Goal: Task Accomplishment & Management: Complete application form

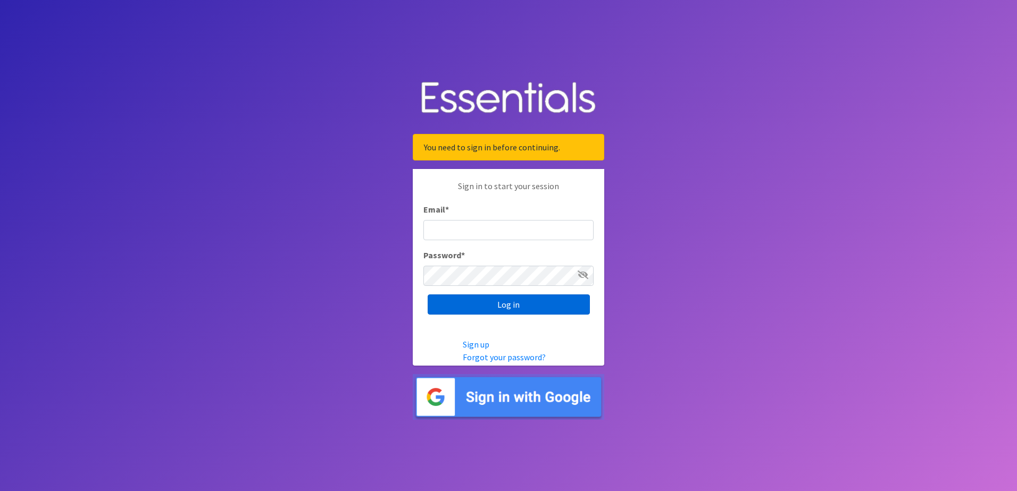
type input "[EMAIL_ADDRESS][DOMAIN_NAME]"
click at [521, 304] on input "Log in" at bounding box center [508, 305] width 162 height 20
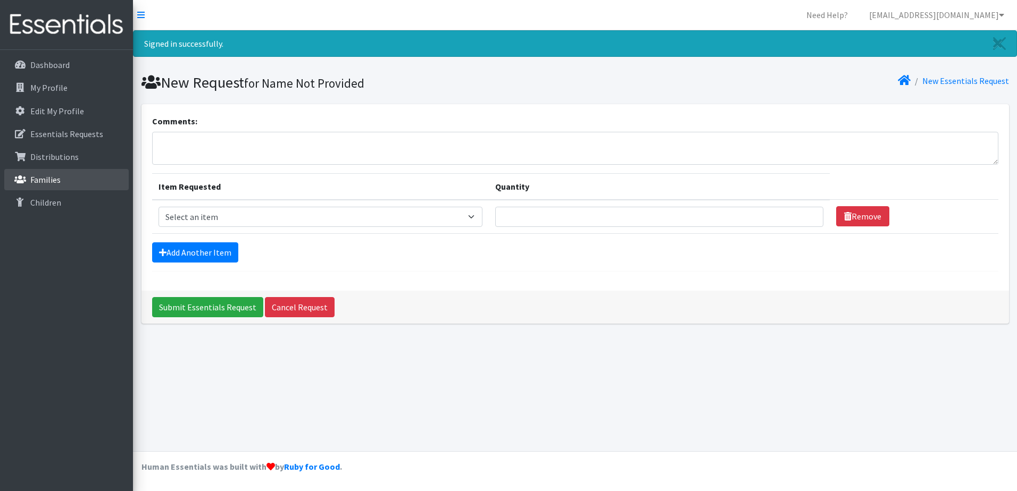
click at [63, 181] on link "Families" at bounding box center [66, 179] width 124 height 21
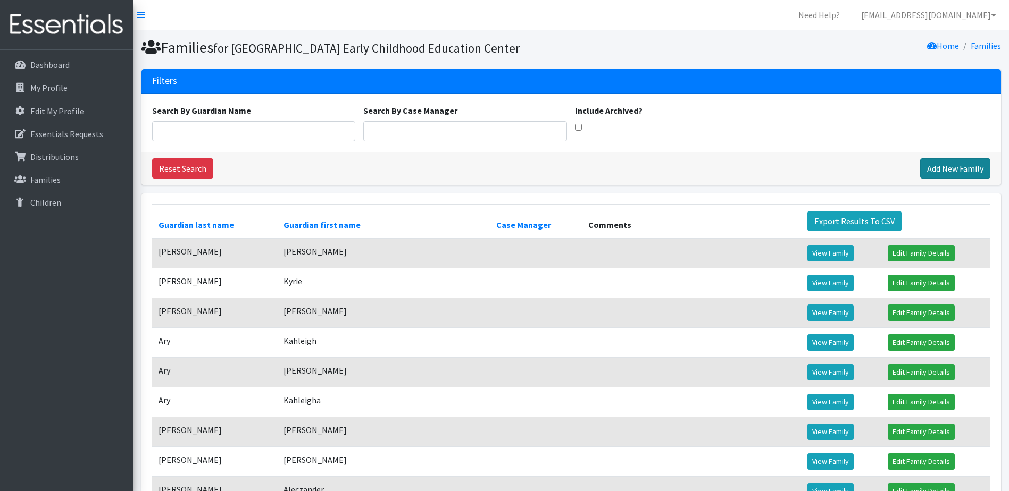
click at [967, 179] on link "Add New Family" at bounding box center [955, 168] width 70 height 20
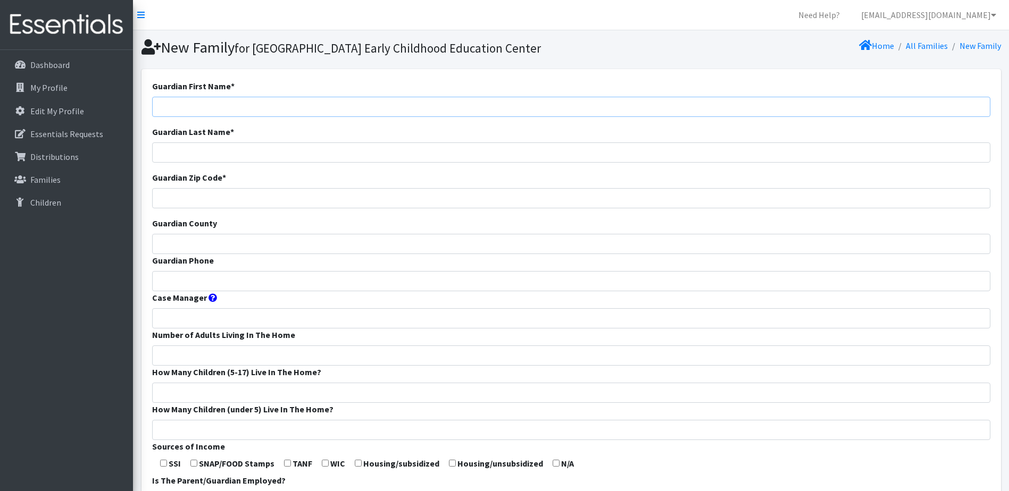
click at [274, 117] on input "Guardian First Name *" at bounding box center [571, 107] width 838 height 20
type input "Alexis"
type input "Smoot"
click at [248, 208] on input "Guardian Zip Code *" at bounding box center [571, 198] width 838 height 20
type input "65803"
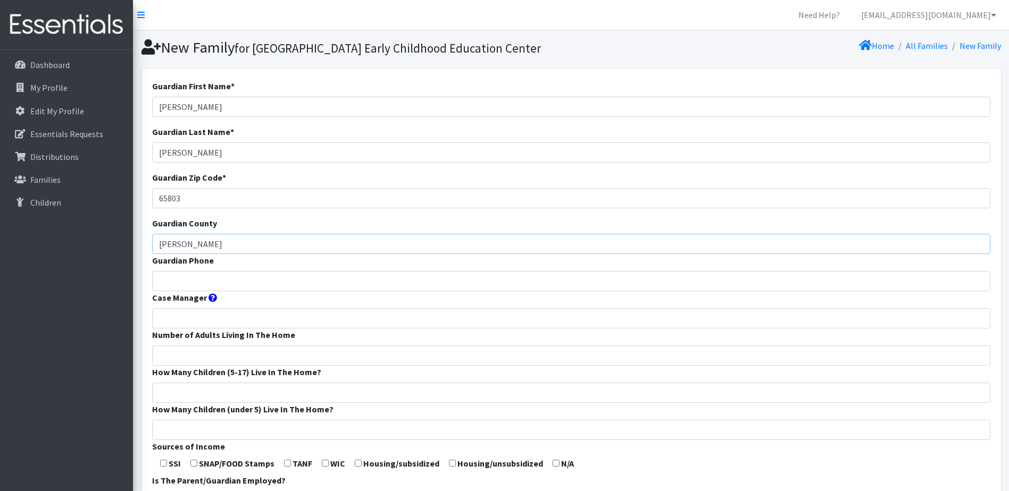
type input "[PERSON_NAME]"
type input "4173532962"
click at [205, 366] on input "Number of Adults Living In The Home" at bounding box center [571, 356] width 838 height 20
type input "2"
click at [189, 403] on input "How Many Children (5-17) Live In The Home?" at bounding box center [571, 393] width 838 height 20
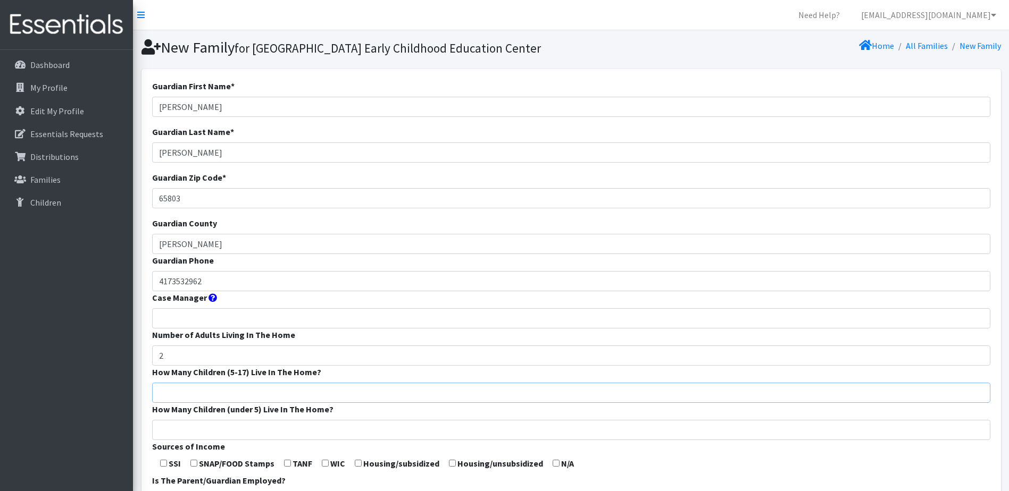
type input "0"
click at [190, 440] on input "How Many Children (under 5) Live In The Home?" at bounding box center [571, 430] width 838 height 20
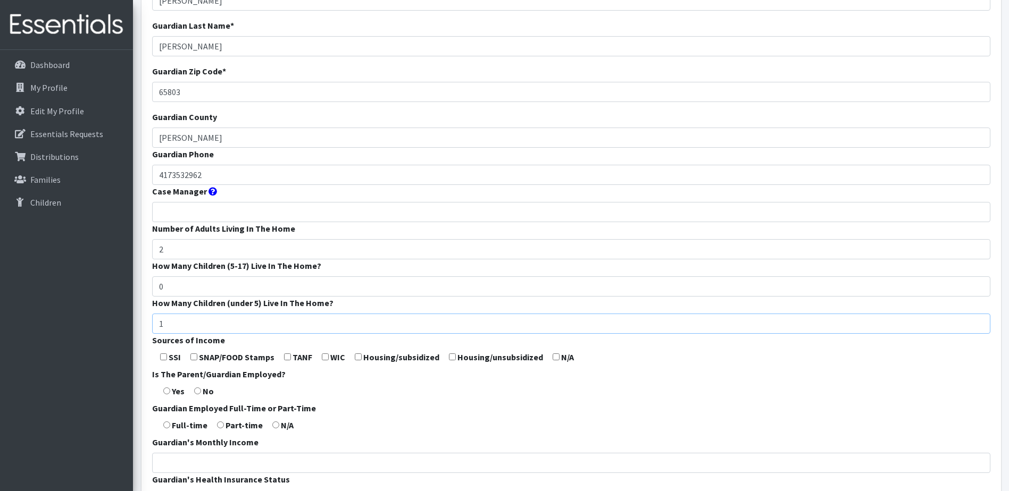
scroll to position [159, 0]
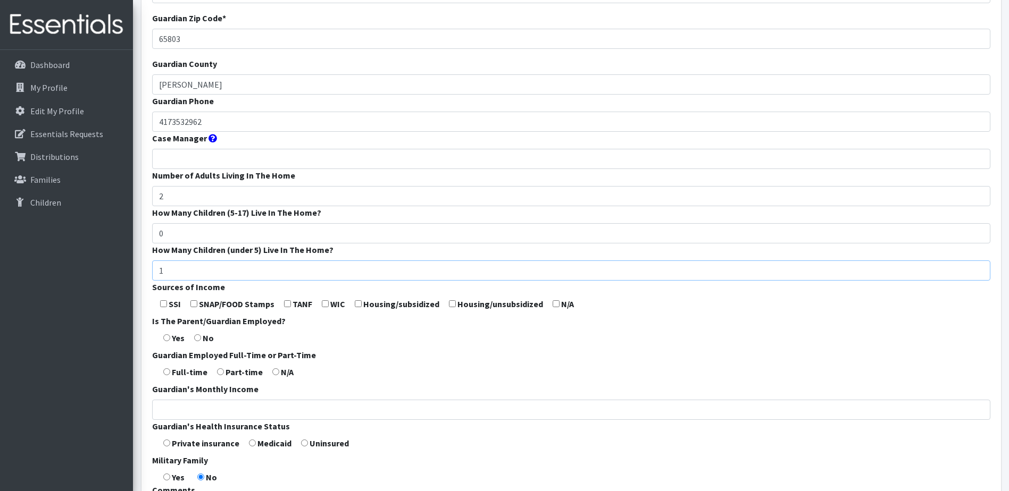
type input "1"
click at [328, 307] on input "checkbox" at bounding box center [325, 303] width 7 height 7
checkbox input "true"
click at [169, 341] on input "radio" at bounding box center [166, 337] width 7 height 7
radio input "true"
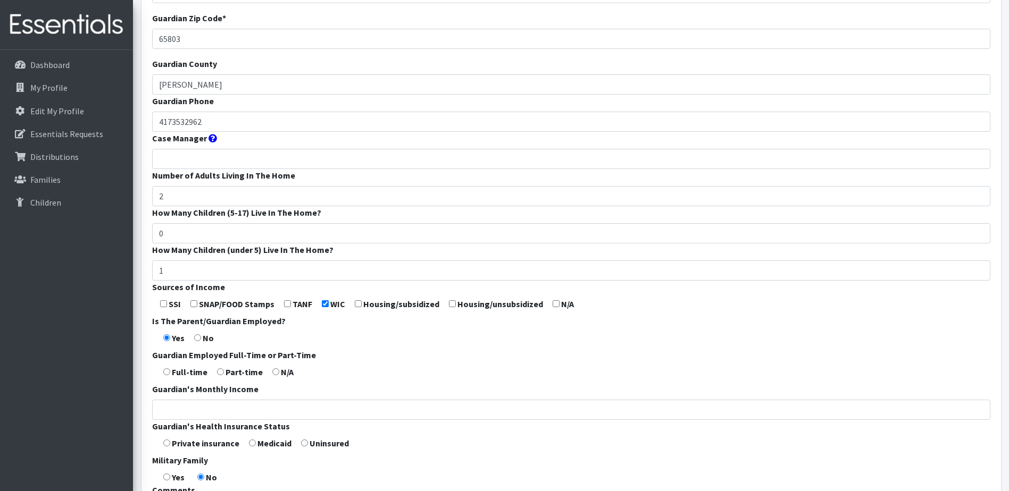
click at [167, 375] on input "radio" at bounding box center [166, 371] width 7 height 7
radio input "true"
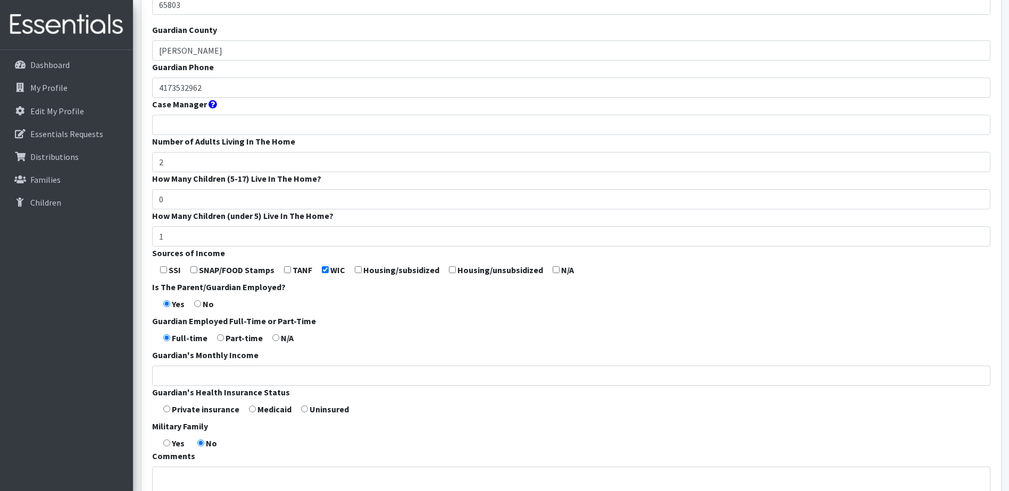
scroll to position [213, 0]
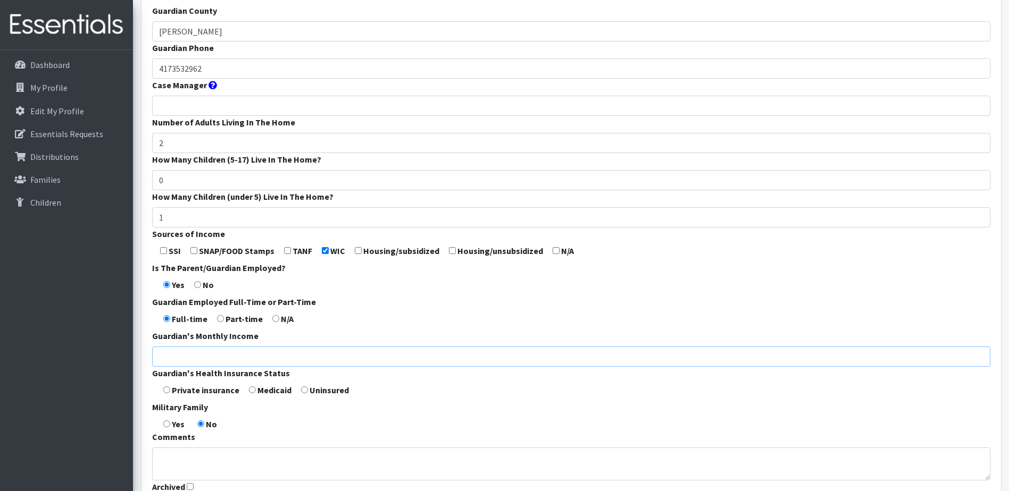
click at [186, 367] on input "Guardian's Monthly Income" at bounding box center [571, 357] width 838 height 20
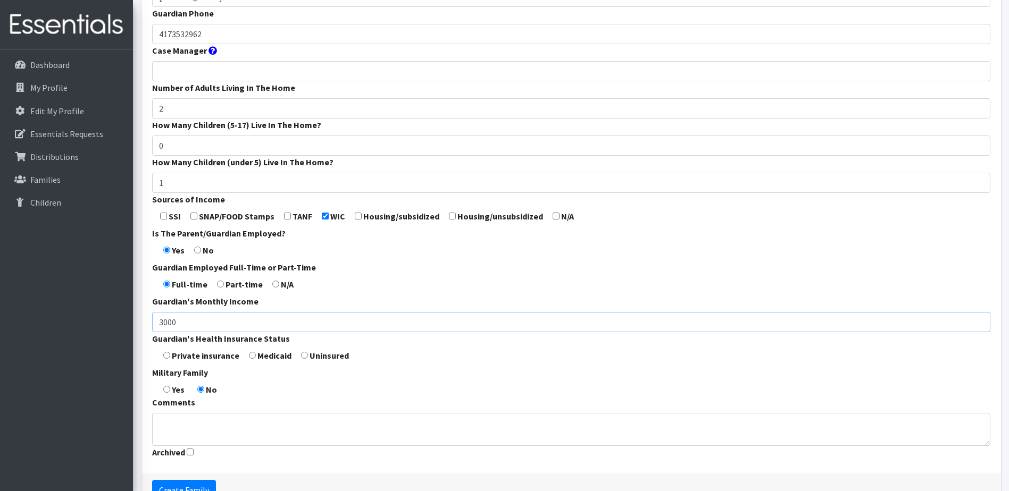
scroll to position [266, 0]
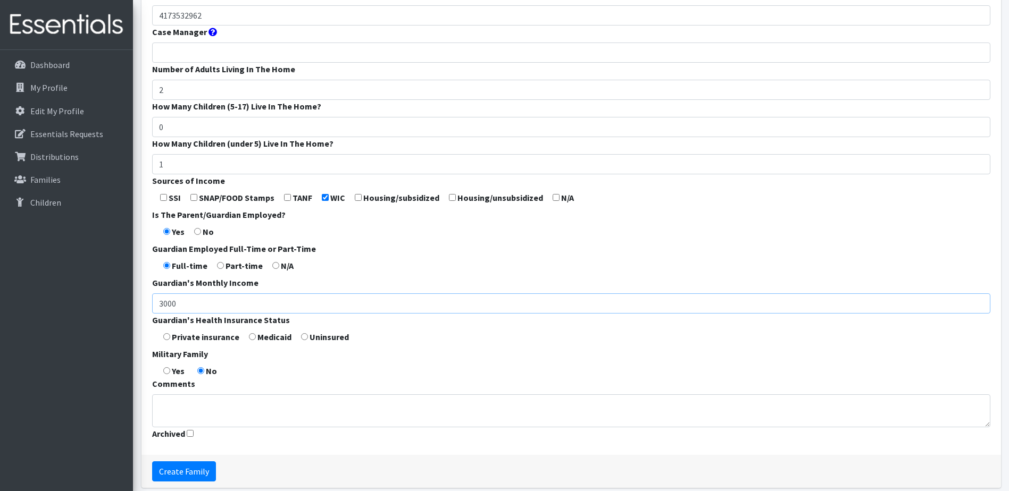
type input "3000"
click at [167, 340] on input "radio" at bounding box center [166, 336] width 7 height 7
radio input "true"
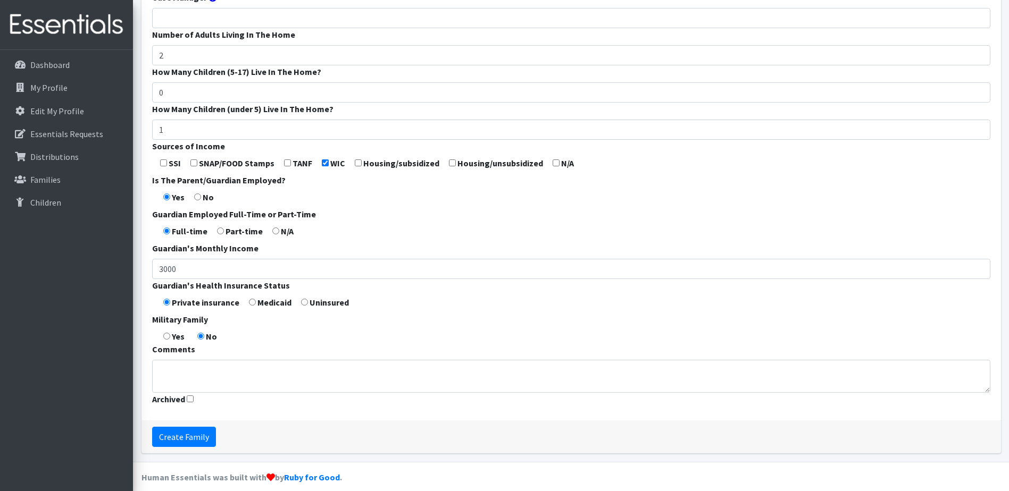
scroll to position [319, 0]
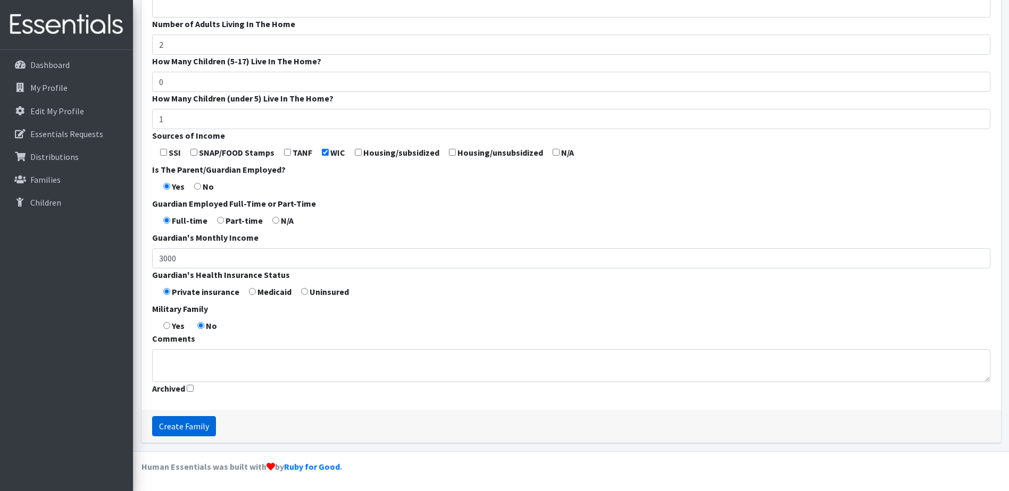
click at [191, 436] on input "Create Family" at bounding box center [184, 426] width 64 height 20
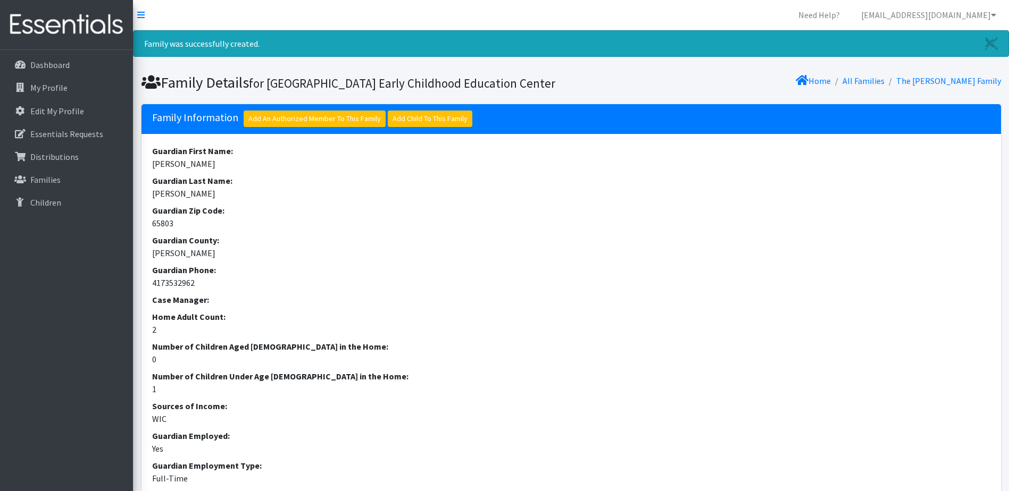
click at [410, 128] on h5 "Family Information Add An Authorized Member To This Family Add Child To This Fa…" at bounding box center [570, 119] width 859 height 30
click at [414, 127] on link "Add Child To This Family" at bounding box center [430, 119] width 85 height 16
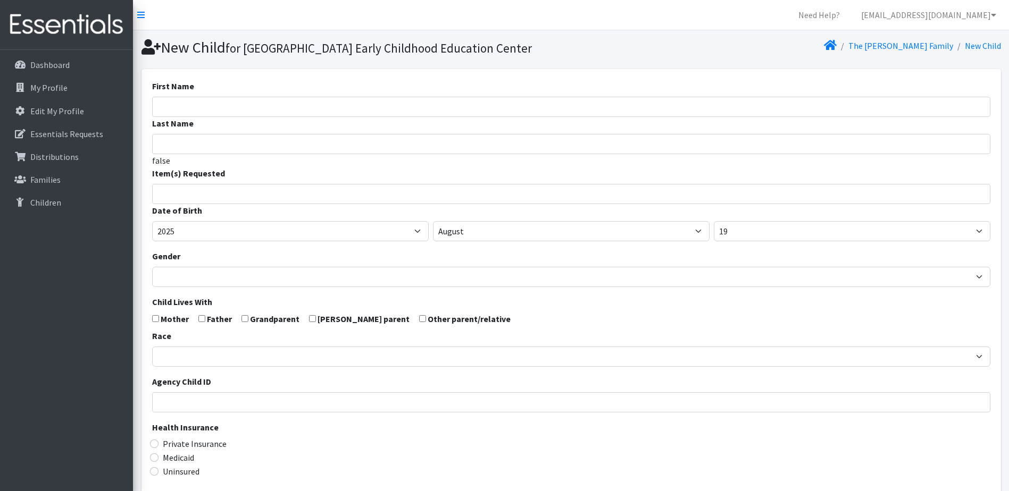
select select
click at [321, 117] on input "First Name" at bounding box center [571, 107] width 838 height 20
type input "Ozzlynn"
type input "[PERSON_NAME]"
click at [247, 197] on input "search" at bounding box center [579, 193] width 834 height 10
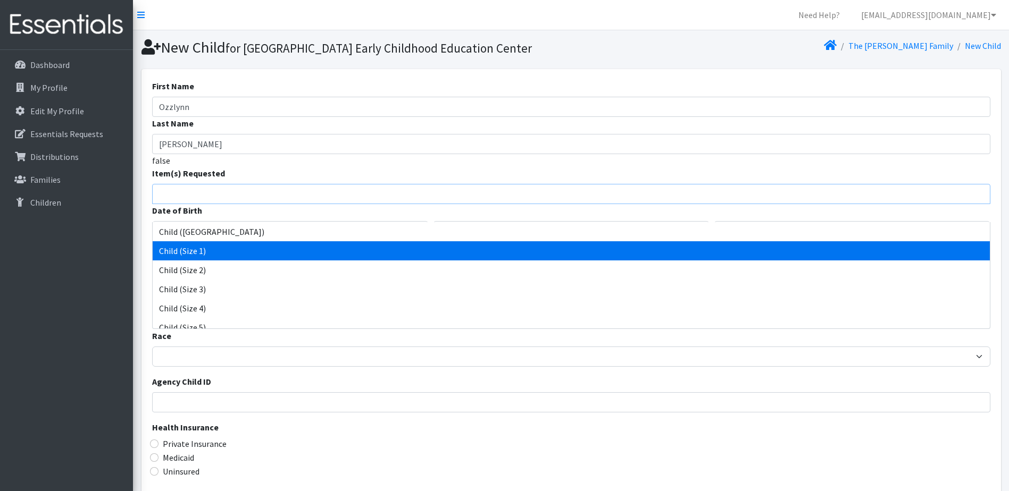
select select "3063"
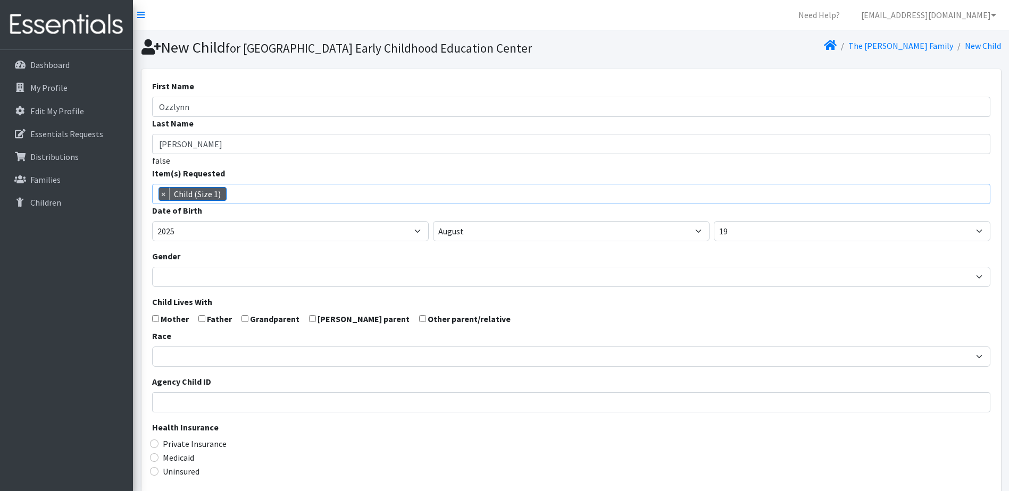
scroll to position [11, 0]
click at [548, 241] on select "January February March April May June July August September October November De…" at bounding box center [571, 231] width 276 height 20
select select "6"
click at [433, 239] on select "January February March April May June July August September October November De…" at bounding box center [571, 231] width 276 height 20
click at [734, 241] on select "1 2 3 4 5 6 7 8 9 10 11 12 13 14 15 16 17 18 19 20 21 22 23 24 25 26 27 28 29 3…" at bounding box center [851, 231] width 276 height 20
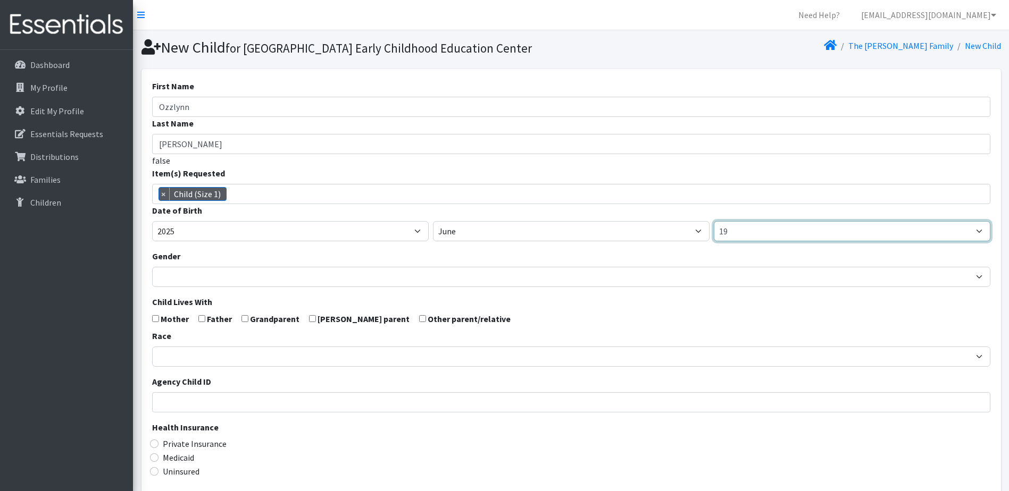
select select "11"
click at [713, 239] on select "1 2 3 4 5 6 7 8 9 10 11 12 13 14 15 16 17 18 19 20 21 22 23 24 25 26 27 28 29 3…" at bounding box center [851, 231] width 276 height 20
click at [156, 322] on input "checkbox" at bounding box center [155, 318] width 7 height 7
checkbox input "true"
click at [203, 322] on input "checkbox" at bounding box center [201, 318] width 7 height 7
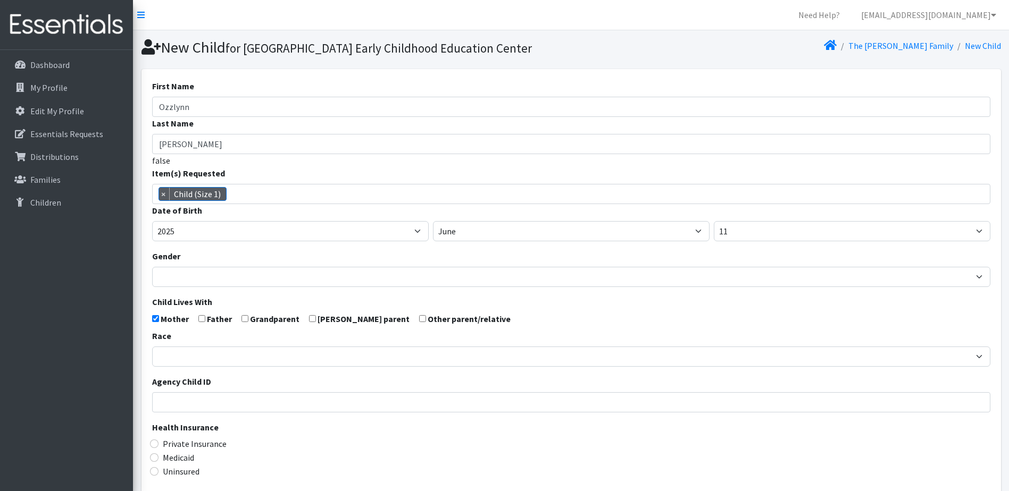
checkbox input "true"
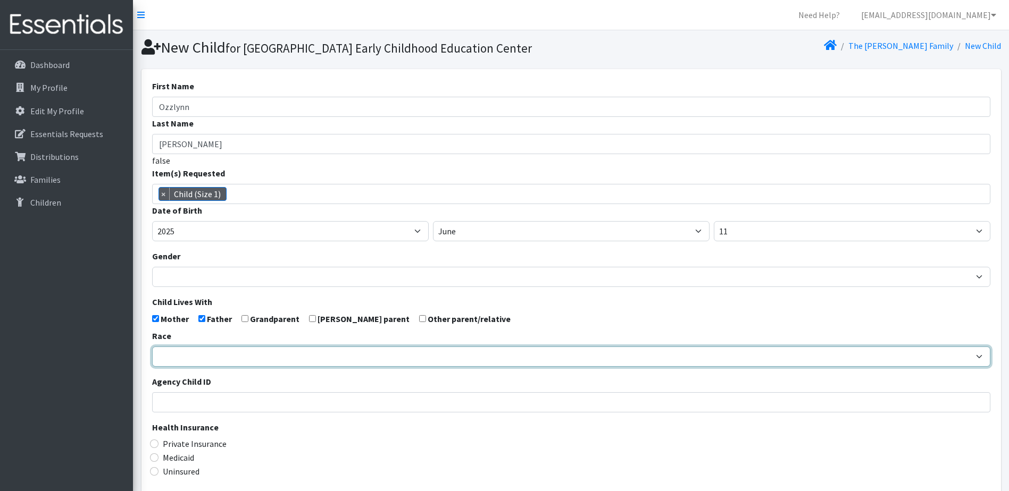
click at [170, 367] on select "African American Caucasian Hispanic Asian American Indian Pacific Islander Mult…" at bounding box center [571, 357] width 838 height 20
select select "Caucasian"
click at [152, 365] on select "African American Caucasian Hispanic Asian American Indian Pacific Islander Mult…" at bounding box center [571, 357] width 838 height 20
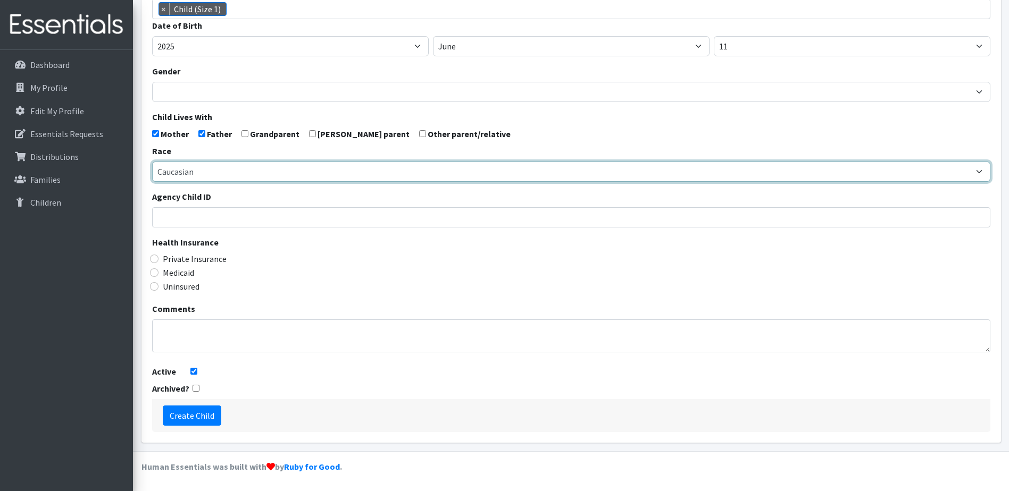
scroll to position [203, 0]
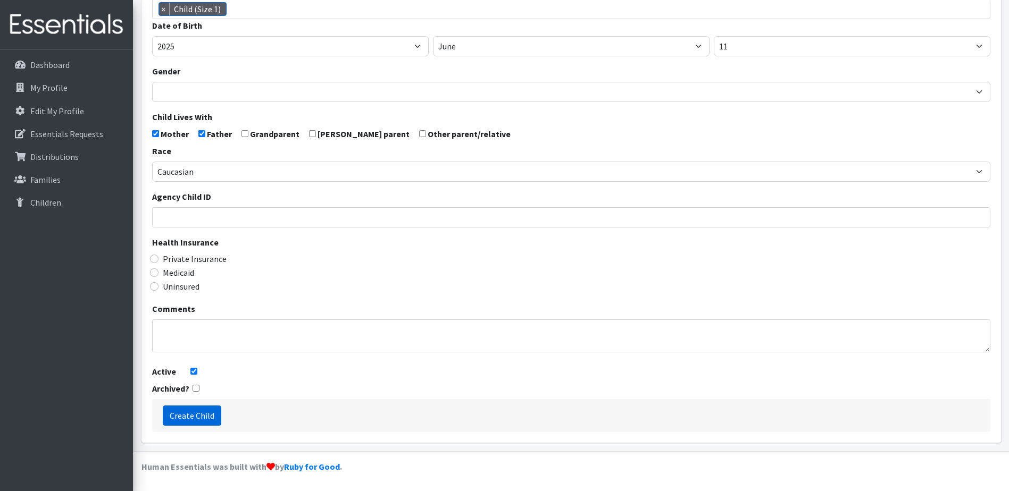
click at [189, 418] on input "Create Child" at bounding box center [192, 416] width 58 height 20
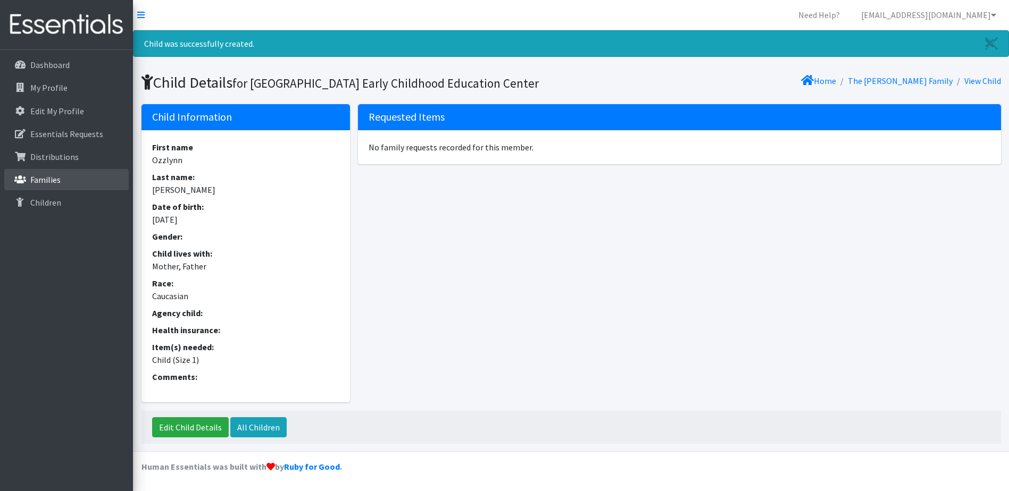
click at [61, 186] on link "Families" at bounding box center [66, 179] width 124 height 21
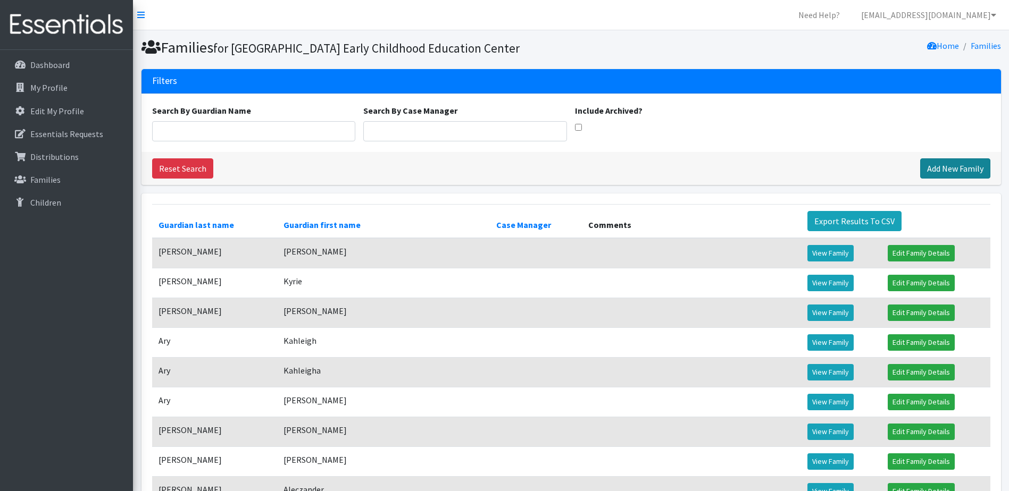
click at [966, 179] on link "Add New Family" at bounding box center [955, 168] width 70 height 20
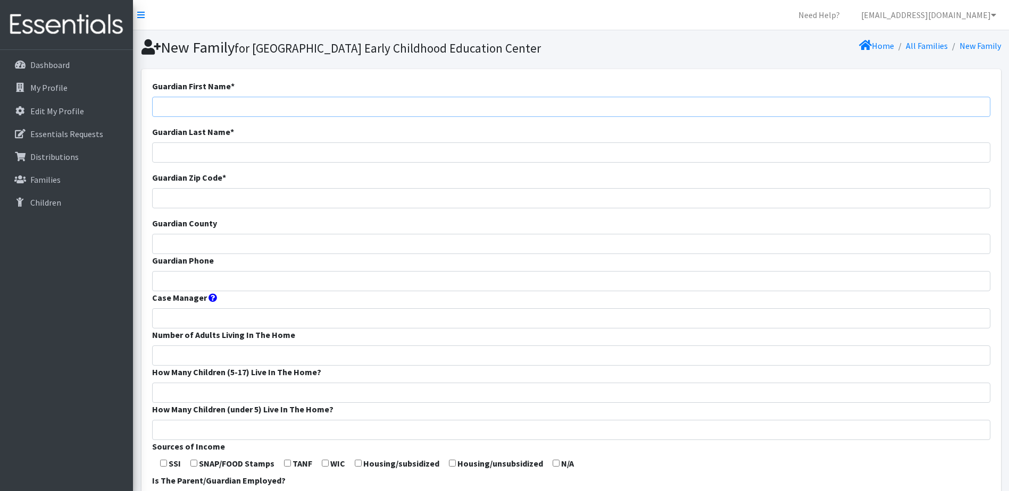
click at [289, 117] on input "Guardian First Name *" at bounding box center [571, 107] width 838 height 20
type input "[PERSON_NAME]"
type input "Roscom"
click at [224, 208] on input "Guardian Zip Code *" at bounding box center [571, 198] width 838 height 20
type input "65619"
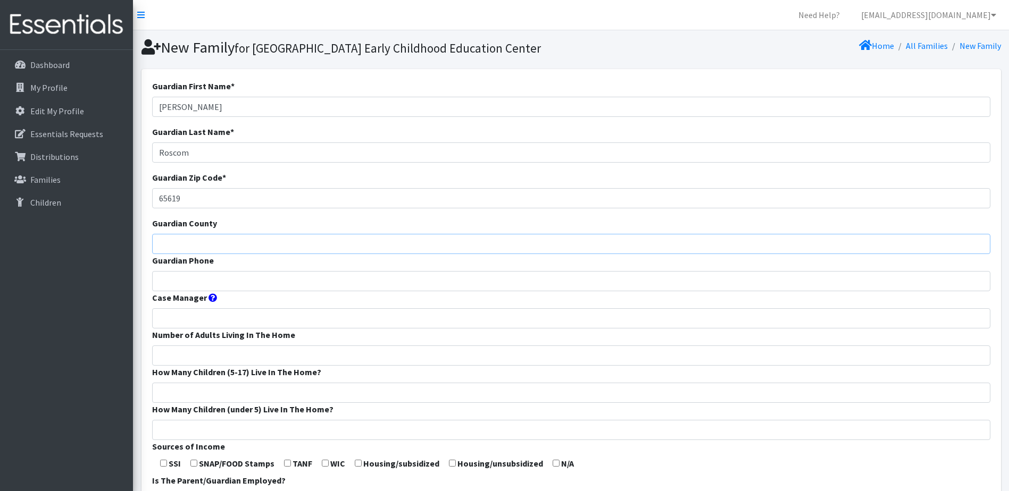
click at [200, 254] on input "Guardian County" at bounding box center [571, 244] width 838 height 20
type input "Greene"
click at [179, 291] on input "Guardian Phone" at bounding box center [571, 281] width 838 height 20
type input "4172924263"
click at [183, 366] on input "Number of Adults Living In The Home" at bounding box center [571, 356] width 838 height 20
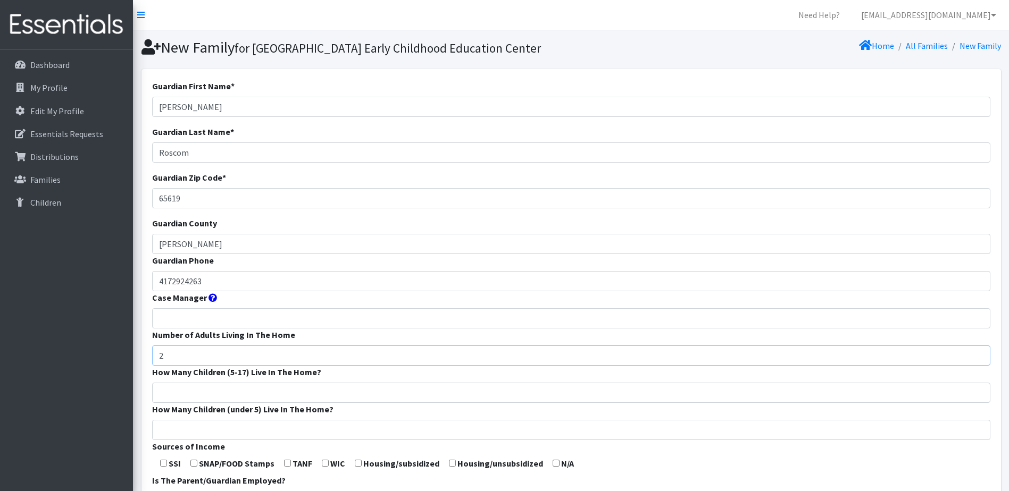
type input "2"
click at [192, 403] on input "How Many Children (5-17) Live In The Home?" at bounding box center [571, 393] width 838 height 20
type input "0"
click at [192, 440] on input "How Many Children (under 5) Live In The Home?" at bounding box center [571, 430] width 838 height 20
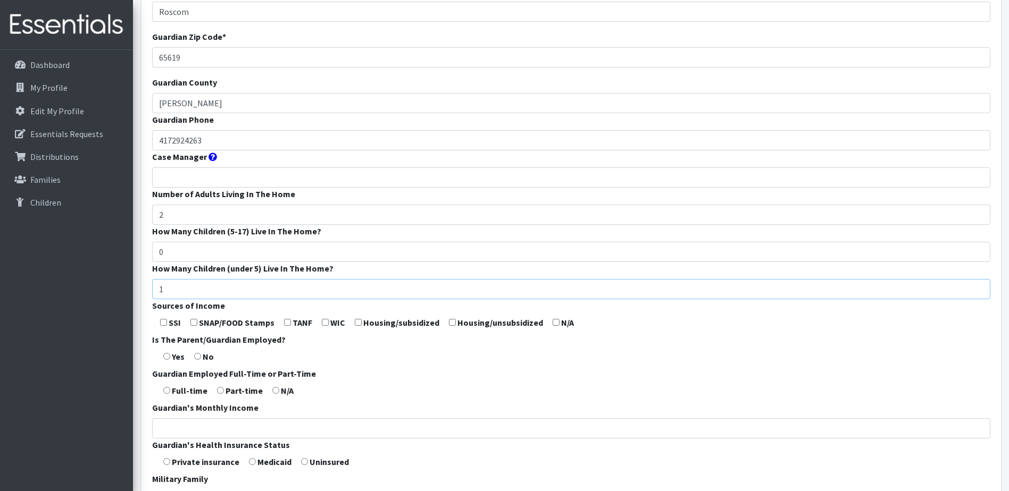
scroll to position [159, 0]
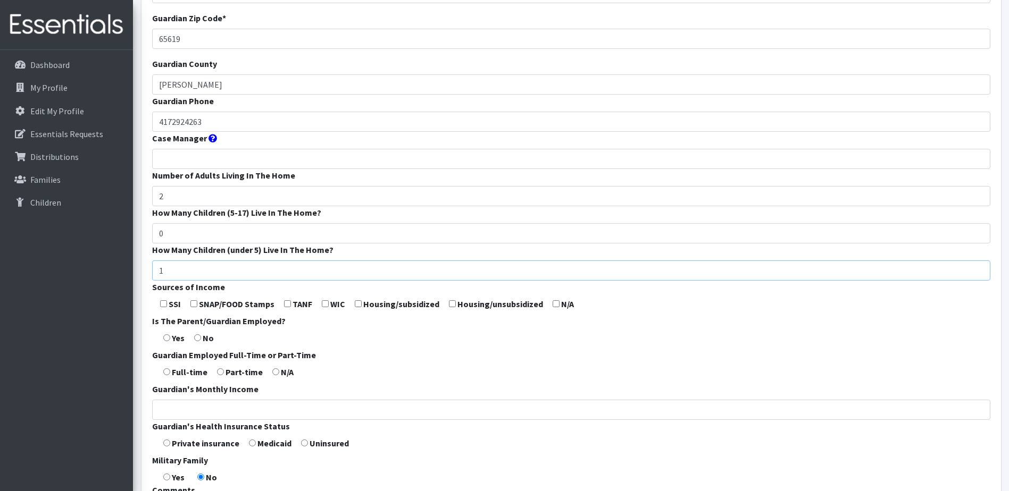
type input "1"
click at [325, 307] on input "checkbox" at bounding box center [325, 303] width 7 height 7
checkbox input "true"
click at [169, 341] on input "radio" at bounding box center [166, 337] width 7 height 7
radio input "true"
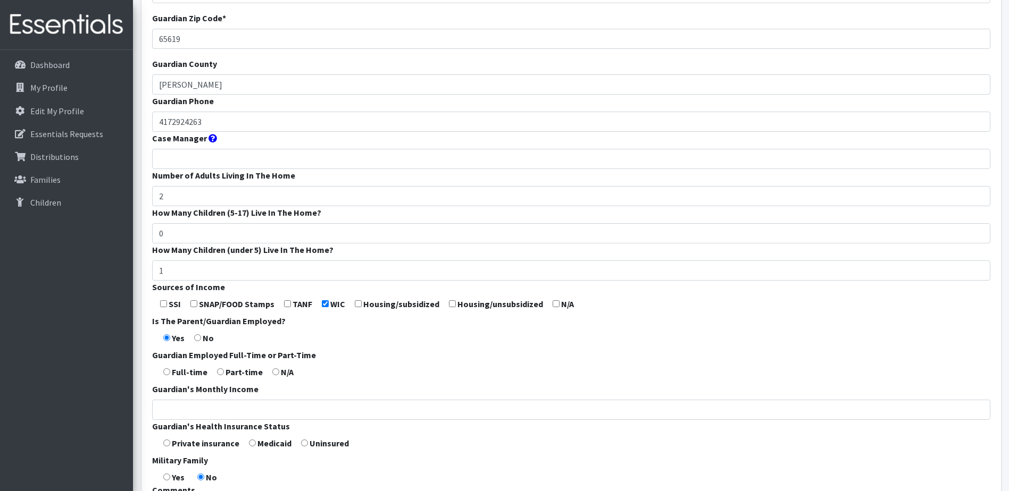
click at [166, 375] on input "radio" at bounding box center [166, 371] width 7 height 7
radio input "true"
click at [181, 420] on input "Guardian's Monthly Income" at bounding box center [571, 410] width 838 height 20
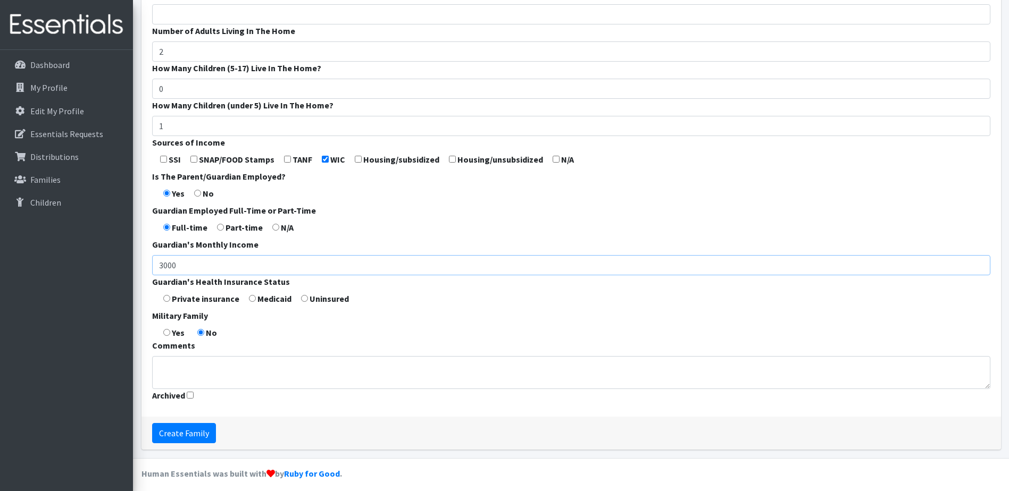
scroll to position [319, 0]
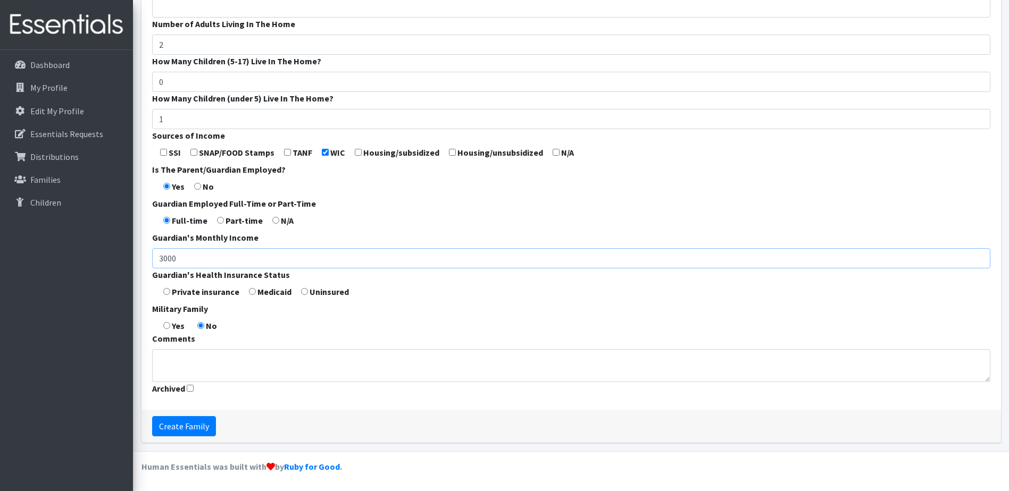
type input "3000"
click at [169, 295] on input "radio" at bounding box center [166, 291] width 7 height 7
radio input "true"
click at [179, 436] on input "Create Family" at bounding box center [184, 426] width 64 height 20
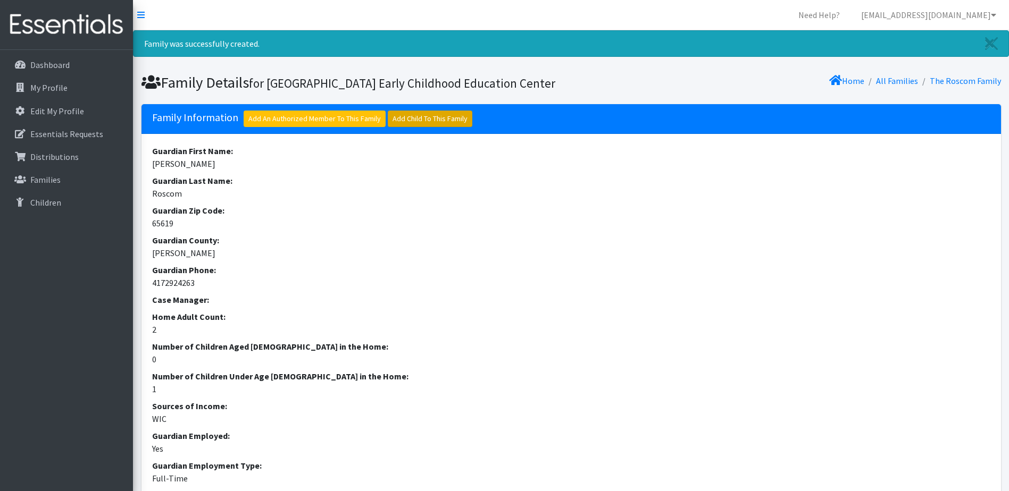
click at [416, 127] on link "Add Child To This Family" at bounding box center [430, 119] width 85 height 16
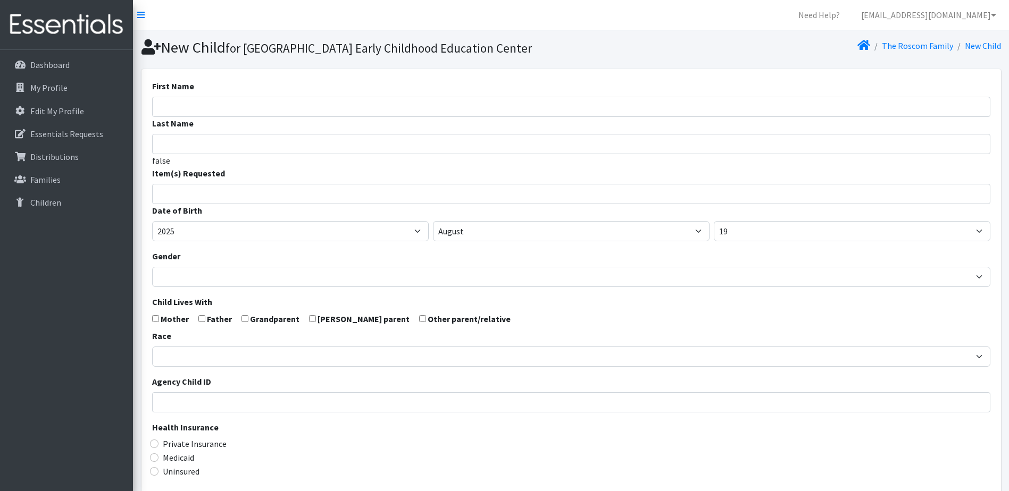
select select
click at [403, 117] on input "First Name" at bounding box center [571, 107] width 838 height 20
type input "[PERSON_NAME]"
click at [348, 199] on ul at bounding box center [575, 193] width 844 height 14
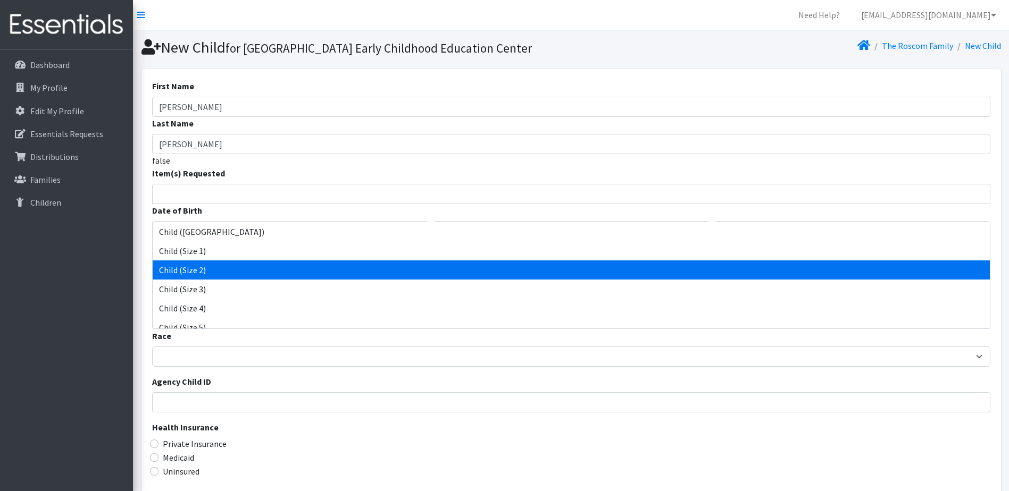
select select "3065"
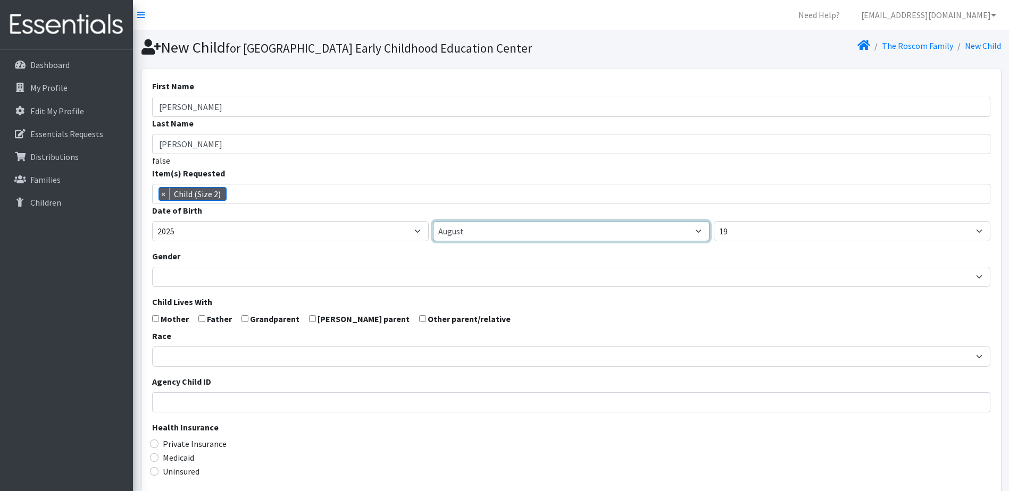
click at [485, 241] on select "January February March April May June July August September October November De…" at bounding box center [571, 231] width 276 height 20
select select "5"
click at [433, 239] on select "January February March April May June July August September October November De…" at bounding box center [571, 231] width 276 height 20
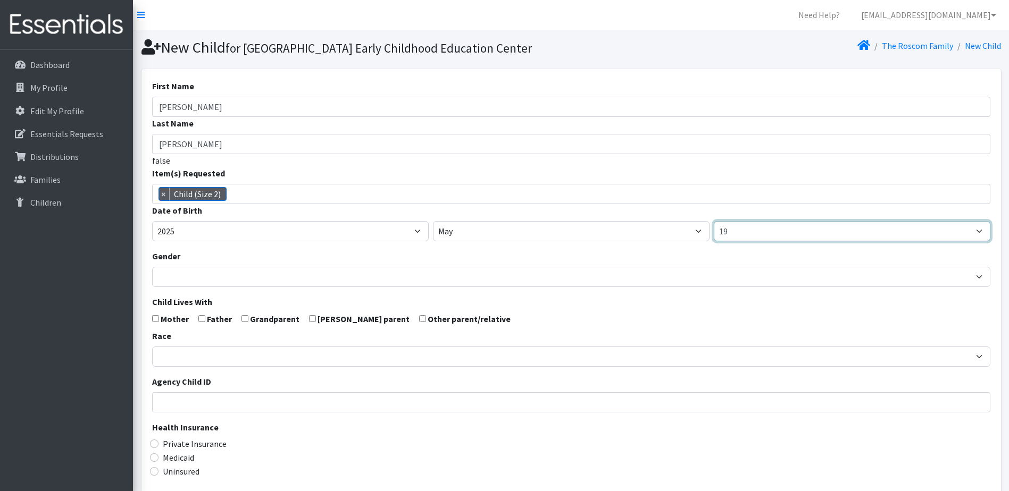
click at [786, 241] on select "1 2 3 4 5 6 7 8 9 10 11 12 13 14 15 16 17 18 19 20 21 22 23 24 25 26 27 28 29 3…" at bounding box center [851, 231] width 276 height 20
select select "22"
click at [713, 239] on select "1 2 3 4 5 6 7 8 9 10 11 12 13 14 15 16 17 18 19 20 21 22 23 24 25 26 27 28 29 3…" at bounding box center [851, 231] width 276 height 20
click at [156, 322] on input "checkbox" at bounding box center [155, 318] width 7 height 7
checkbox input "true"
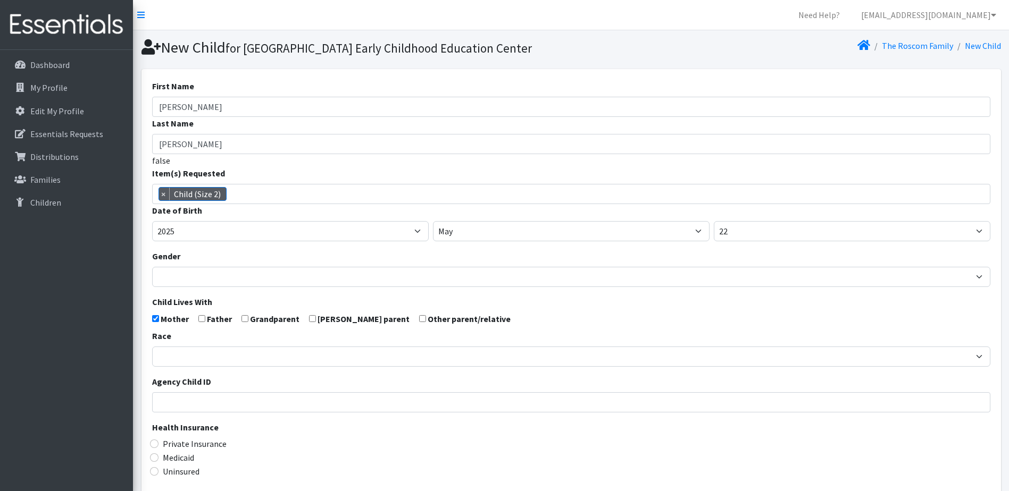
click at [202, 322] on input "checkbox" at bounding box center [201, 318] width 7 height 7
checkbox input "true"
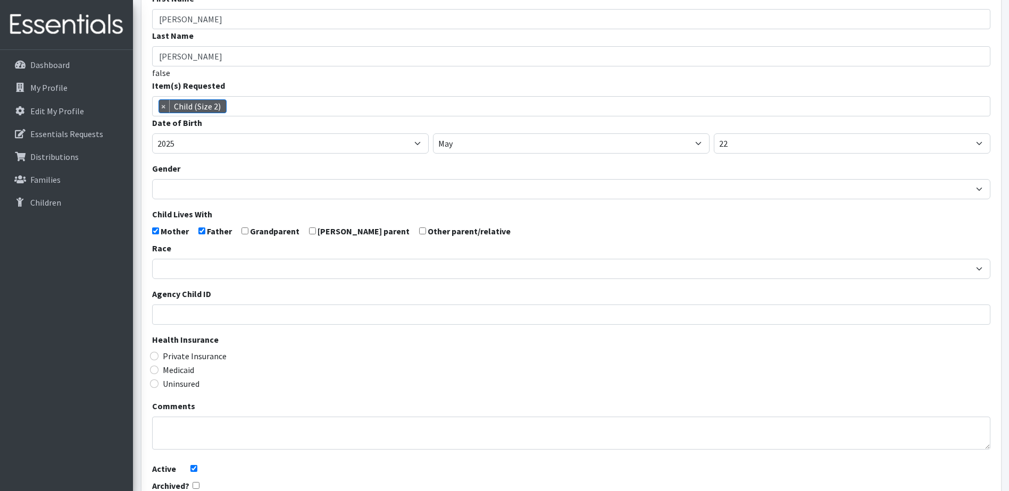
scroll to position [106, 0]
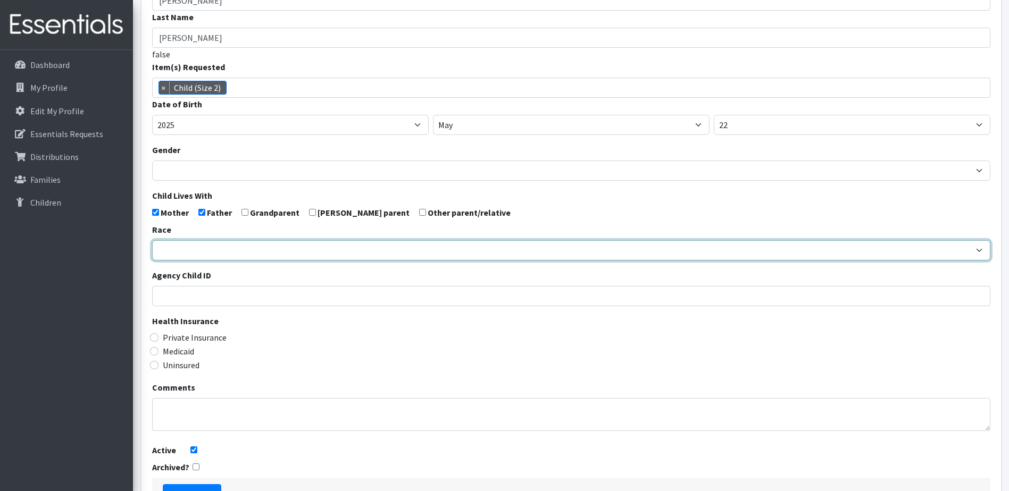
click at [164, 261] on select "African American Caucasian Hispanic Asian American Indian Pacific Islander Mult…" at bounding box center [571, 250] width 838 height 20
select select "Caucasian"
click at [152, 258] on select "African American Caucasian Hispanic Asian American Indian Pacific Islander Mult…" at bounding box center [571, 250] width 838 height 20
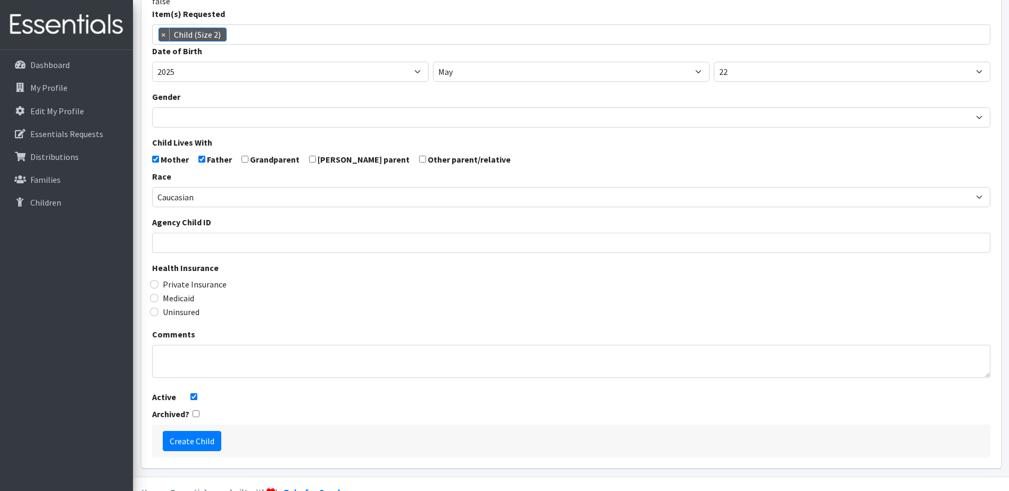
click at [150, 307] on div "First Name Evelyn Last Name Sanchez false Item(s) Requested Child (Newborn) Chi…" at bounding box center [570, 189] width 859 height 559
click at [152, 289] on input "Private Insurance" at bounding box center [154, 284] width 9 height 9
radio input "true"
click at [196, 451] on input "Create Child" at bounding box center [192, 441] width 58 height 20
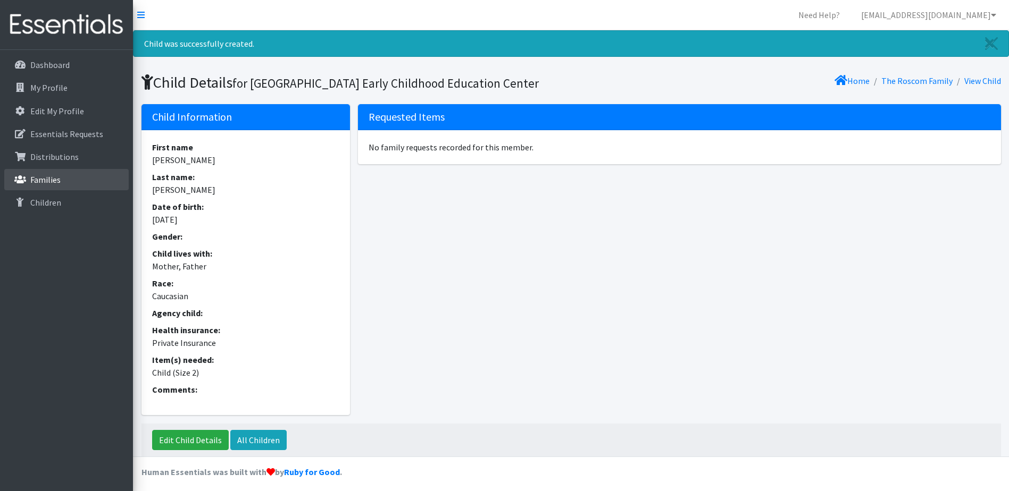
click at [45, 178] on p "Families" at bounding box center [45, 179] width 30 height 11
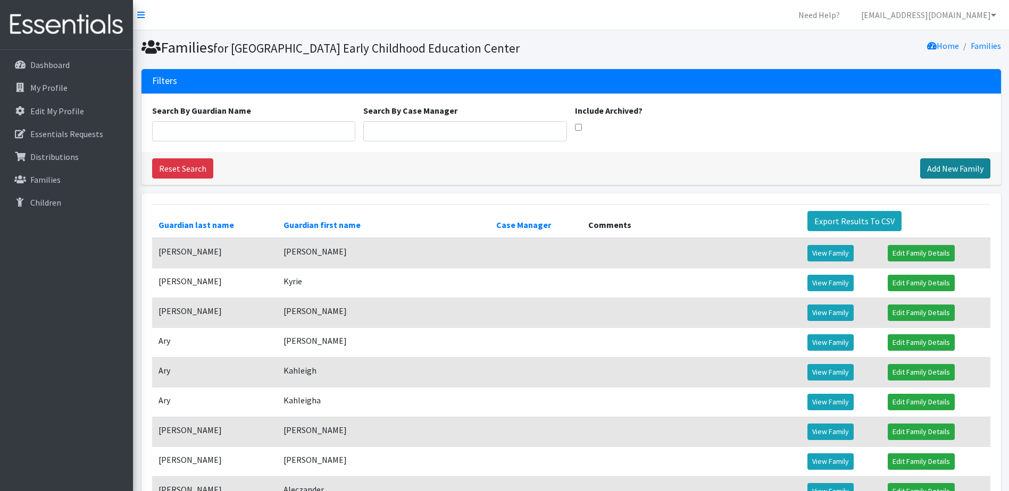
click at [950, 179] on link "Add New Family" at bounding box center [955, 168] width 70 height 20
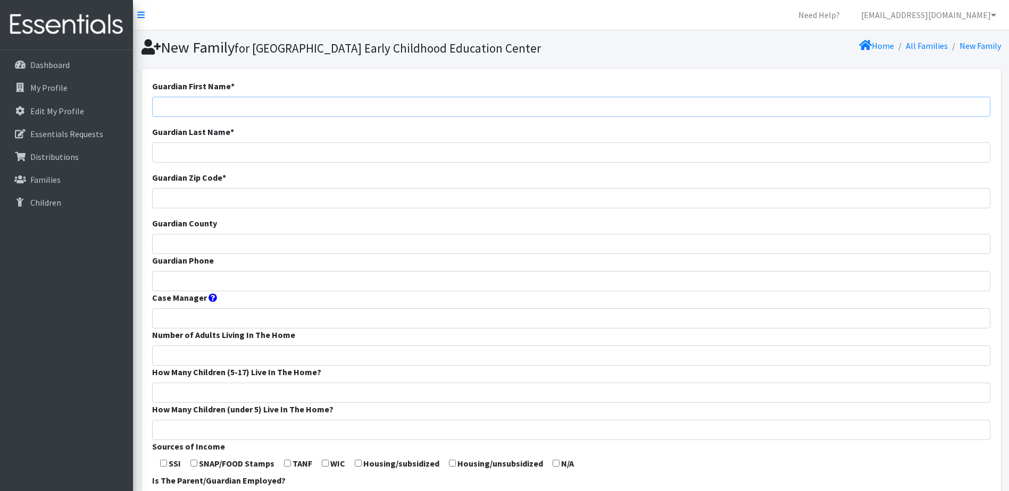
click at [329, 117] on input "Guardian First Name *" at bounding box center [571, 107] width 838 height 20
type input "s"
type input "Sierra"
type input "[PERSON_NAME]"
click at [254, 208] on input "Guardian Zip Code *" at bounding box center [571, 198] width 838 height 20
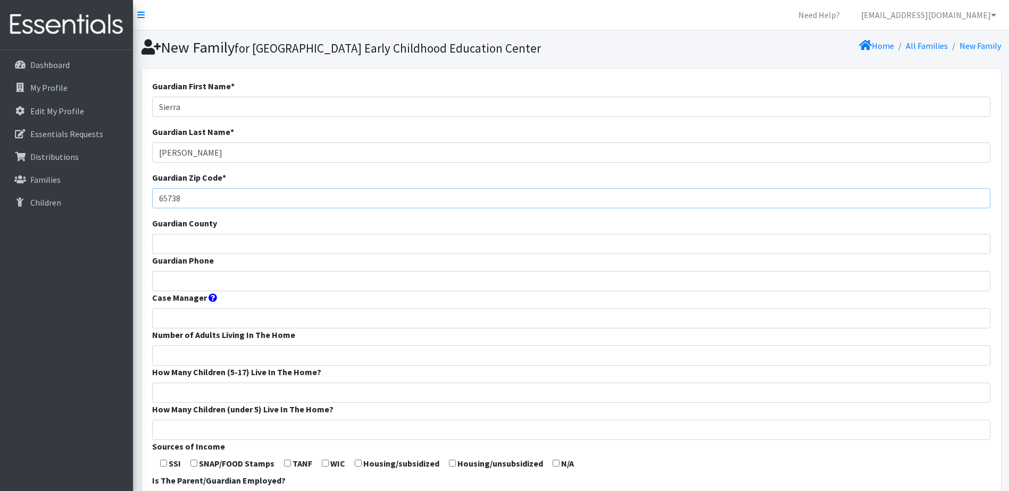
type input "65738"
click at [229, 254] on input "Guardian County" at bounding box center [571, 244] width 838 height 20
type input "[PERSON_NAME]"
type input "4177371812"
click at [226, 366] on input "Number of Adults Living In The Home" at bounding box center [571, 356] width 838 height 20
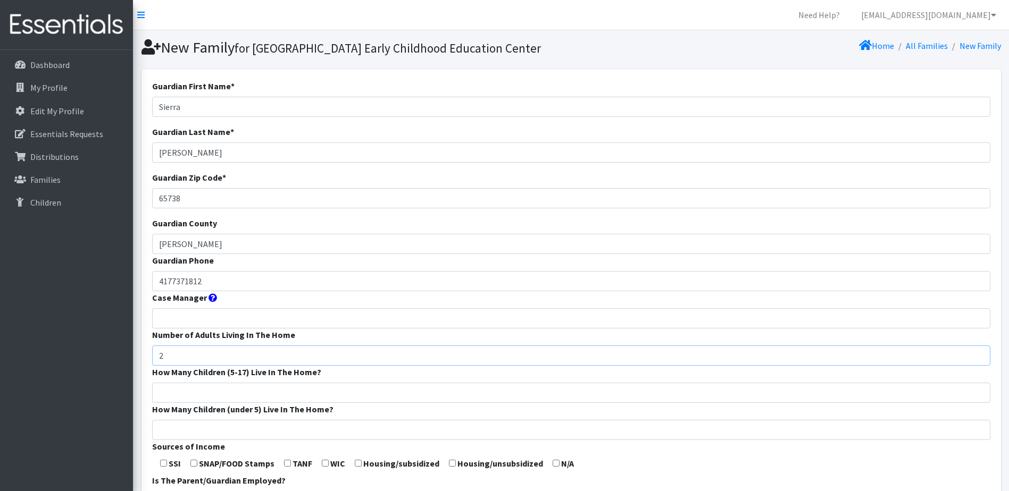
type input "2"
click at [216, 403] on input "How Many Children (5-17) Live In The Home?" at bounding box center [571, 393] width 838 height 20
type input "0"
click at [205, 440] on input "How Many Children (under 5) Live In The Home?" at bounding box center [571, 430] width 838 height 20
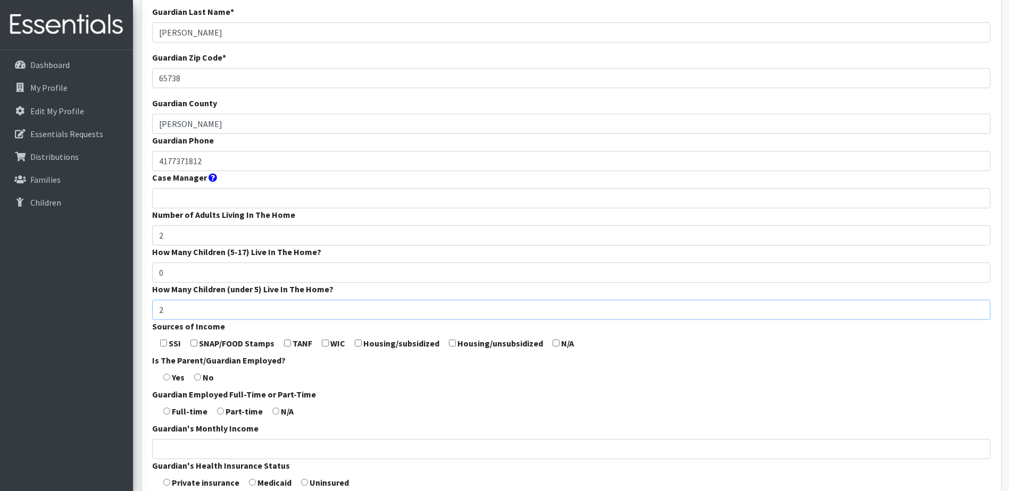
scroll to position [159, 0]
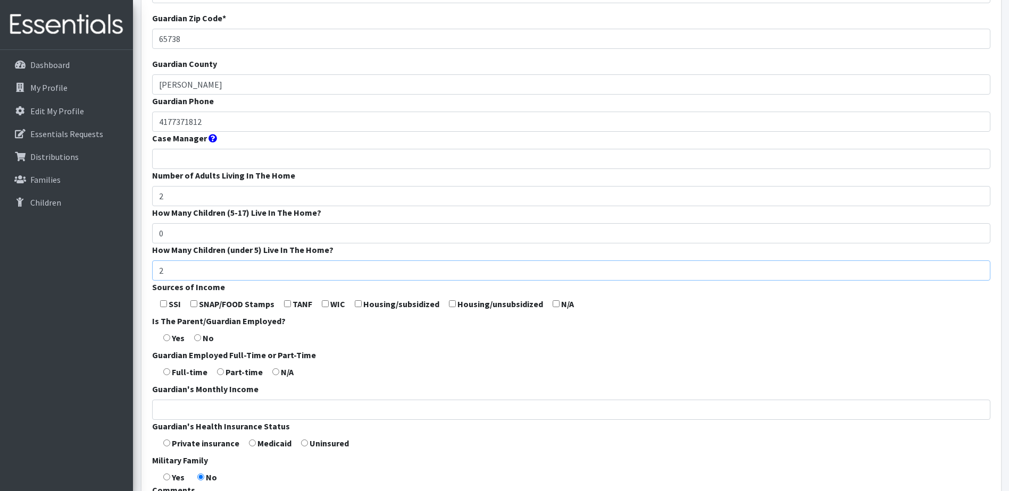
type input "2"
click at [194, 307] on input "checkbox" at bounding box center [193, 303] width 7 height 7
checkbox input "true"
click at [325, 307] on input "checkbox" at bounding box center [325, 303] width 7 height 7
checkbox input "true"
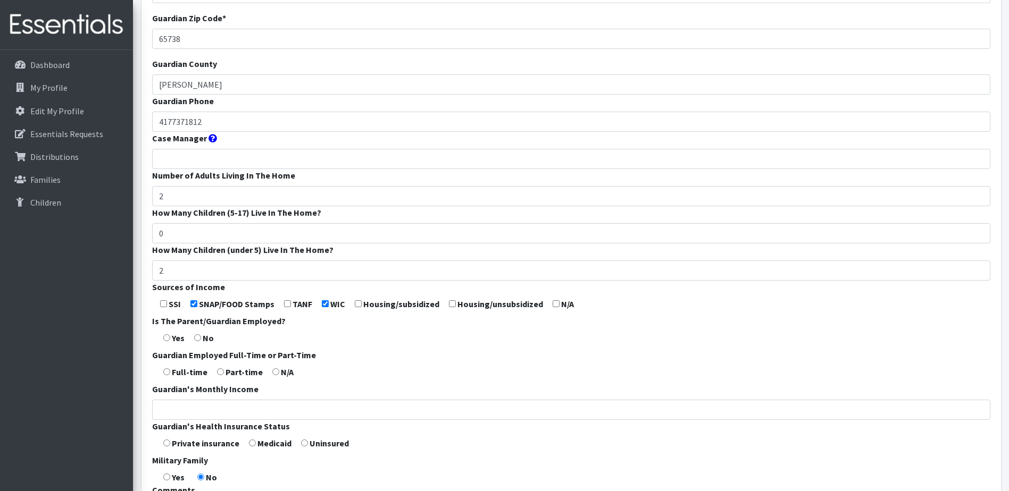
scroll to position [213, 0]
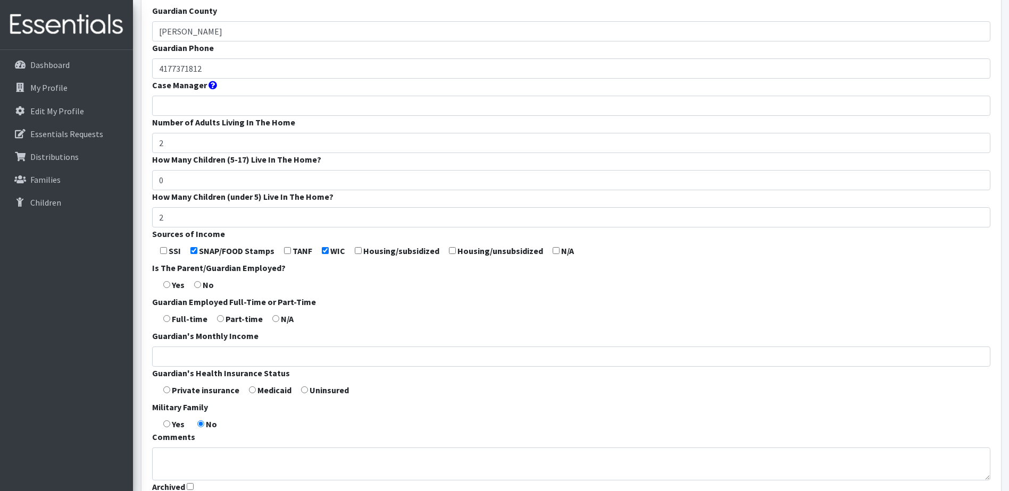
click at [201, 302] on form "Guardian First Name * Sierra Guardian Last Name * Bricker Guardian Zip Code * 6…" at bounding box center [571, 182] width 838 height 631
click at [199, 288] on input "radio" at bounding box center [197, 284] width 7 height 7
radio input "true"
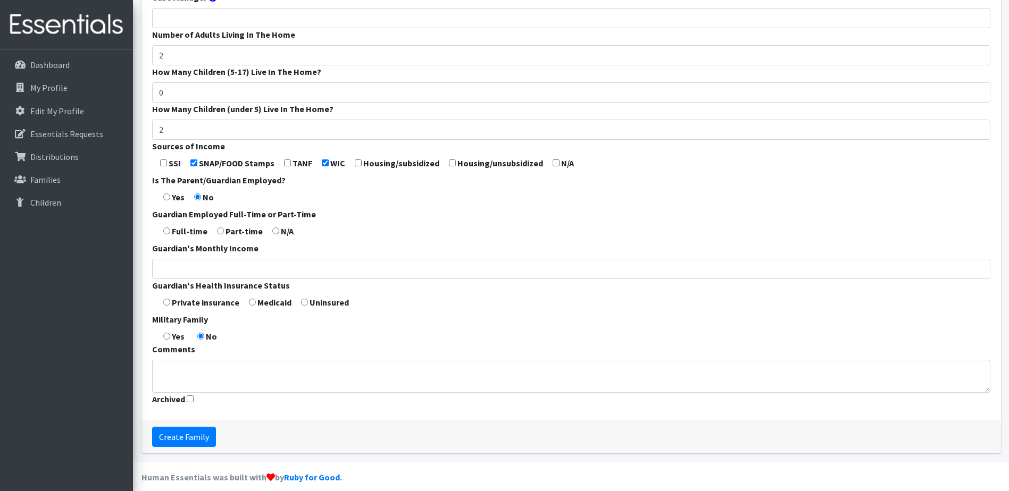
scroll to position [319, 0]
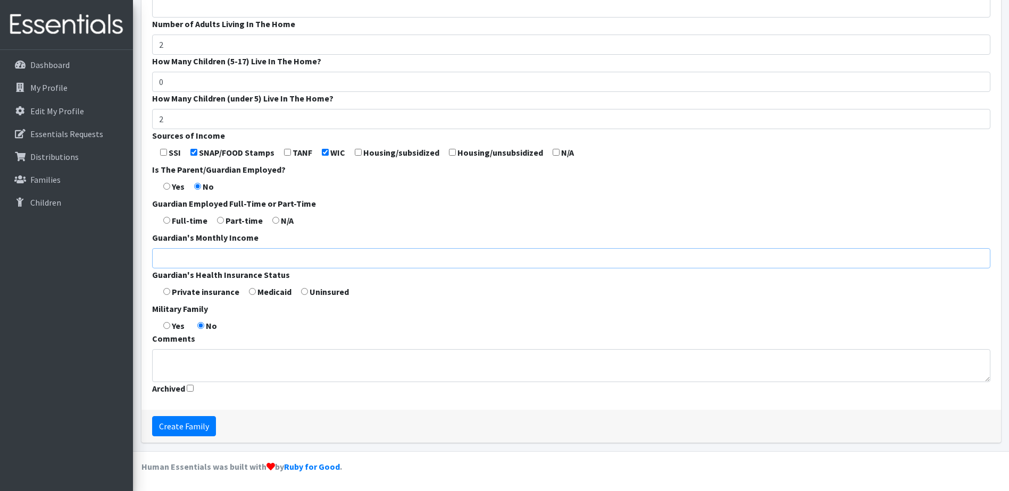
click at [211, 266] on input "Guardian's Monthly Income" at bounding box center [571, 258] width 838 height 20
type input "500 (child support)"
click at [163, 291] on input "radio" at bounding box center [166, 291] width 7 height 7
radio input "true"
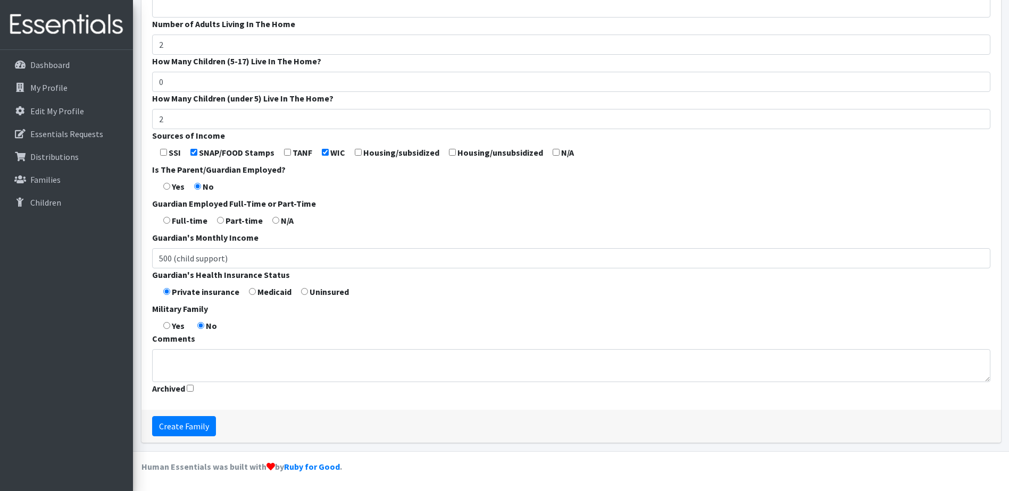
click at [252, 295] on input "radio" at bounding box center [252, 291] width 7 height 7
radio input "true"
click at [182, 430] on input "Create Family" at bounding box center [184, 426] width 64 height 20
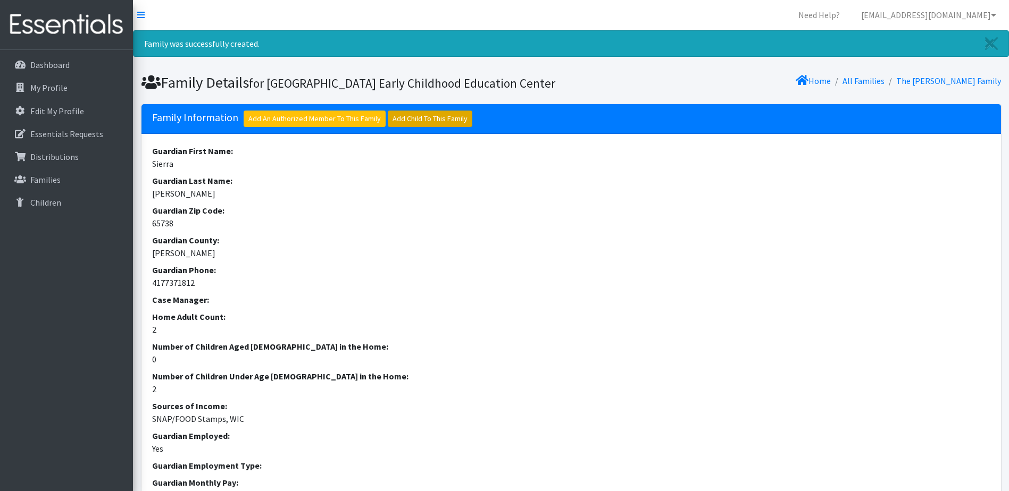
click at [410, 127] on link "Add Child To This Family" at bounding box center [430, 119] width 85 height 16
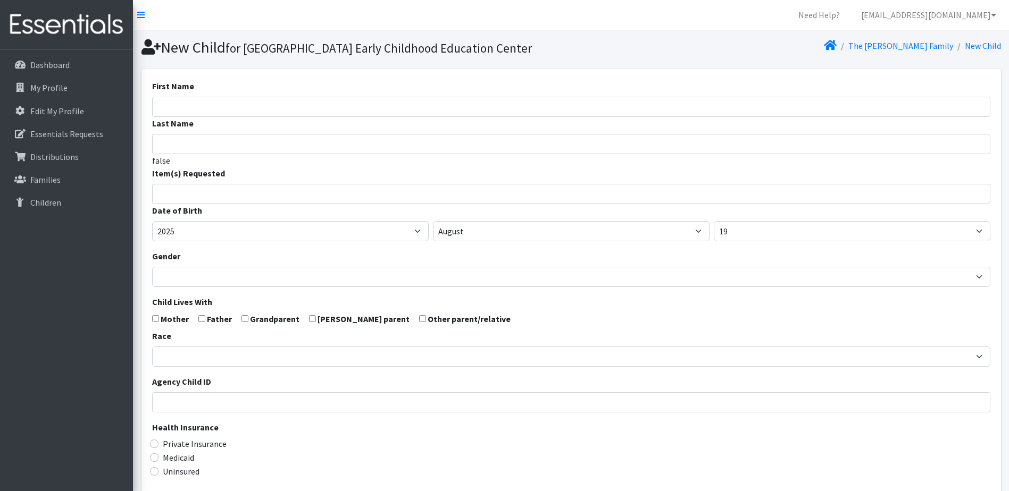
select select
click at [380, 117] on input "First Name" at bounding box center [571, 107] width 838 height 20
type input "[PERSON_NAME]"
click at [300, 197] on input "search" at bounding box center [579, 193] width 834 height 10
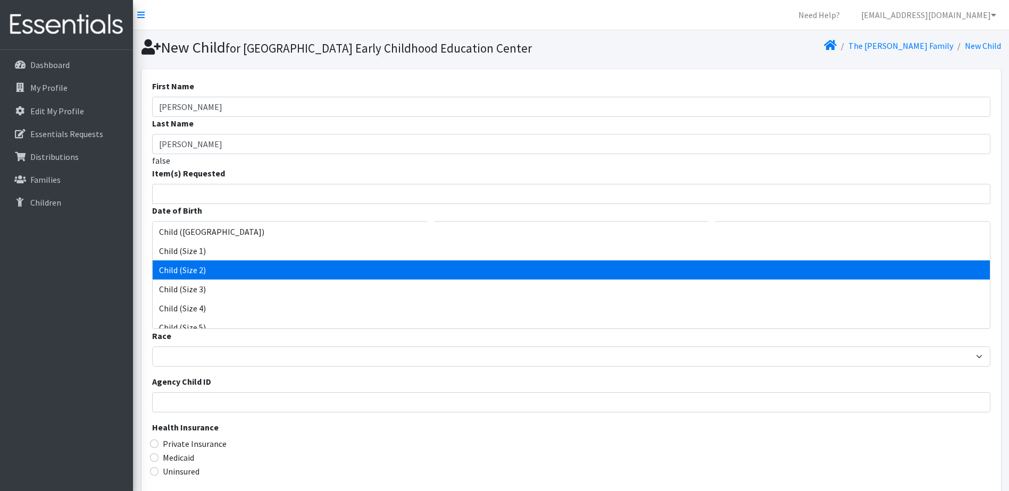
select select "3065"
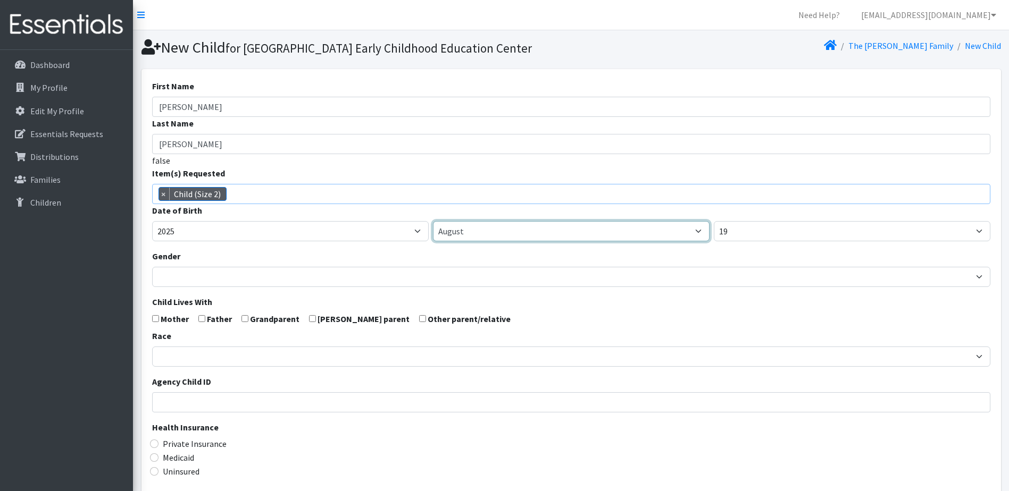
click at [471, 241] on select "January February March April May June July August September October November De…" at bounding box center [571, 231] width 276 height 20
select select "4"
click at [433, 239] on select "January February March April May June July August September October November De…" at bounding box center [571, 231] width 276 height 20
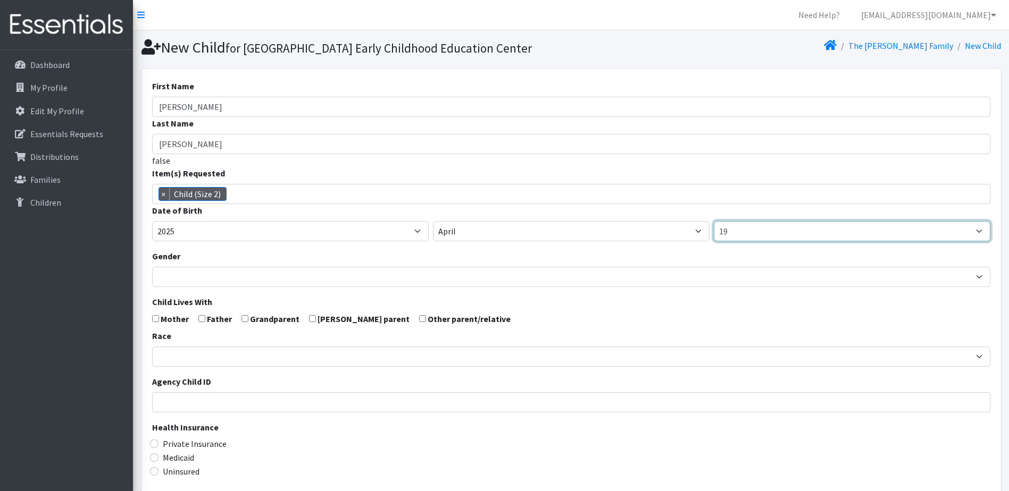
click at [738, 241] on select "1 2 3 4 5 6 7 8 9 10 11 12 13 14 15 16 17 18 19 20 21 22 23 24 25 26 27 28 29 3…" at bounding box center [851, 231] width 276 height 20
select select "16"
click at [713, 239] on select "1 2 3 4 5 6 7 8 9 10 11 12 13 14 15 16 17 18 19 20 21 22 23 24 25 26 27 28 29 3…" at bounding box center [851, 231] width 276 height 20
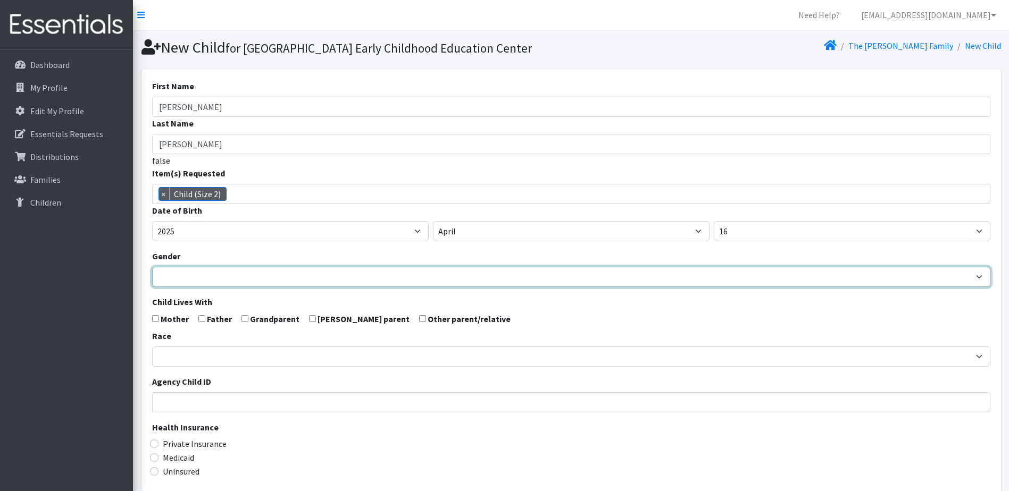
click at [190, 287] on select "Male Female" at bounding box center [571, 277] width 838 height 20
select select "[DEMOGRAPHIC_DATA]"
click at [152, 285] on select "Male Female" at bounding box center [571, 277] width 838 height 20
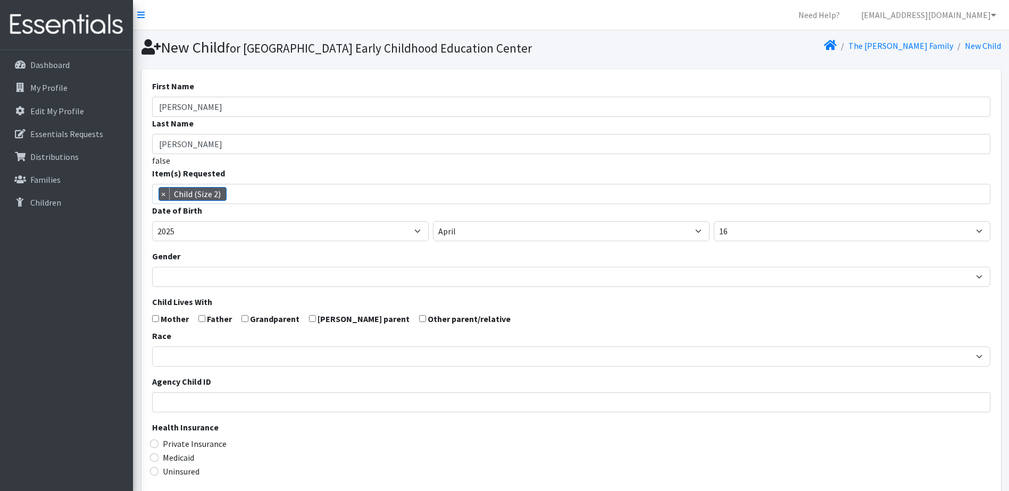
click at [154, 322] on input "checkbox" at bounding box center [155, 318] width 7 height 7
checkbox input "true"
click at [207, 325] on label "Father" at bounding box center [219, 319] width 25 height 13
drag, startPoint x: 204, startPoint y: 337, endPoint x: 193, endPoint y: 339, distance: 10.8
click at [203, 322] on input "checkbox" at bounding box center [201, 318] width 7 height 7
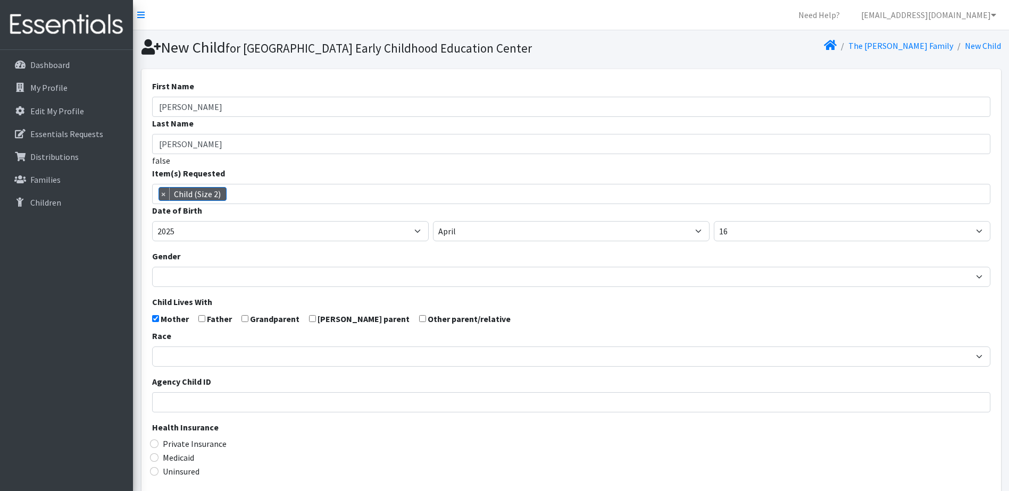
checkbox input "true"
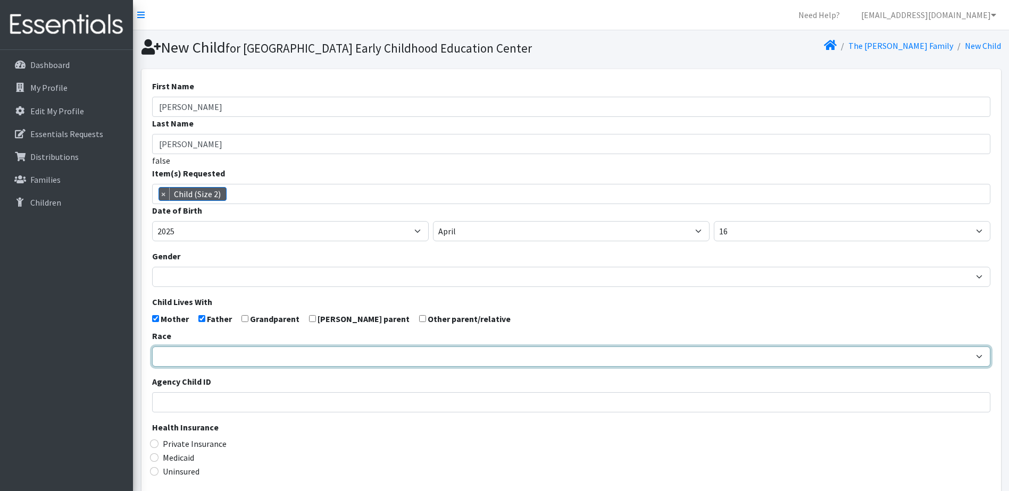
click at [192, 367] on select "African American Caucasian Hispanic Asian American Indian Pacific Islander Mult…" at bounding box center [571, 357] width 838 height 20
select select "Caucasian"
click at [152, 365] on select "African American Caucasian Hispanic Asian American Indian Pacific Islander Mult…" at bounding box center [571, 357] width 838 height 20
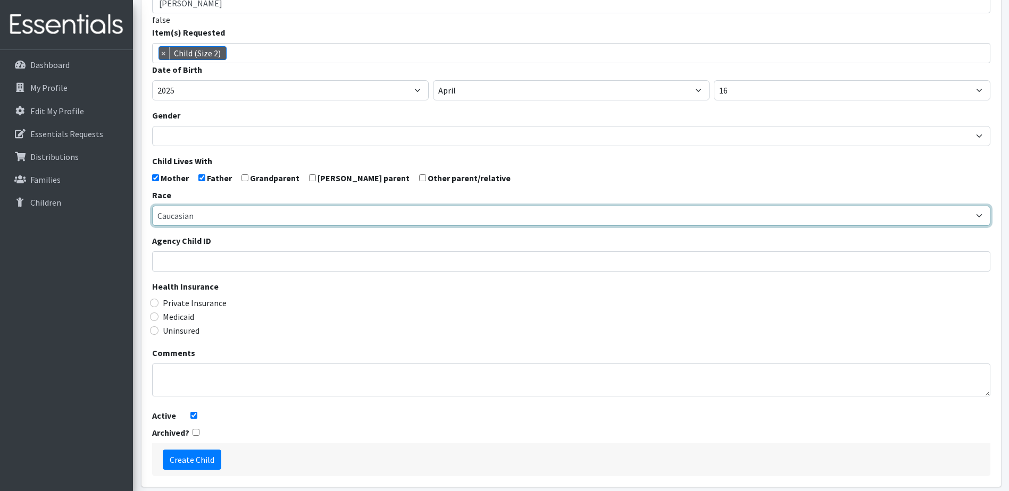
scroll to position [159, 0]
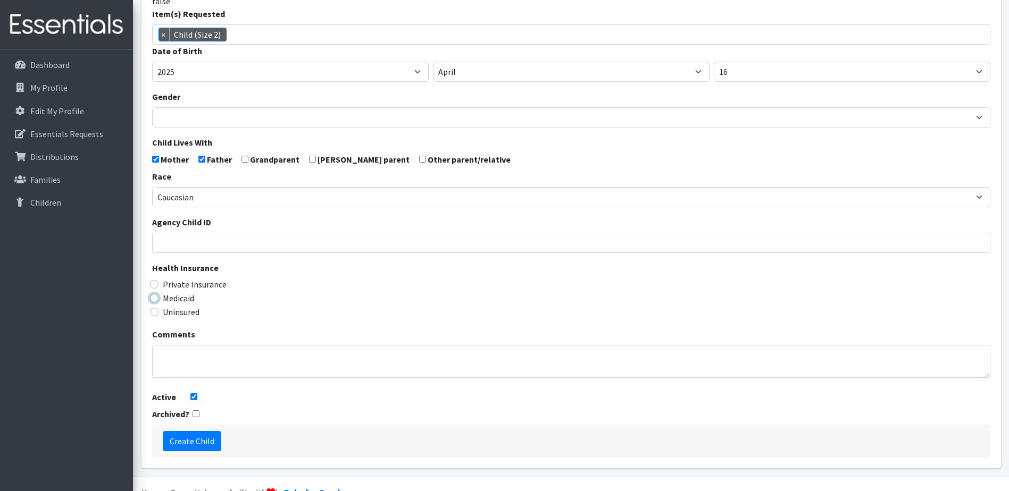
click at [156, 303] on input "Medicaid" at bounding box center [154, 298] width 9 height 9
radio input "true"
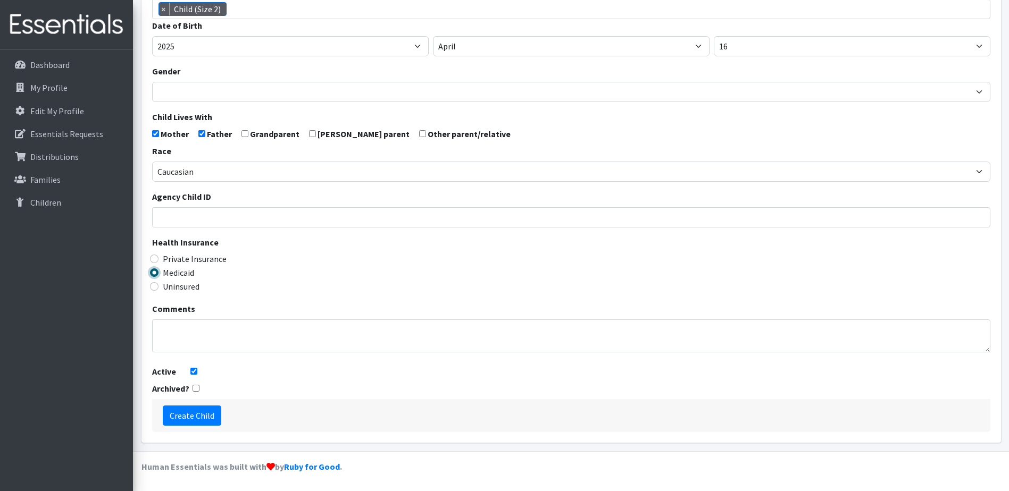
scroll to position [203, 0]
click at [194, 419] on input "Create Child" at bounding box center [192, 416] width 58 height 20
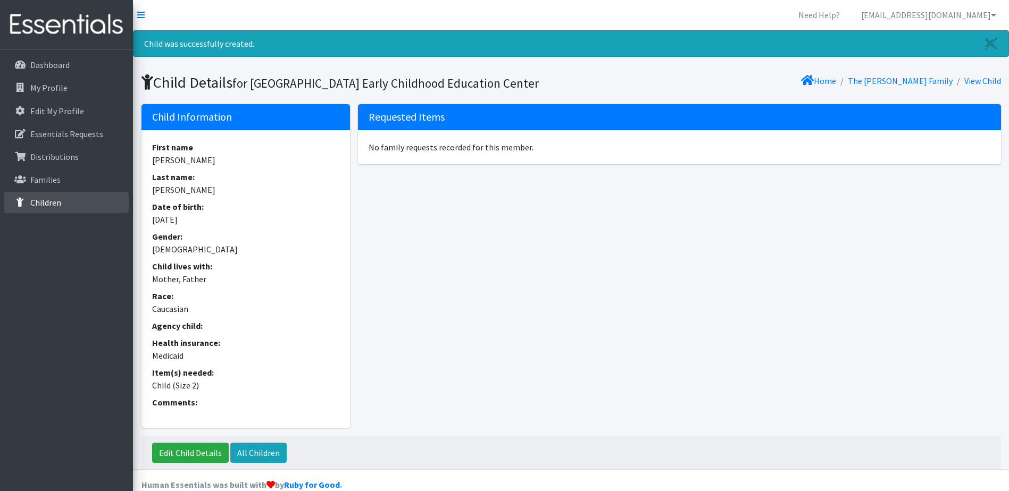
click at [56, 205] on p "Children" at bounding box center [45, 202] width 31 height 11
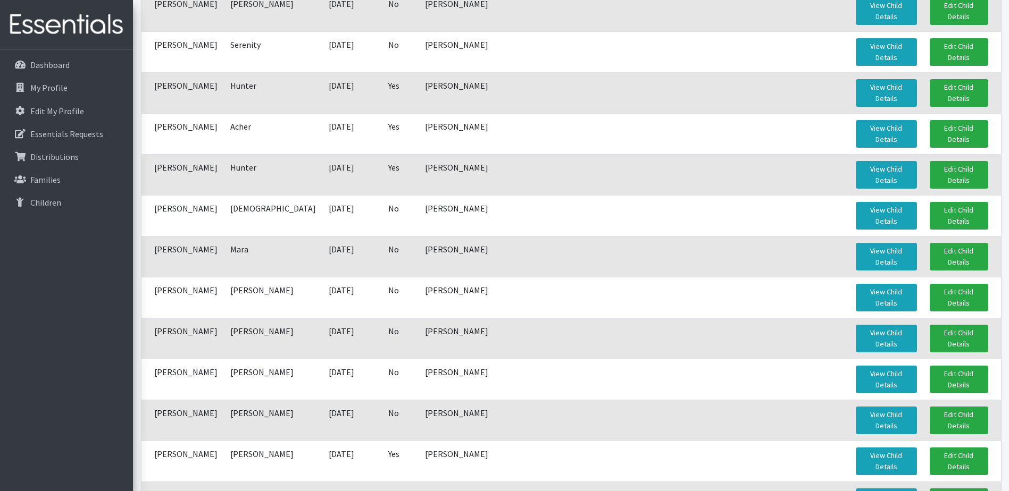
scroll to position [3296, 0]
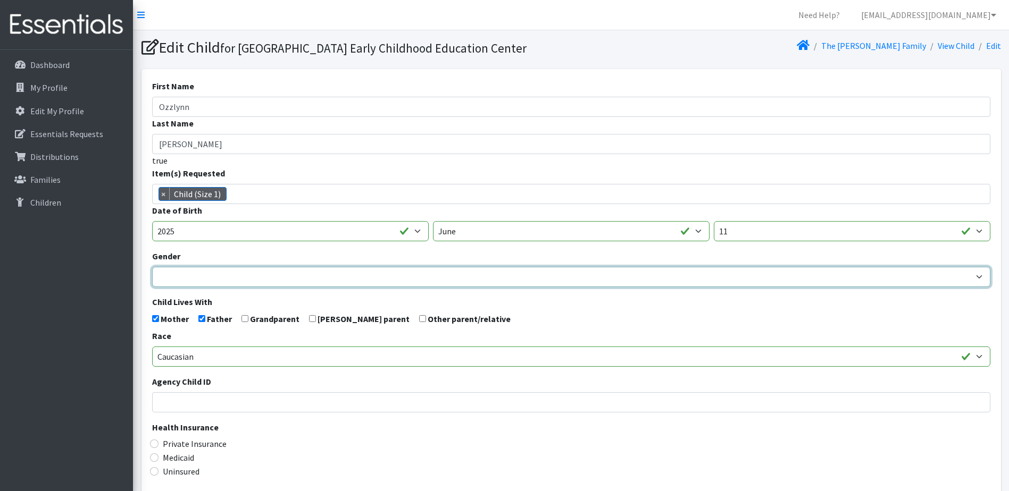
click at [222, 287] on select "[DEMOGRAPHIC_DATA] [DEMOGRAPHIC_DATA]" at bounding box center [571, 277] width 838 height 20
select select "[DEMOGRAPHIC_DATA]"
click at [152, 285] on select "[DEMOGRAPHIC_DATA] [DEMOGRAPHIC_DATA]" at bounding box center [571, 277] width 838 height 20
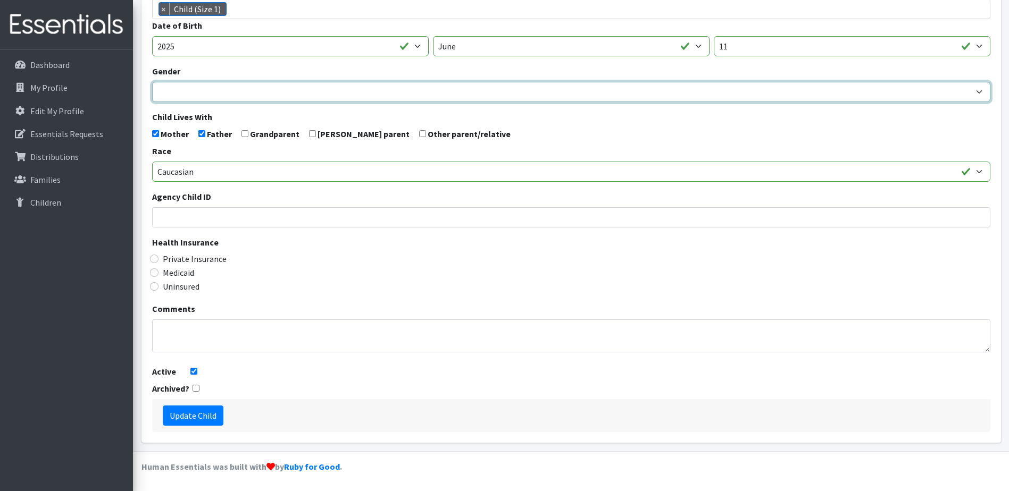
scroll to position [203, 0]
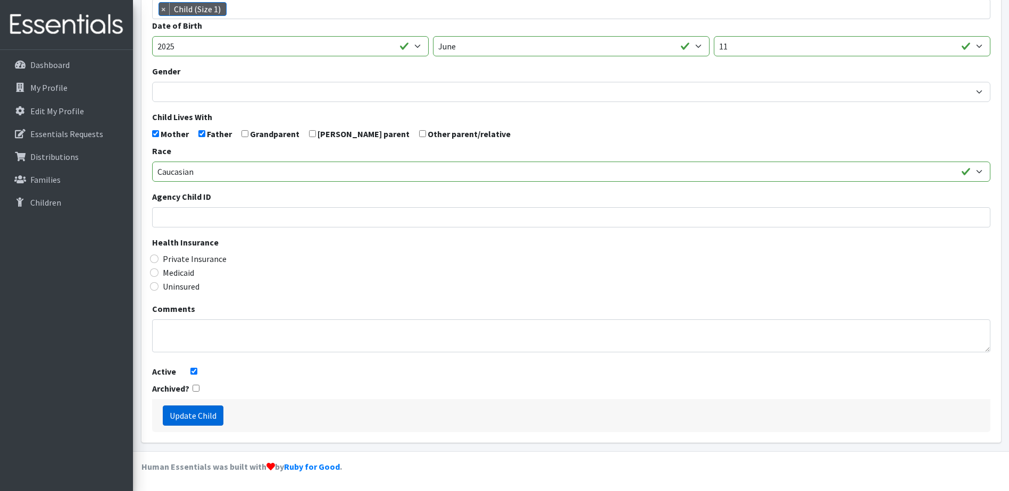
click at [203, 417] on input "Update Child" at bounding box center [193, 416] width 61 height 20
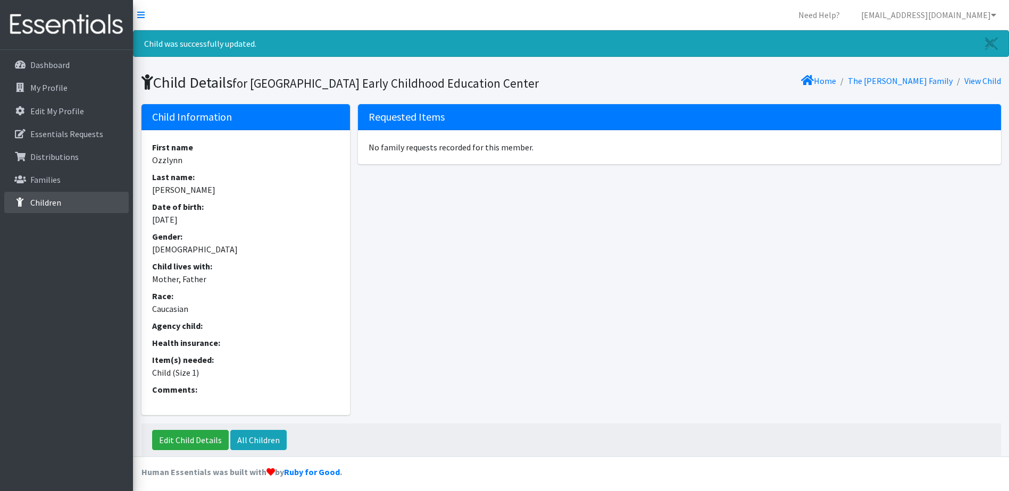
click at [38, 203] on p "Children" at bounding box center [45, 202] width 31 height 11
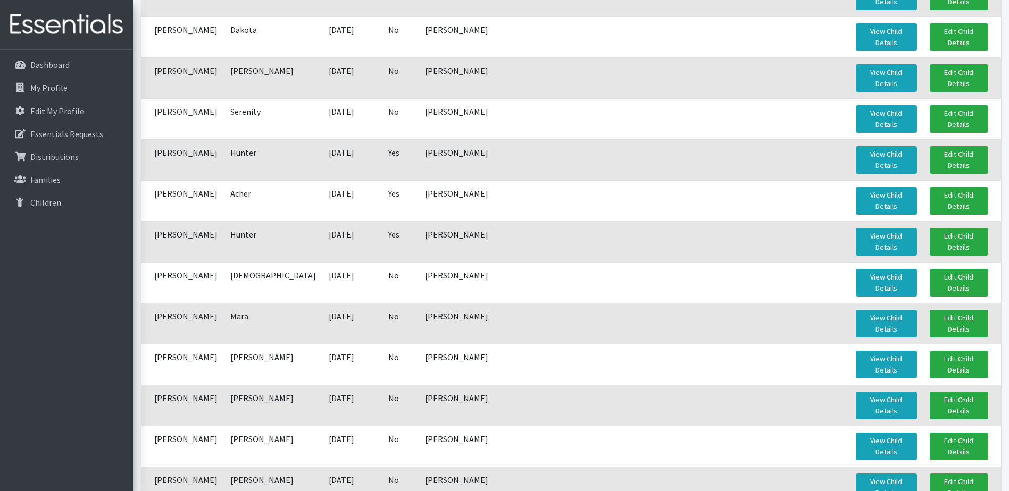
scroll to position [3243, 0]
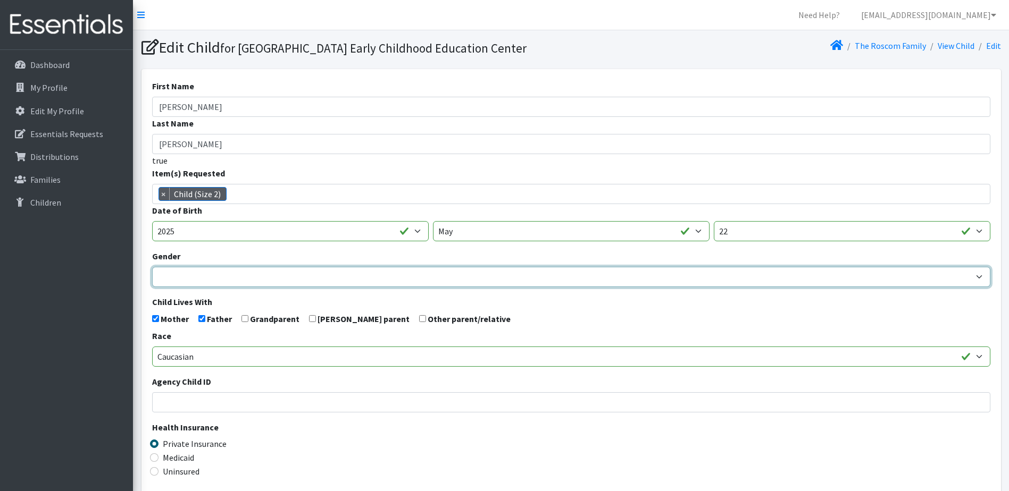
click at [180, 287] on select "[DEMOGRAPHIC_DATA] [DEMOGRAPHIC_DATA]" at bounding box center [571, 277] width 838 height 20
select select "[DEMOGRAPHIC_DATA]"
click at [152, 285] on select "[DEMOGRAPHIC_DATA] [DEMOGRAPHIC_DATA]" at bounding box center [571, 277] width 838 height 20
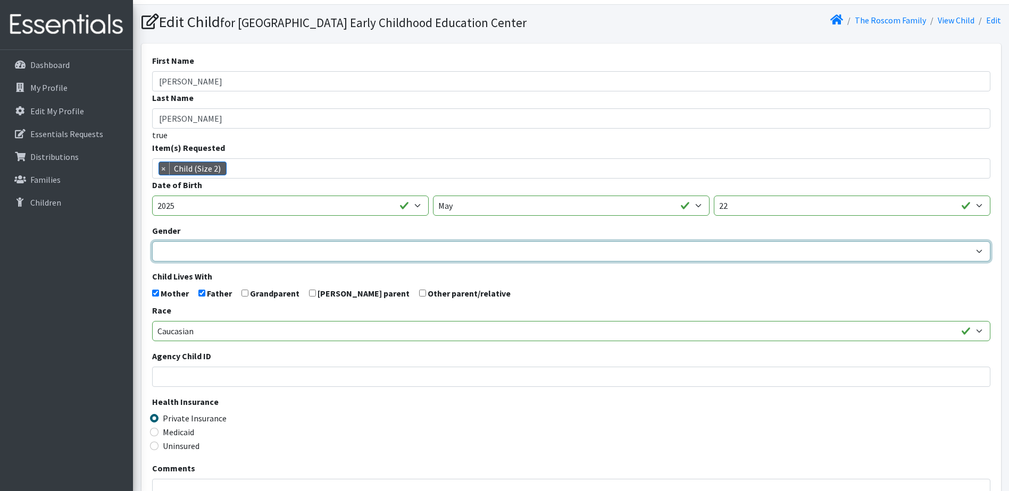
scroll to position [203, 0]
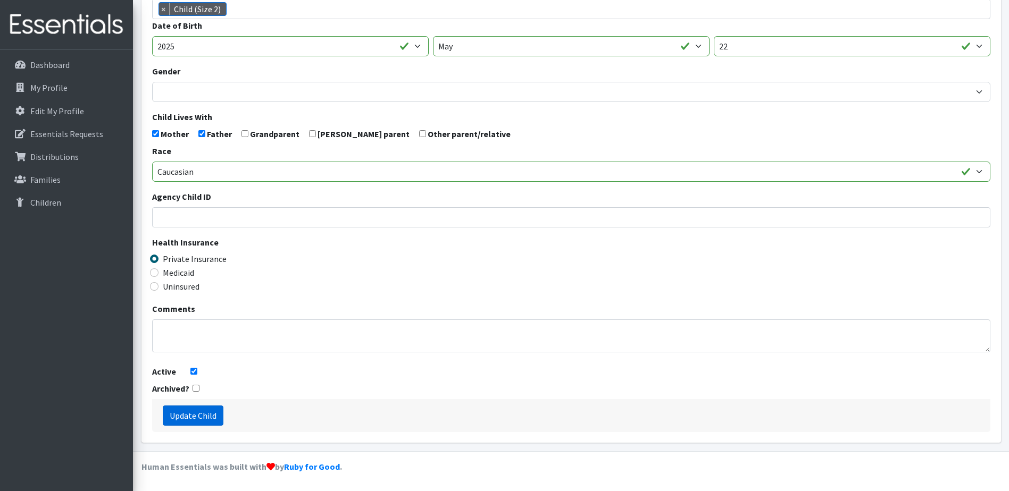
click at [209, 415] on input "Update Child" at bounding box center [193, 416] width 61 height 20
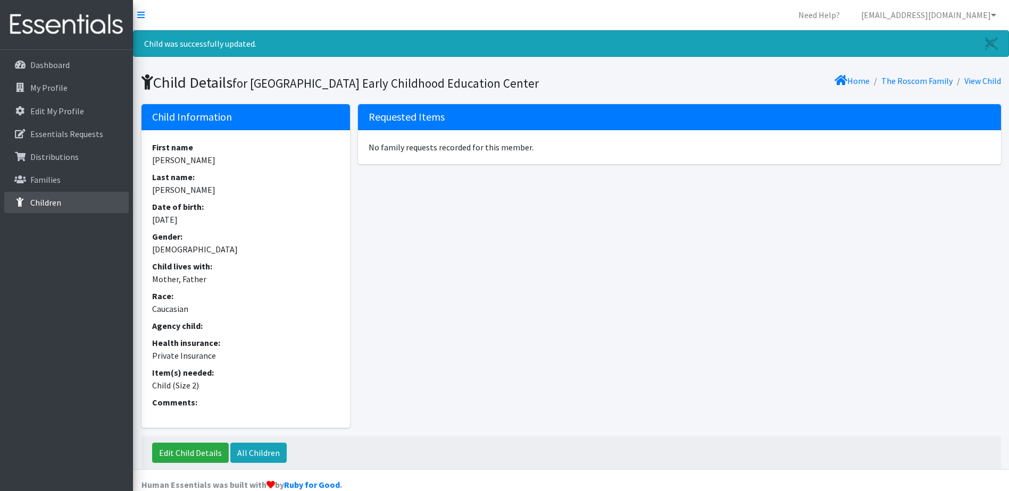
click at [64, 202] on link "Children" at bounding box center [66, 202] width 124 height 21
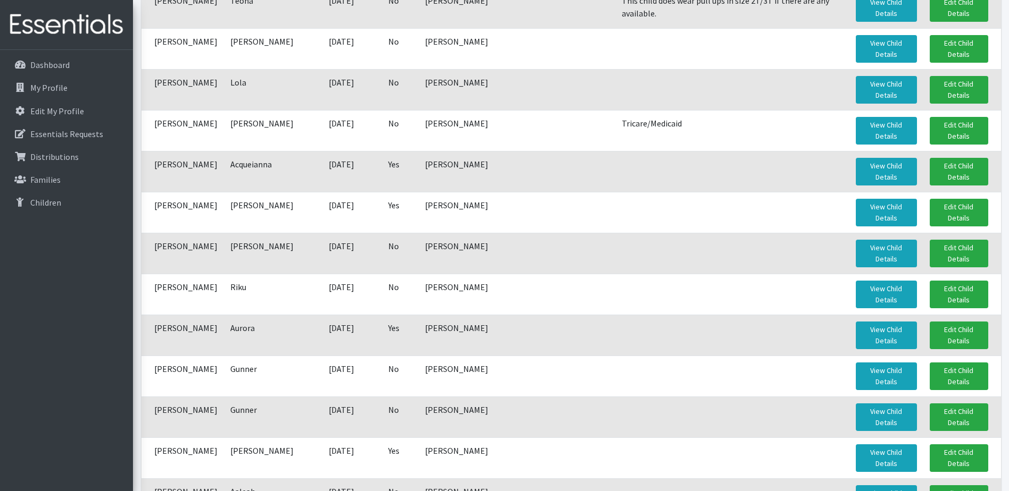
scroll to position [1489, 0]
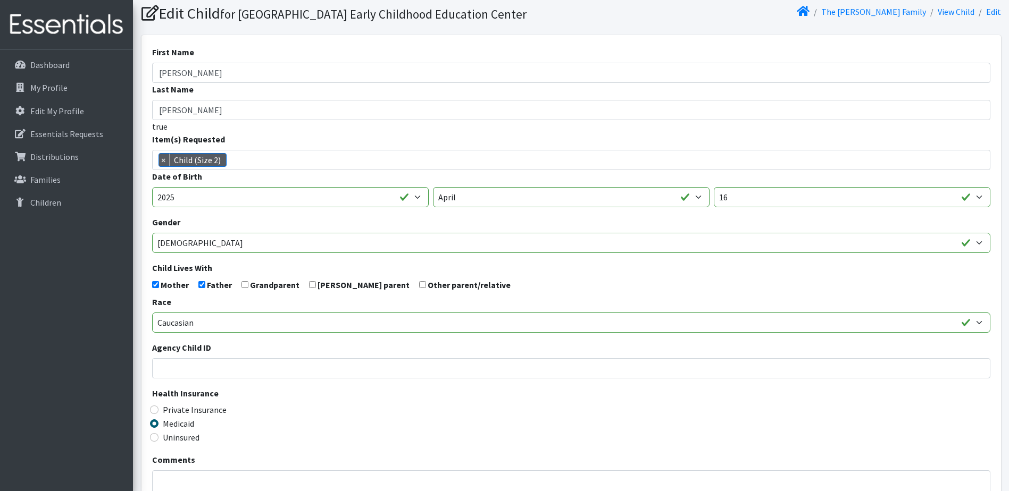
scroll to position [53, 0]
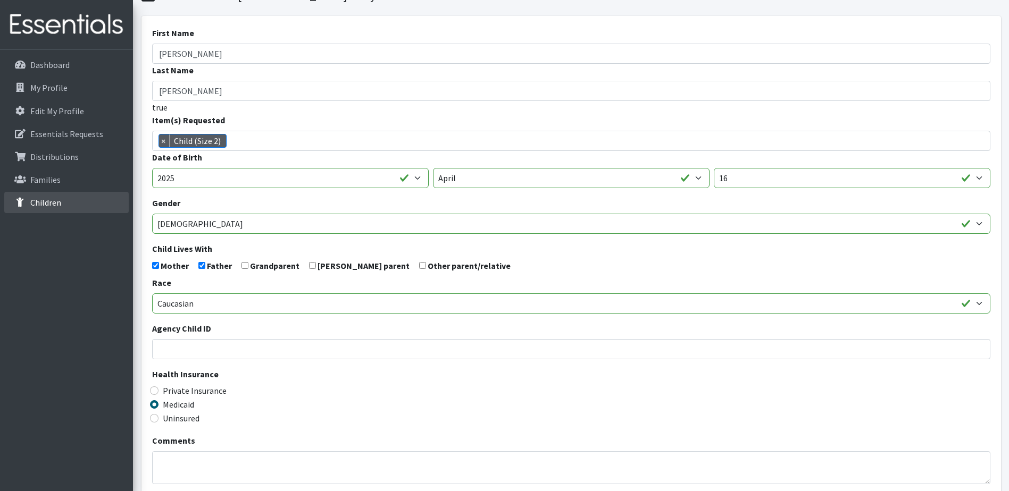
click at [69, 209] on link "Children" at bounding box center [66, 202] width 124 height 21
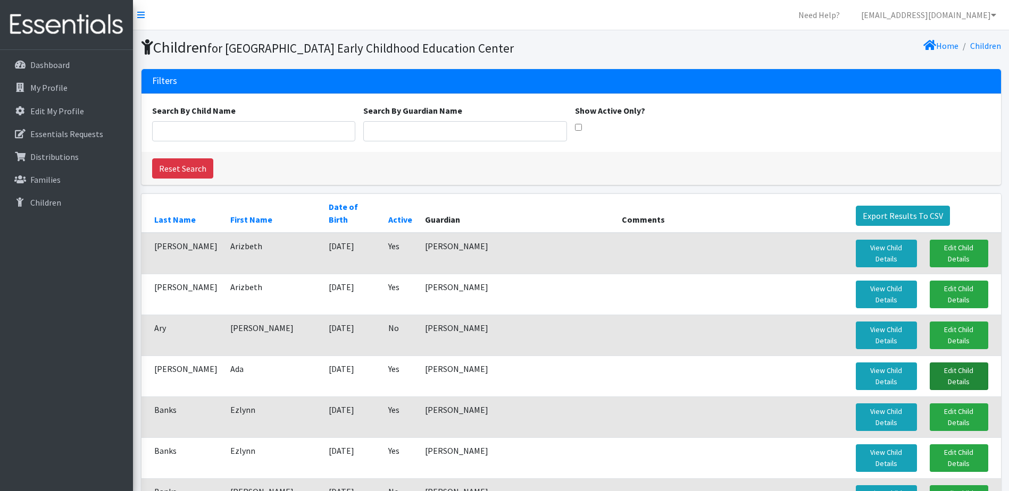
click at [929, 363] on link "Edit Child Details" at bounding box center [958, 377] width 58 height 28
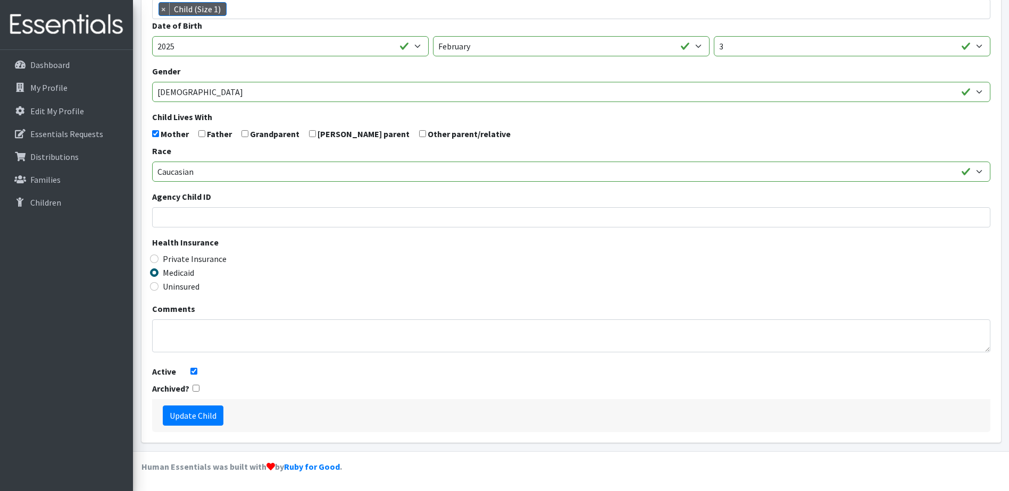
scroll to position [203, 0]
click at [194, 388] on input "checkbox" at bounding box center [195, 388] width 7 height 7
checkbox input "true"
click at [203, 421] on input "Update Child" at bounding box center [193, 416] width 61 height 20
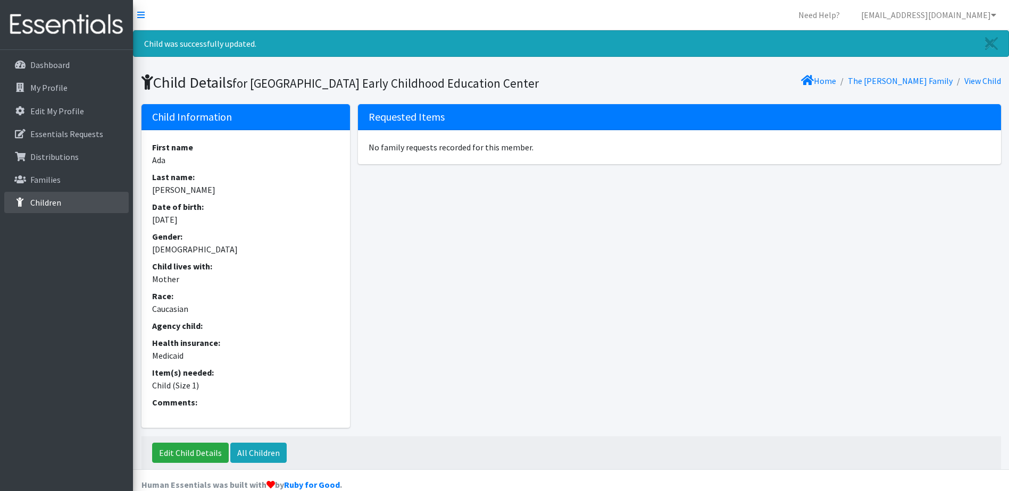
click at [39, 204] on p "Children" at bounding box center [45, 202] width 31 height 11
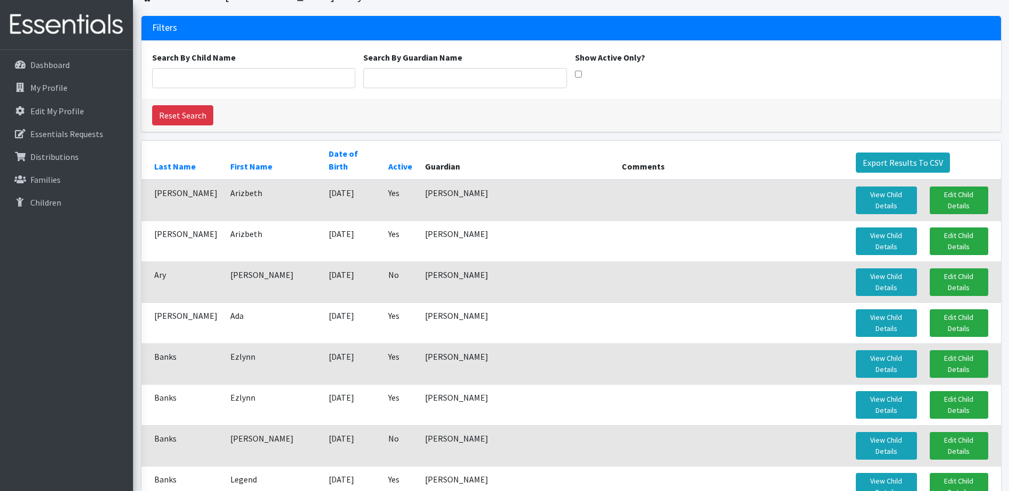
scroll to position [106, 0]
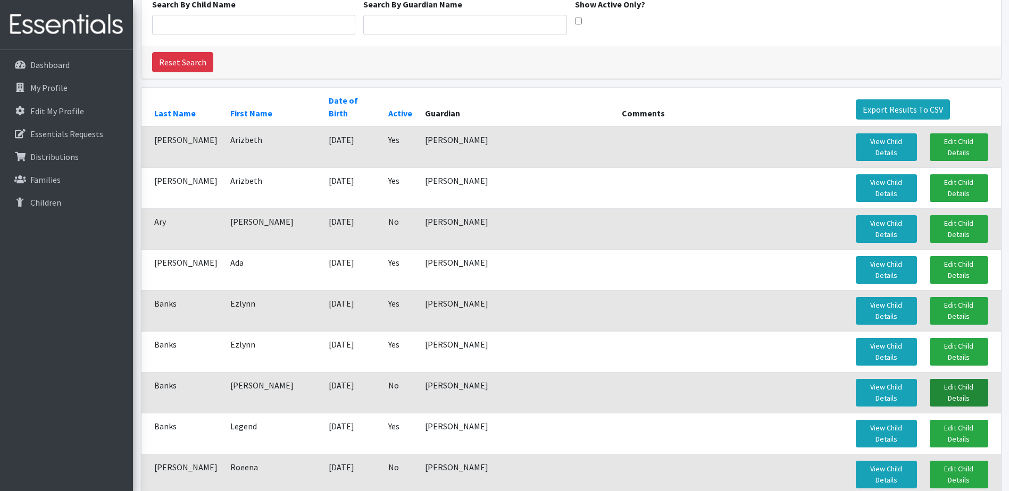
click at [945, 379] on link "Edit Child Details" at bounding box center [958, 393] width 58 height 28
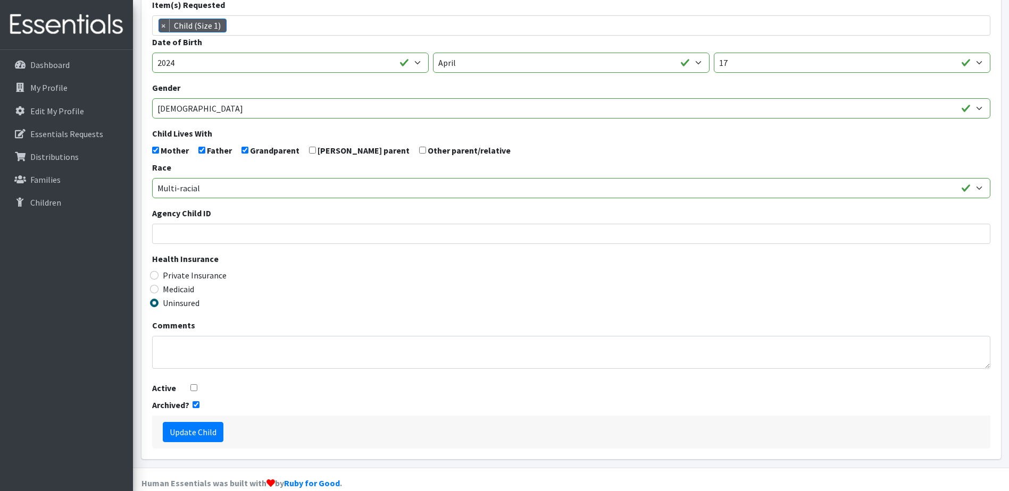
scroll to position [150, 0]
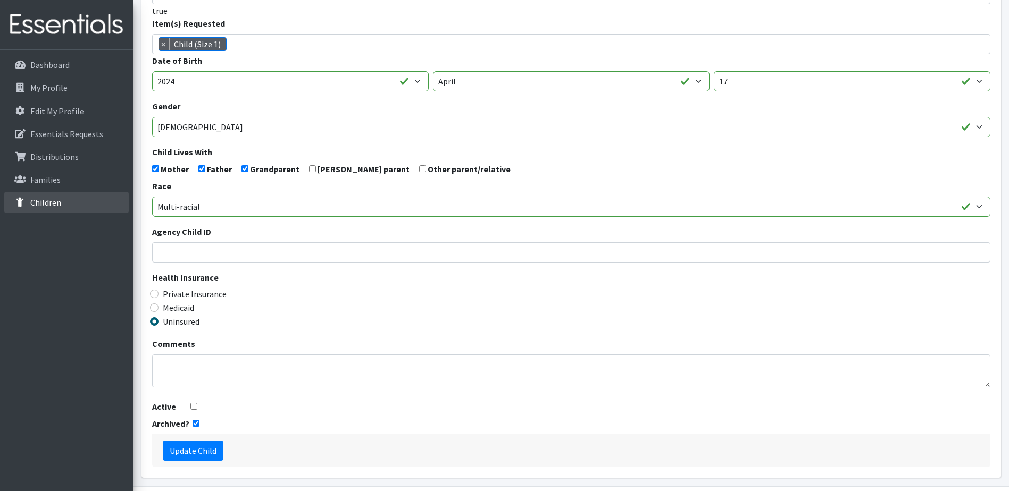
click at [37, 201] on p "Children" at bounding box center [45, 202] width 31 height 11
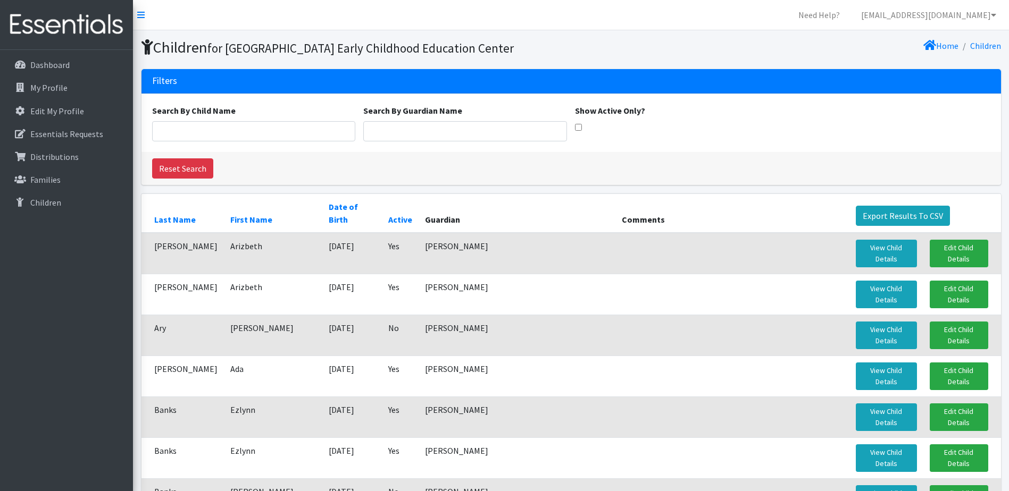
click at [578, 131] on input "Show Active Only?" at bounding box center [578, 127] width 7 height 7
checkbox input "true"
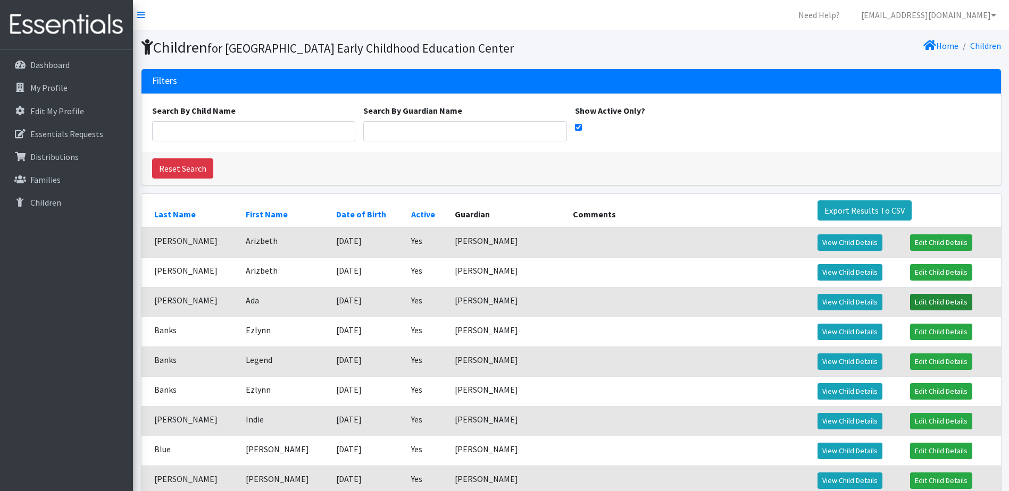
click at [922, 310] on link "Edit Child Details" at bounding box center [941, 302] width 62 height 16
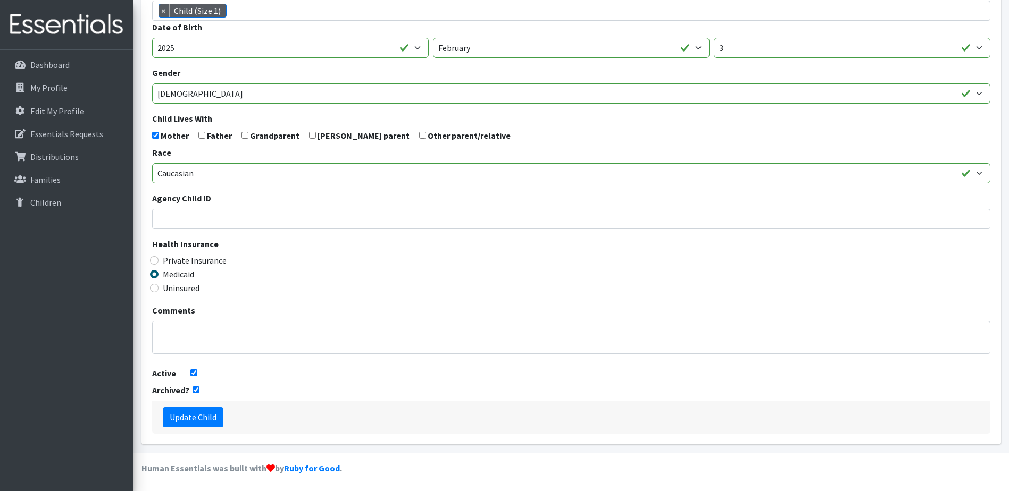
scroll to position [203, 0]
click at [193, 373] on input "Active" at bounding box center [193, 371] width 7 height 7
checkbox input "false"
click at [188, 417] on input "Update Child" at bounding box center [193, 416] width 61 height 20
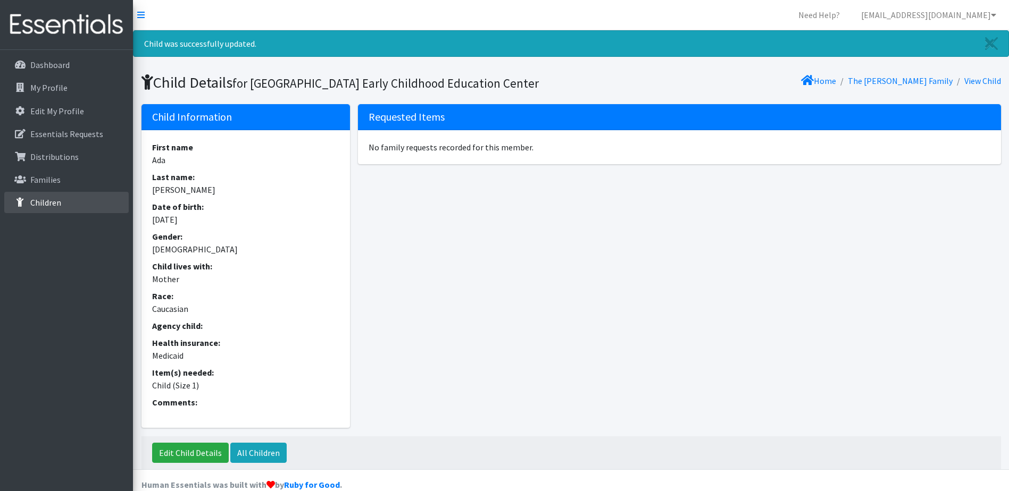
click at [58, 206] on p "Children" at bounding box center [45, 202] width 31 height 11
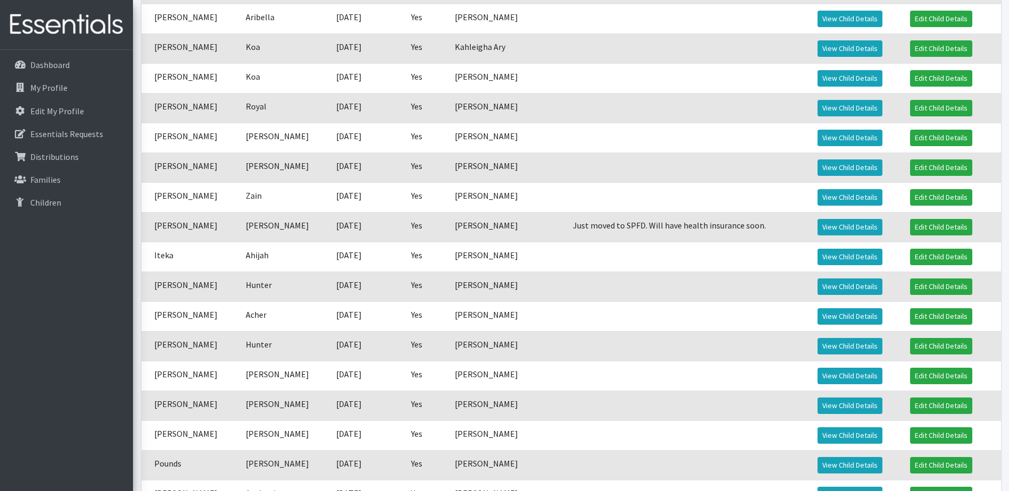
scroll to position [797, 0]
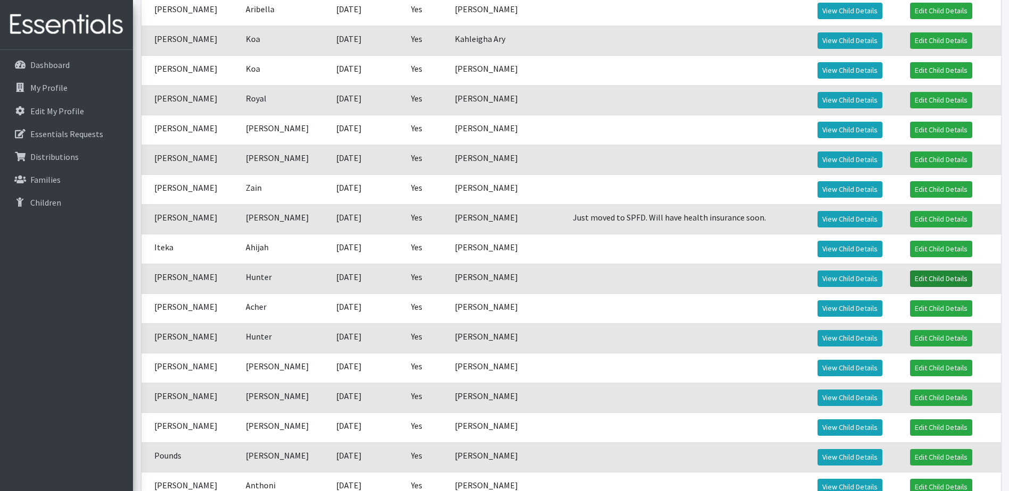
click at [929, 287] on link "Edit Child Details" at bounding box center [941, 279] width 62 height 16
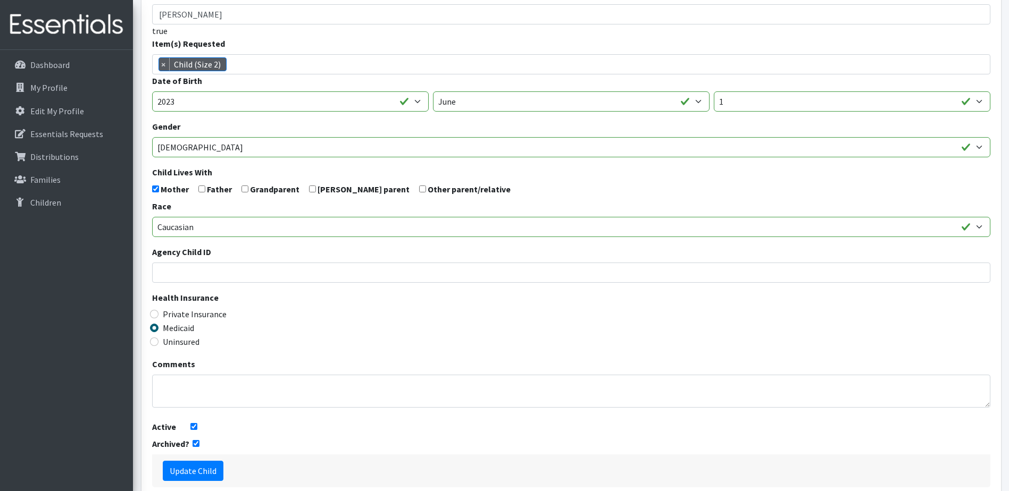
scroll to position [159, 0]
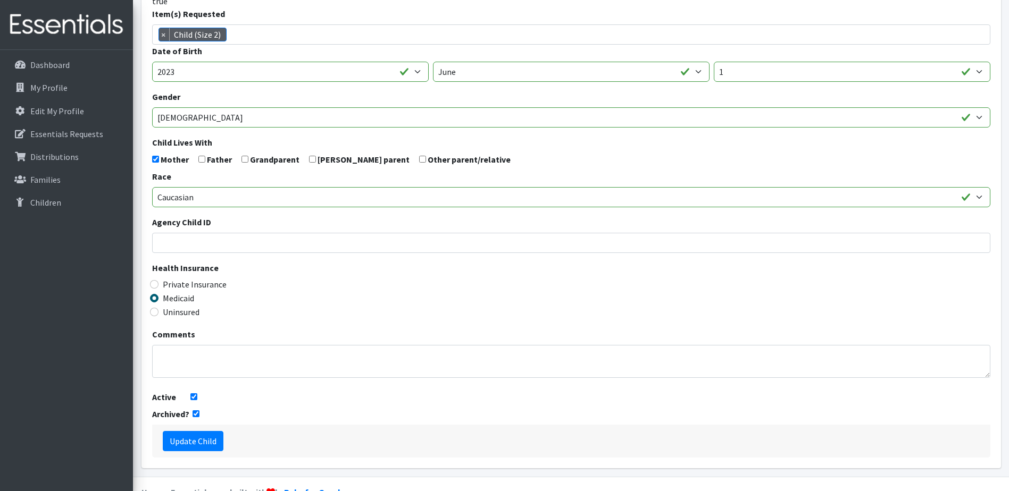
click at [196, 400] on input "Active" at bounding box center [193, 396] width 7 height 7
checkbox input "false"
click at [206, 451] on input "Update Child" at bounding box center [193, 441] width 61 height 20
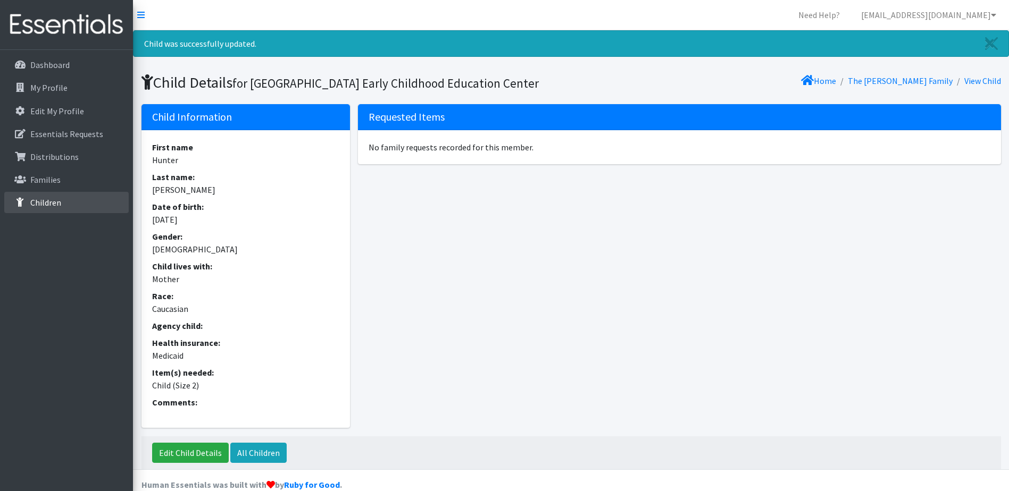
click at [41, 208] on link "Children" at bounding box center [66, 202] width 124 height 21
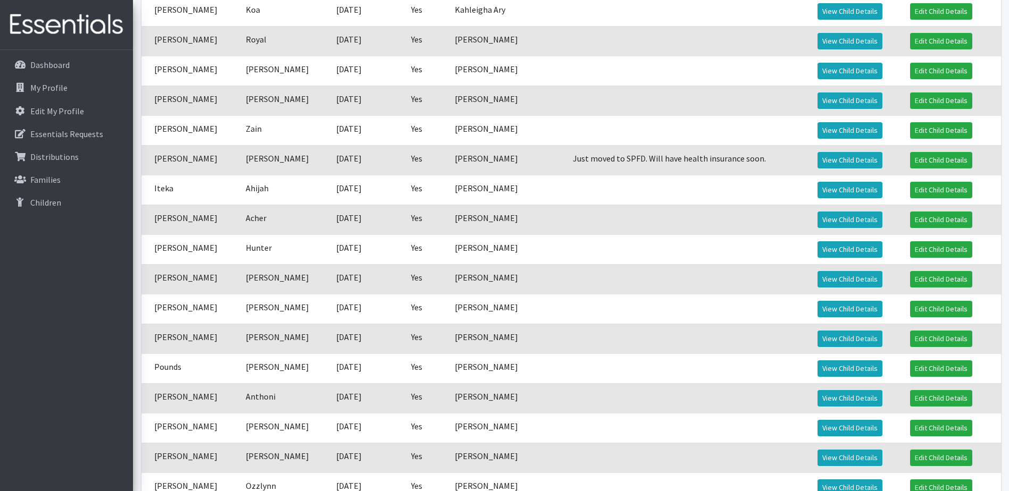
scroll to position [851, 0]
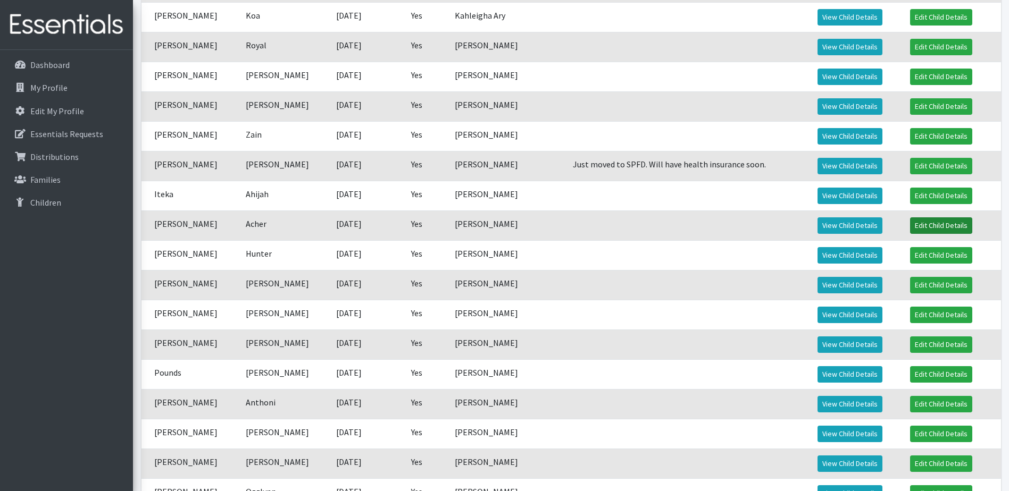
click at [926, 234] on link "Edit Child Details" at bounding box center [941, 225] width 62 height 16
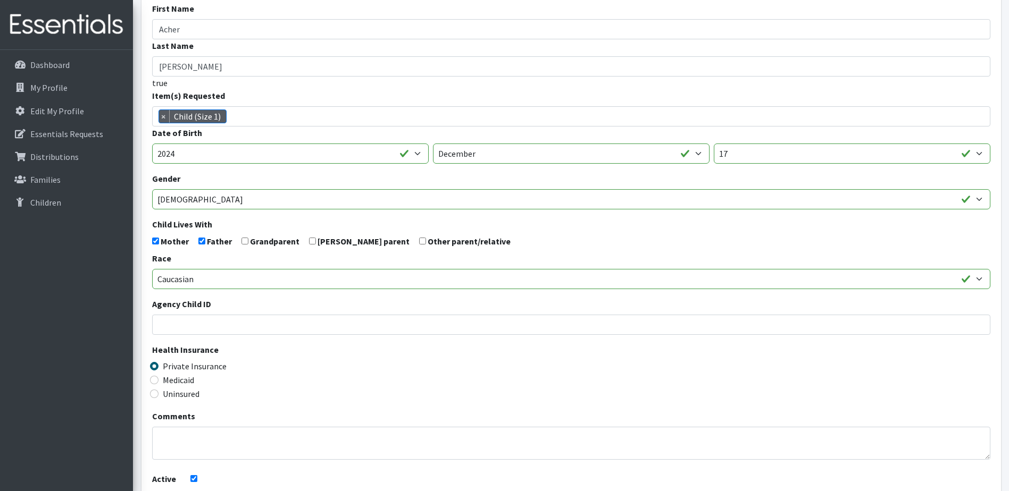
scroll to position [159, 0]
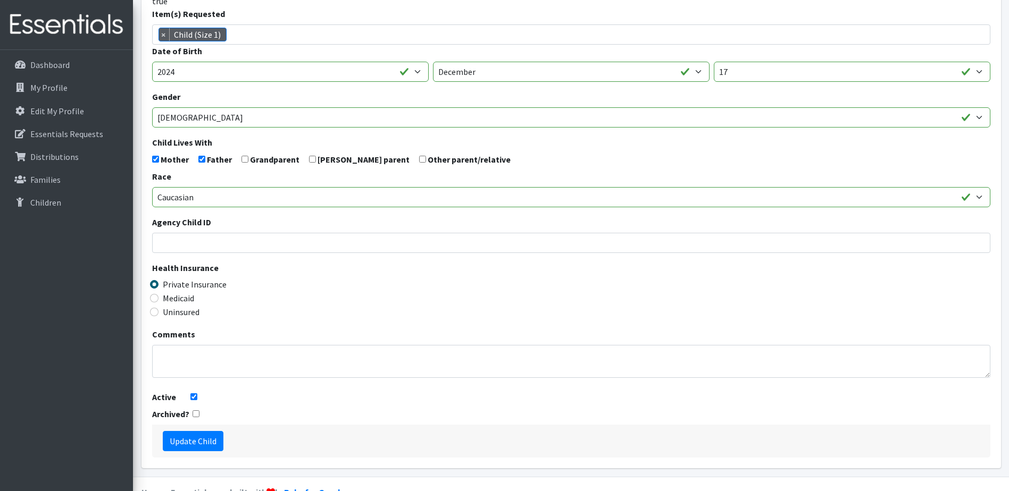
click at [195, 400] on input "Active" at bounding box center [193, 396] width 7 height 7
checkbox input "false"
drag, startPoint x: 198, startPoint y: 424, endPoint x: 198, endPoint y: 430, distance: 5.9
click at [198, 430] on form "First Name Acher Last Name Kessler true Item(s) Requested Child (Newborn) Child…" at bounding box center [571, 189] width 838 height 538
click at [197, 417] on input "checkbox" at bounding box center [195, 413] width 7 height 7
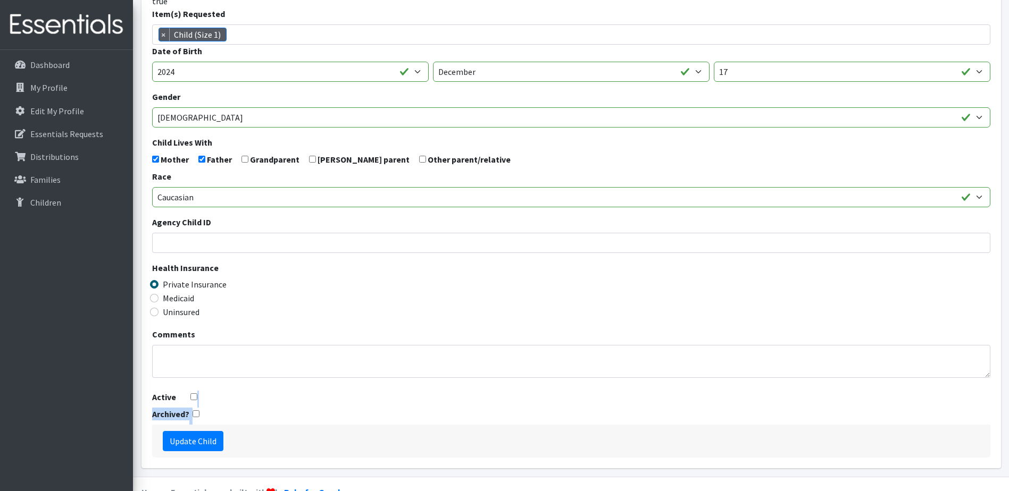
checkbox input "true"
click at [196, 451] on input "Update Child" at bounding box center [193, 441] width 61 height 20
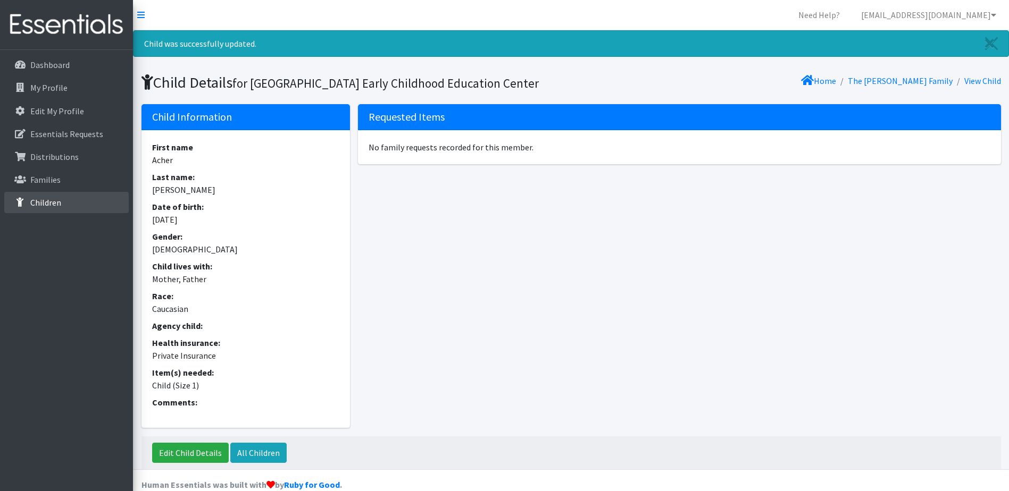
click at [52, 205] on p "Children" at bounding box center [45, 202] width 31 height 11
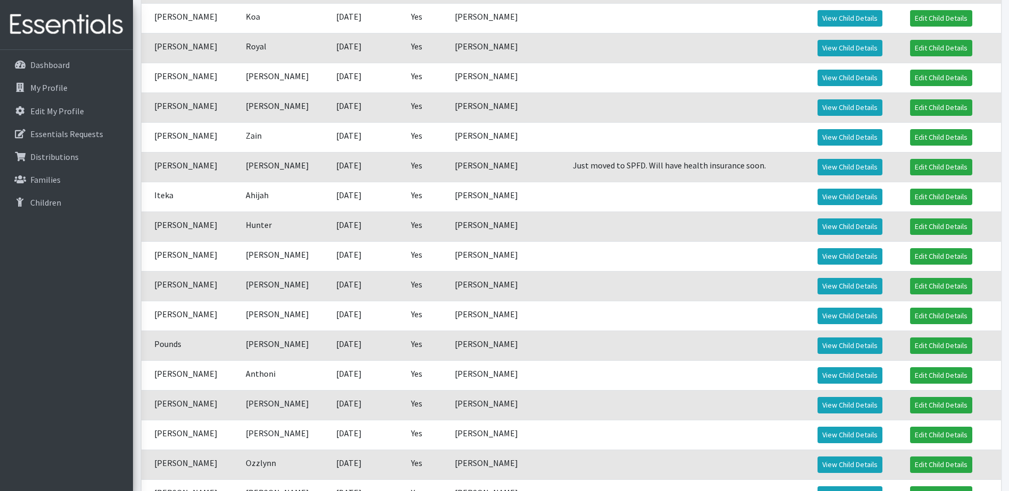
scroll to position [797, 0]
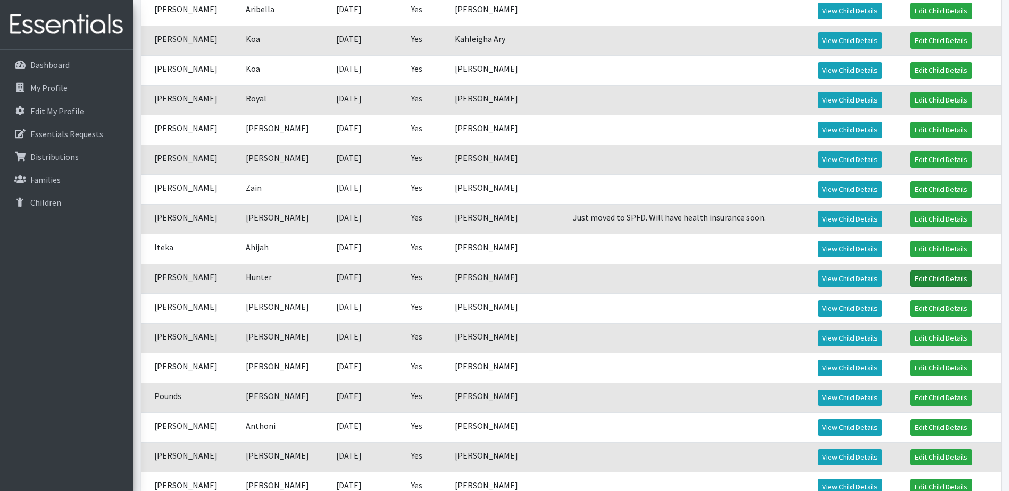
click at [940, 287] on link "Edit Child Details" at bounding box center [941, 279] width 62 height 16
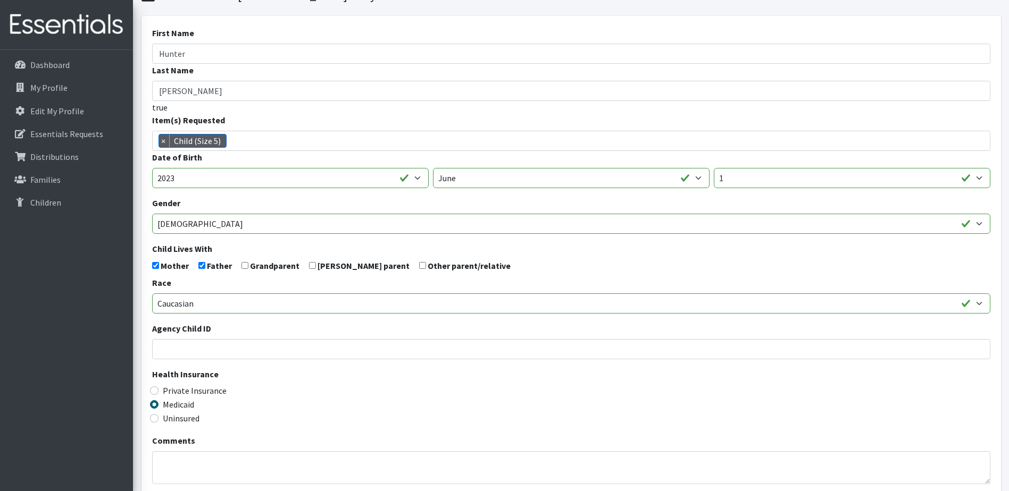
scroll to position [203, 0]
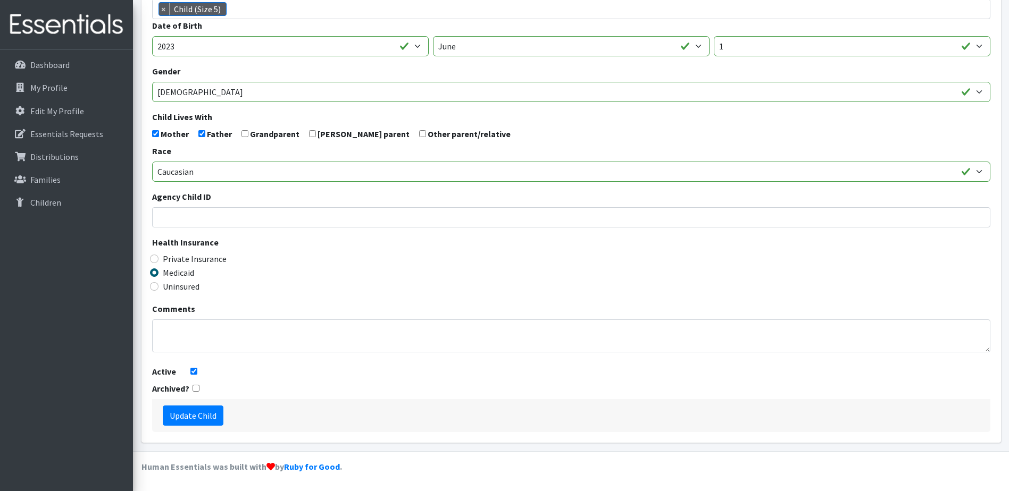
click at [191, 373] on input "Active" at bounding box center [193, 371] width 7 height 7
checkbox input "false"
click at [196, 388] on input "checkbox" at bounding box center [195, 388] width 7 height 7
checkbox input "true"
click at [192, 419] on input "Update Child" at bounding box center [193, 416] width 61 height 20
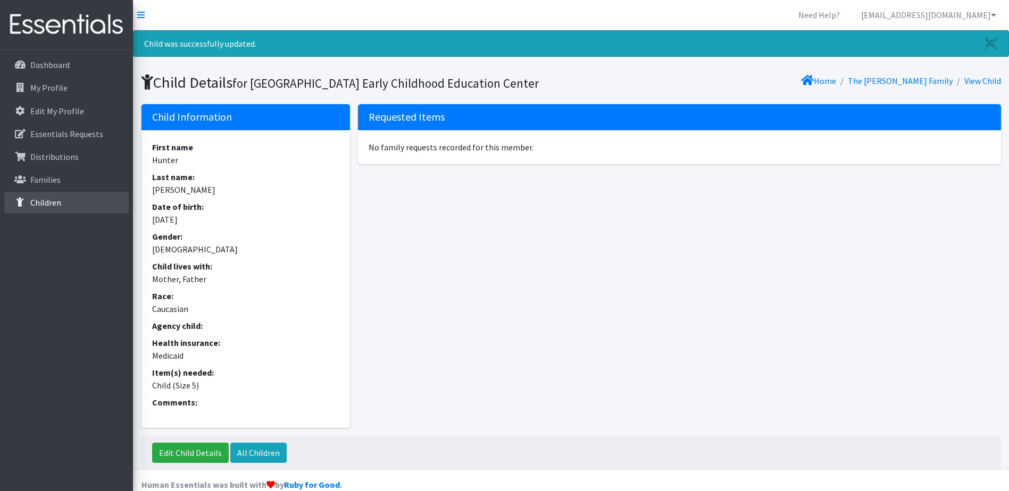
click at [43, 201] on p "Children" at bounding box center [45, 202] width 31 height 11
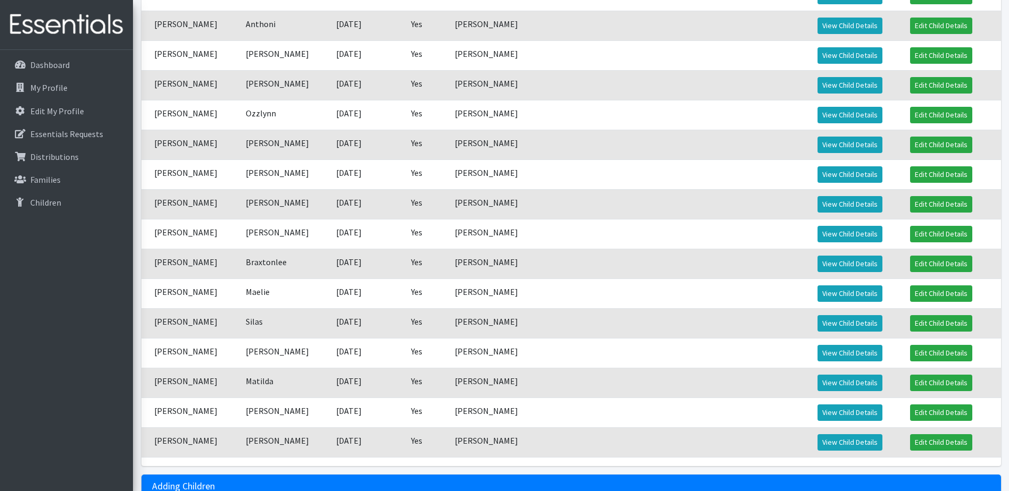
scroll to position [1223, 0]
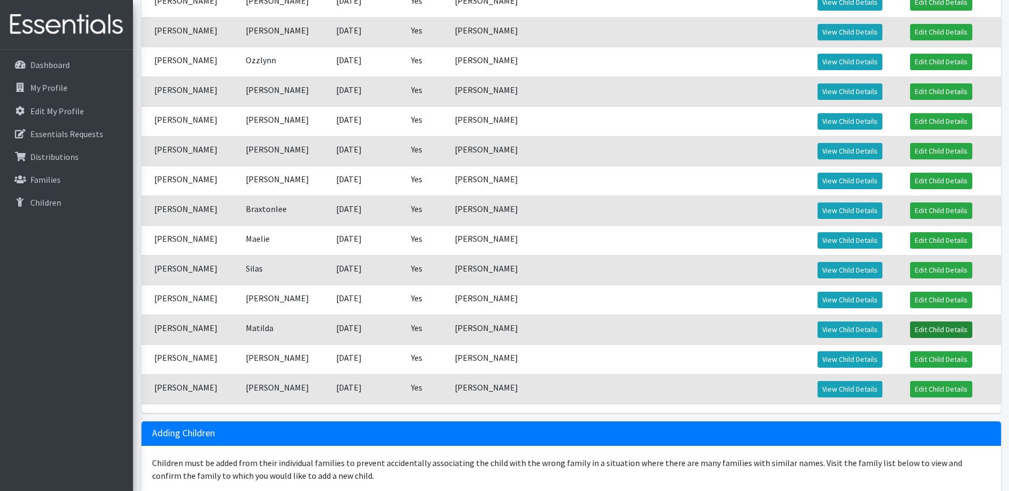
click at [931, 338] on link "Edit Child Details" at bounding box center [941, 330] width 62 height 16
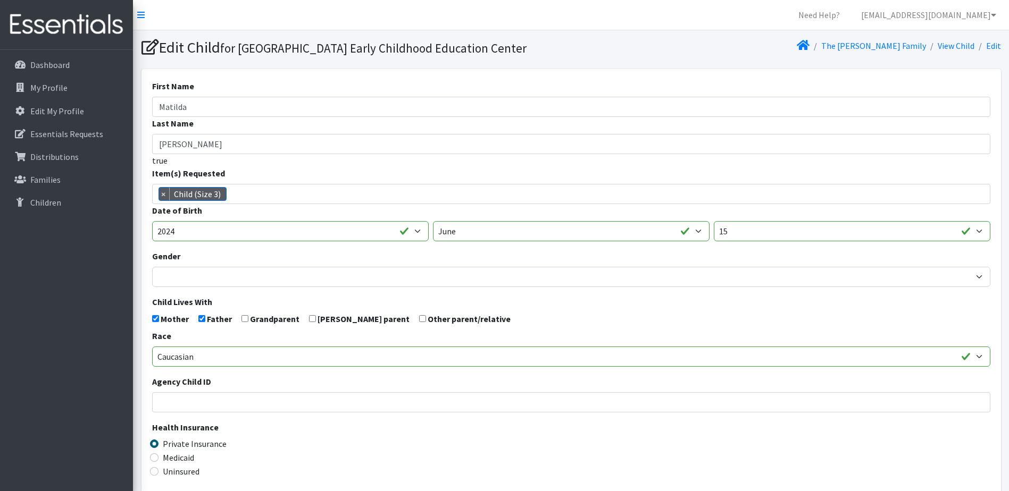
scroll to position [203, 0]
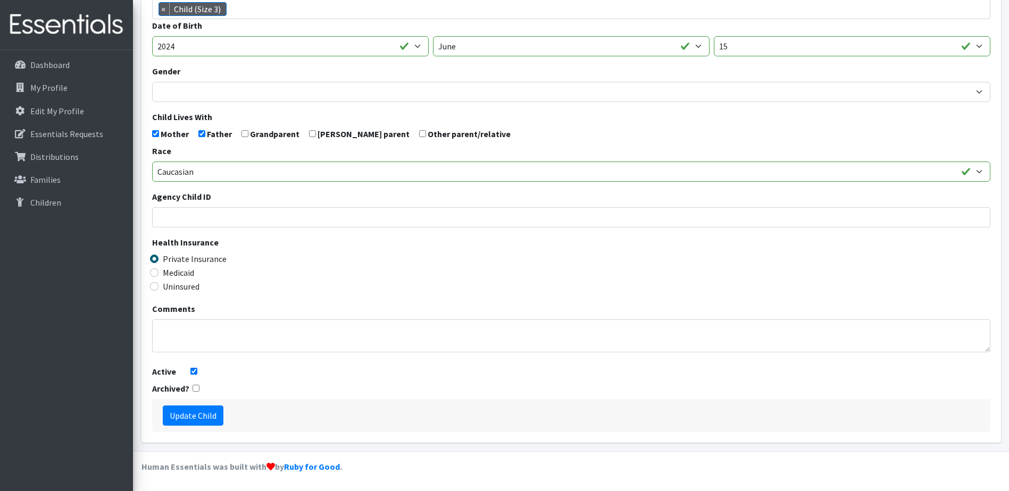
click at [197, 389] on input "checkbox" at bounding box center [195, 388] width 7 height 7
checkbox input "true"
click at [197, 371] on form "First Name Matilda Last Name Wilkinson true Item(s) Requested Child (Newborn) C…" at bounding box center [571, 164] width 838 height 538
click at [192, 373] on input "Active" at bounding box center [193, 371] width 7 height 7
checkbox input "false"
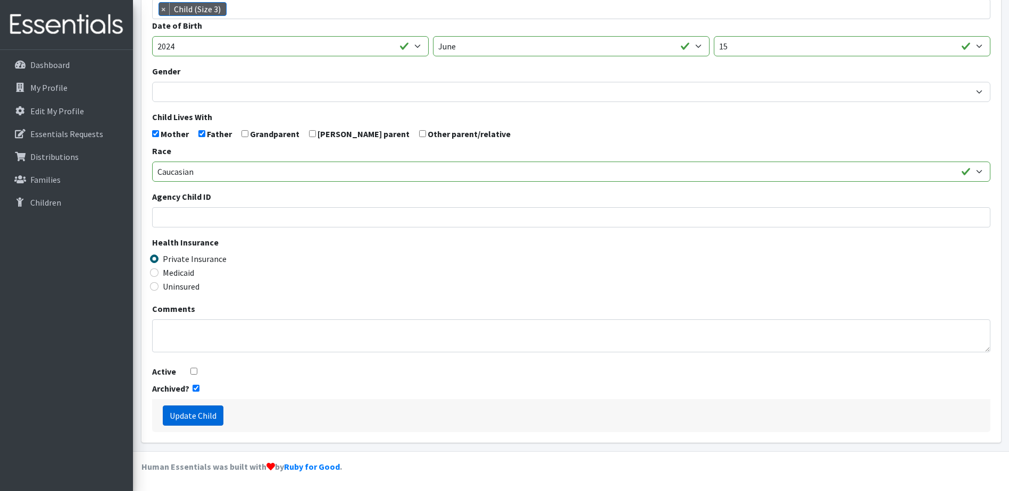
click at [212, 421] on input "Update Child" at bounding box center [193, 416] width 61 height 20
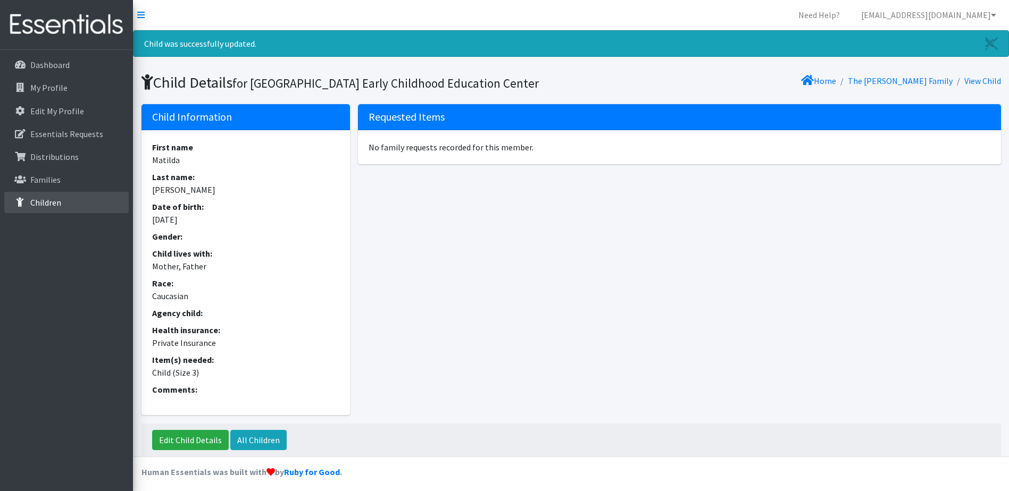
click at [49, 205] on p "Children" at bounding box center [45, 202] width 31 height 11
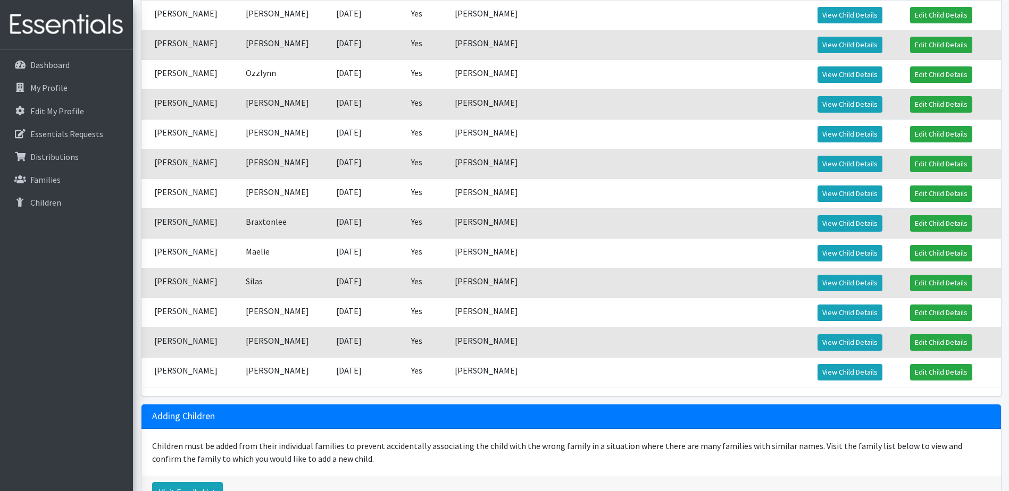
scroll to position [1294, 0]
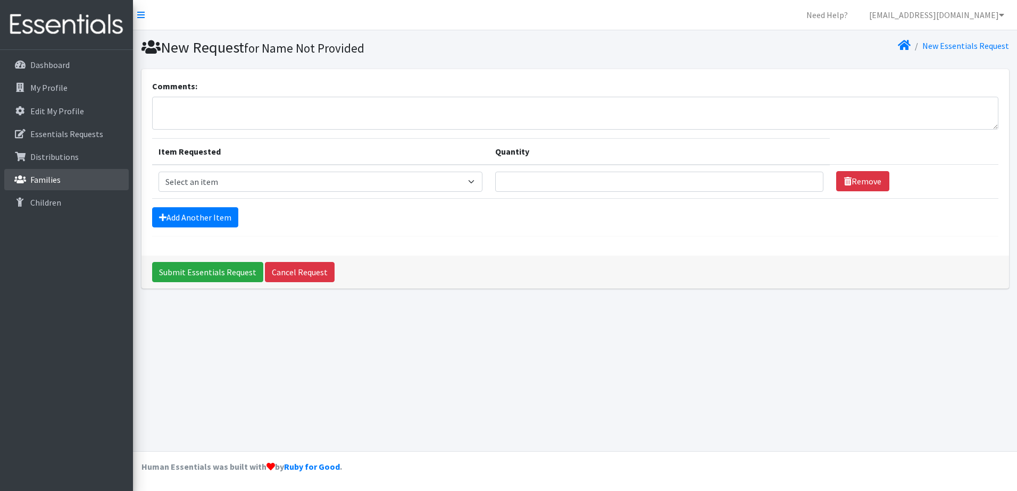
click at [44, 183] on p "Families" at bounding box center [45, 179] width 30 height 11
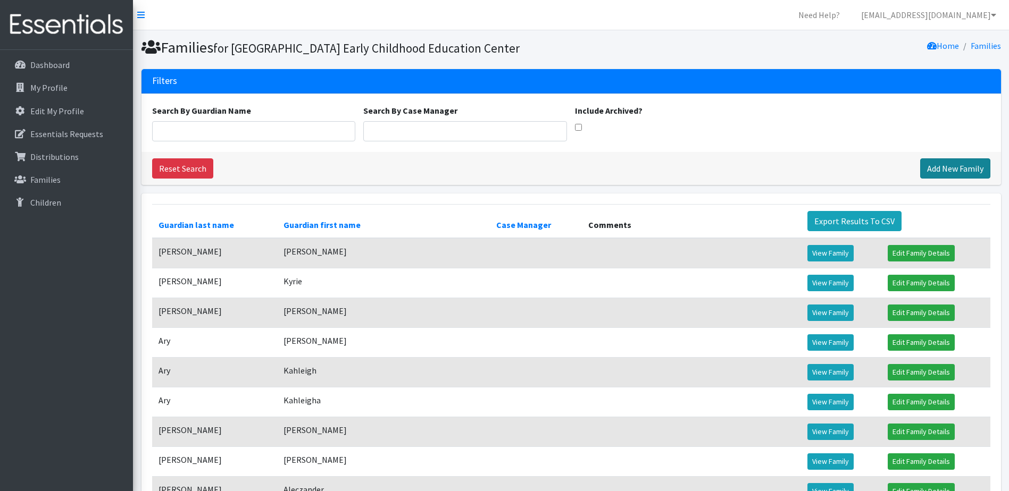
click at [947, 179] on link "Add New Family" at bounding box center [955, 168] width 70 height 20
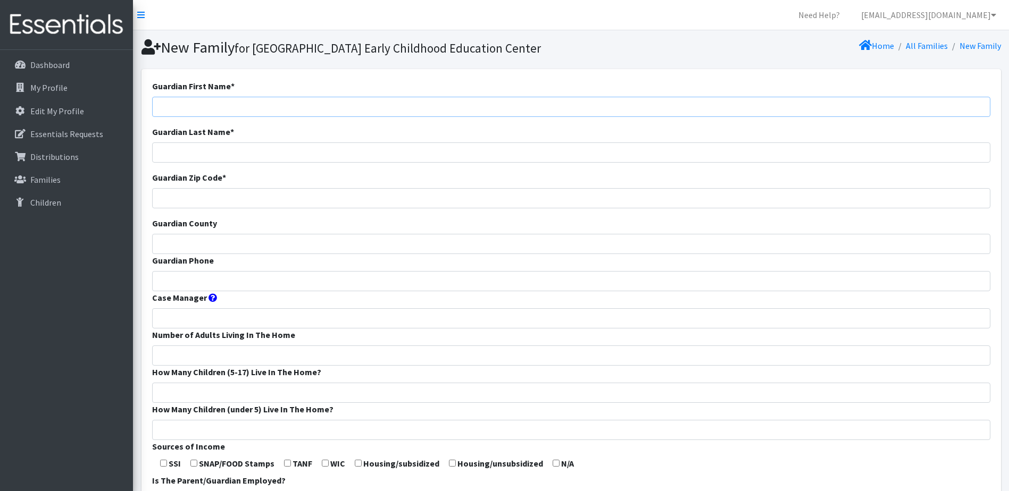
click at [345, 116] on input "Guardian First Name *" at bounding box center [571, 107] width 838 height 20
type input "Harley"
type input "p"
type input "[PERSON_NAME]"
type input "65807"
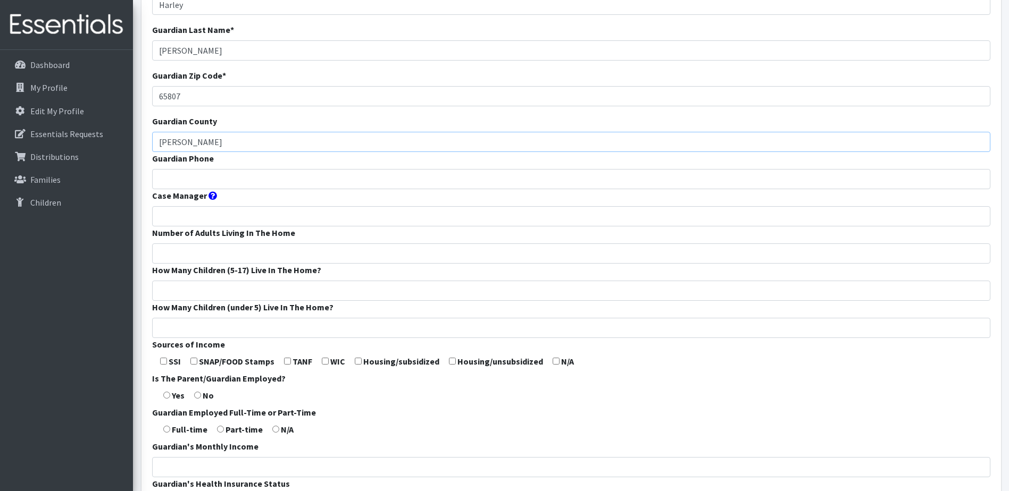
scroll to position [106, 0]
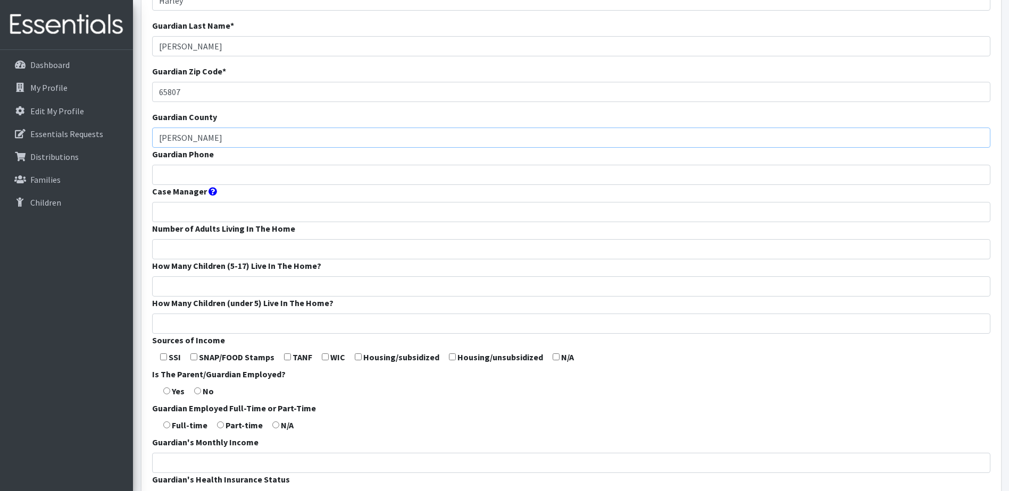
type input "Greene"
click at [200, 259] on input "Number of Adults Living In The Home" at bounding box center [571, 249] width 838 height 20
type input "2"
click at [201, 297] on input "How Many Children (5-17) Live In The Home?" at bounding box center [571, 286] width 838 height 20
type input "2"
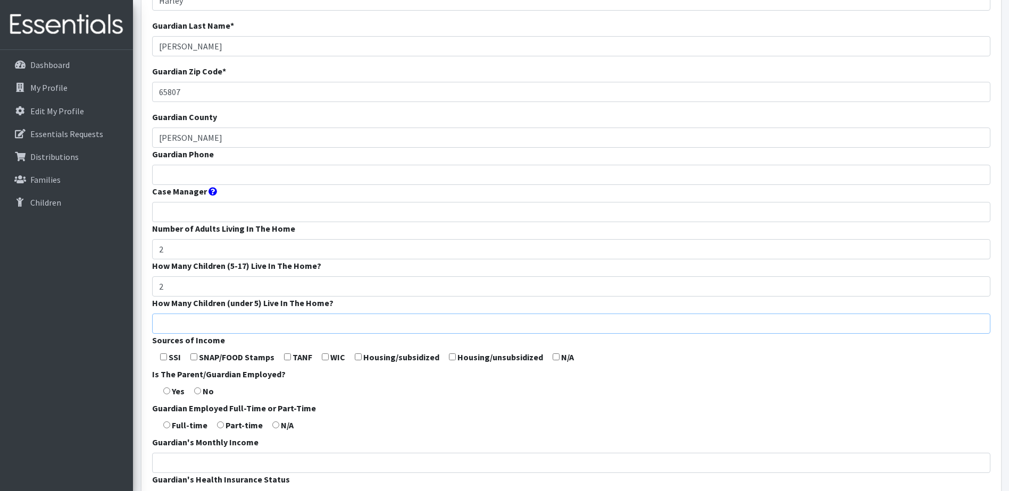
click at [201, 334] on input "How Many Children (under 5) Live In The Home?" at bounding box center [571, 324] width 838 height 20
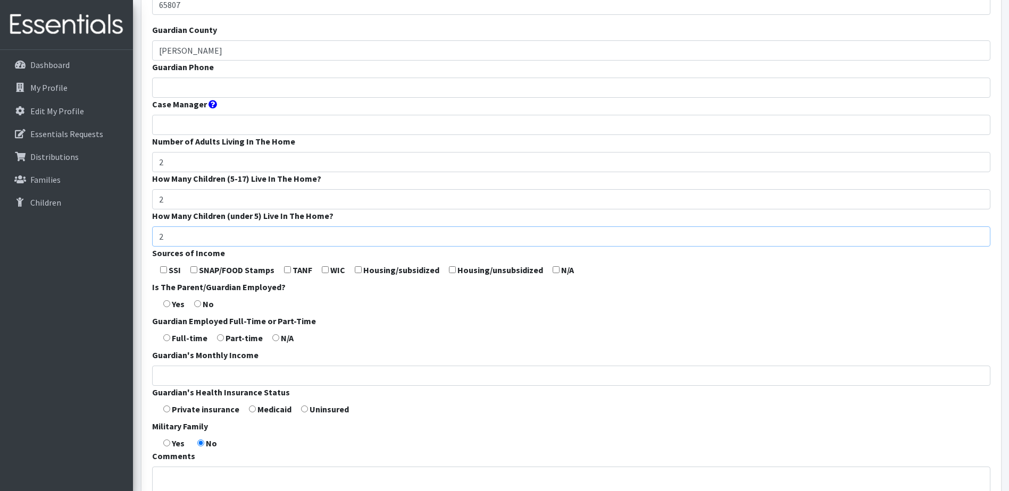
scroll to position [213, 0]
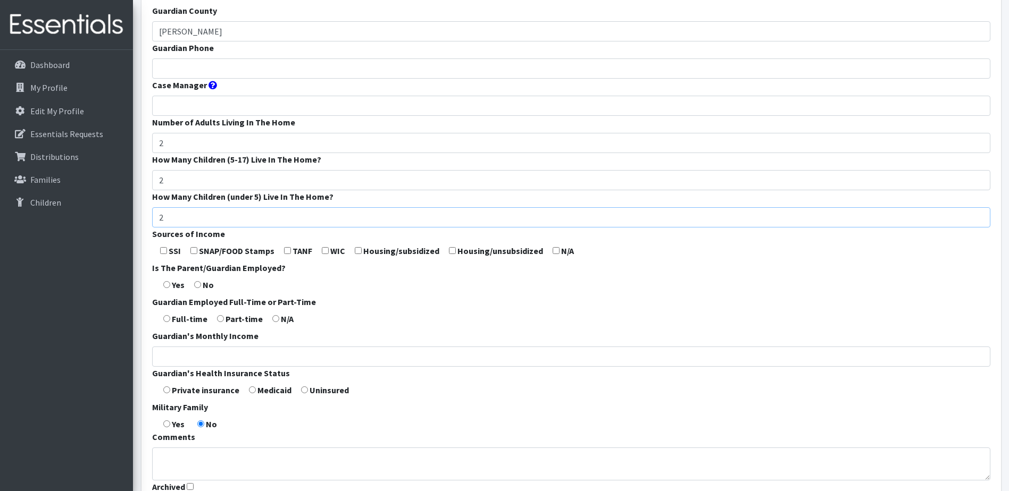
type input "2"
click at [324, 254] on input "checkbox" at bounding box center [325, 250] width 7 height 7
checkbox input "true"
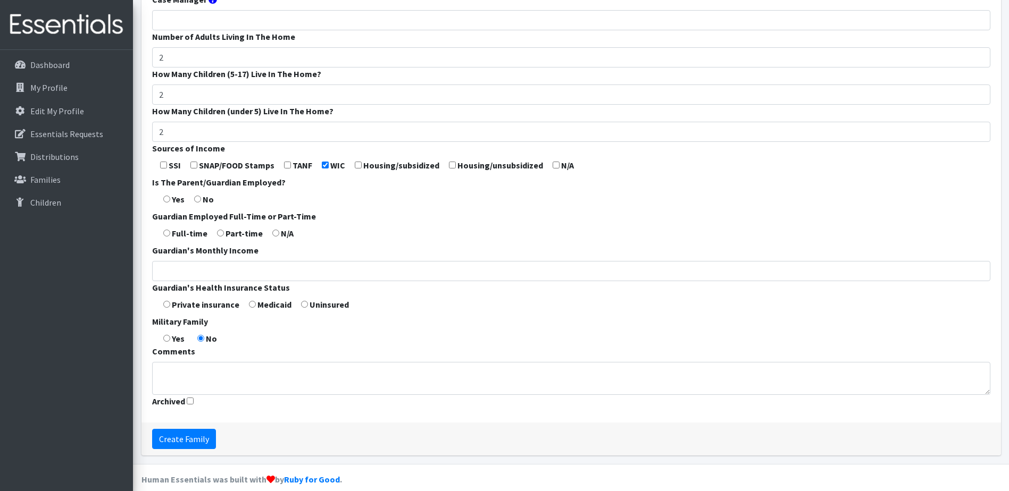
scroll to position [319, 0]
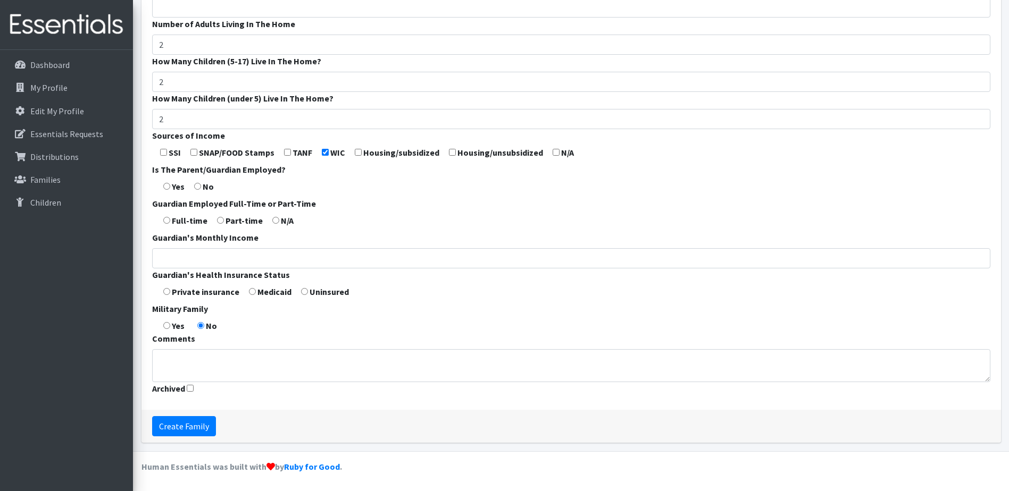
click at [169, 190] on input "radio" at bounding box center [166, 186] width 7 height 7
radio input "true"
click at [166, 224] on input "radio" at bounding box center [166, 220] width 7 height 7
radio input "true"
click at [192, 268] on input "Guardian's Monthly Income" at bounding box center [571, 258] width 838 height 20
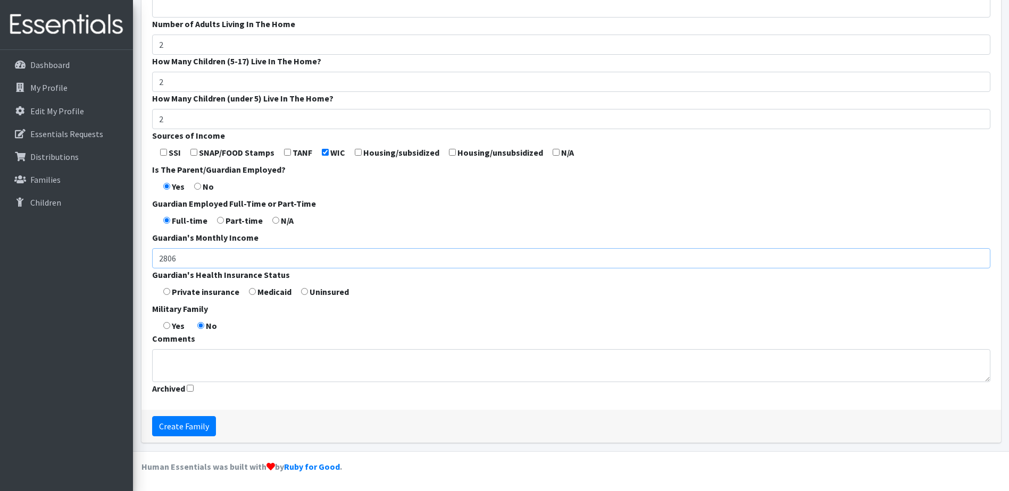
type input "2806"
click at [254, 295] on input "radio" at bounding box center [252, 291] width 7 height 7
radio input "true"
click at [195, 429] on input "Create Family" at bounding box center [184, 426] width 64 height 20
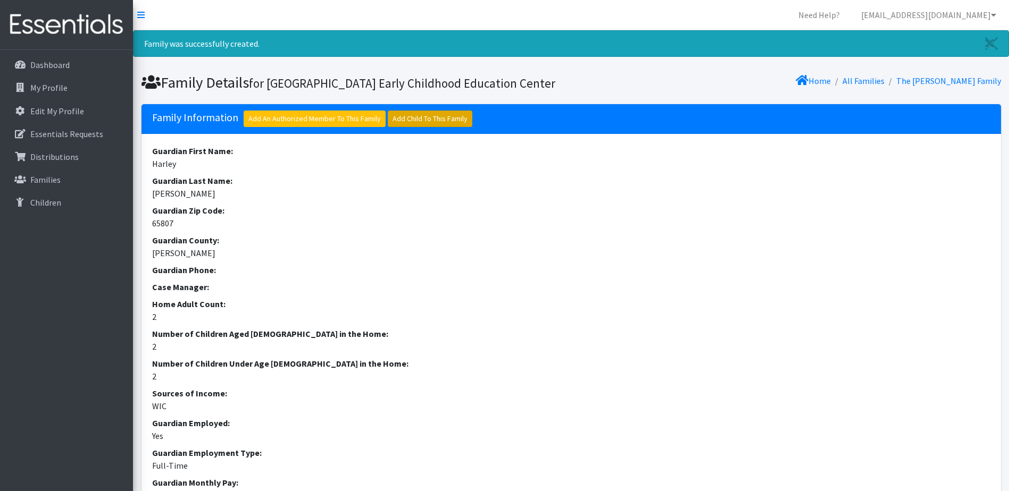
click at [441, 127] on link "Add Child To This Family" at bounding box center [430, 119] width 85 height 16
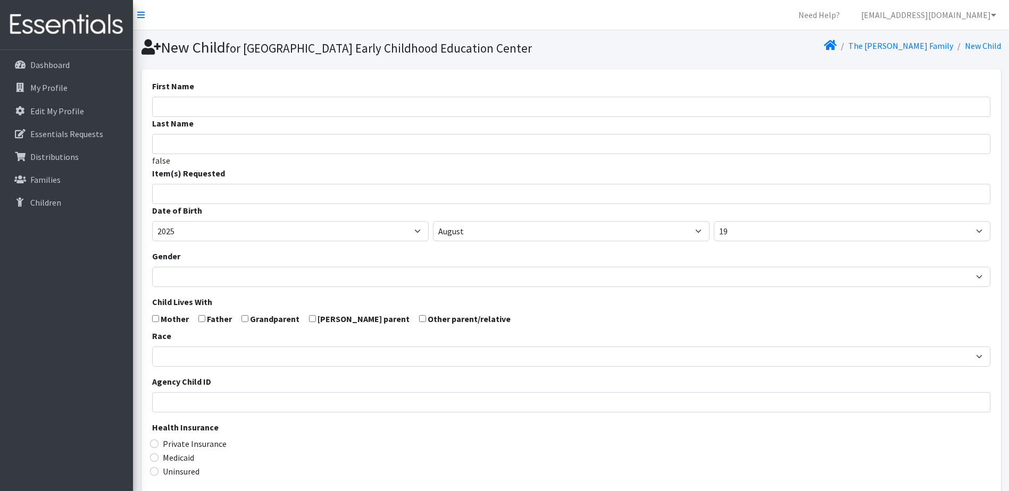
select select
click at [255, 117] on input "First Name" at bounding box center [571, 107] width 838 height 20
type input "Harley"
type input "h"
type input "[PERSON_NAME]"
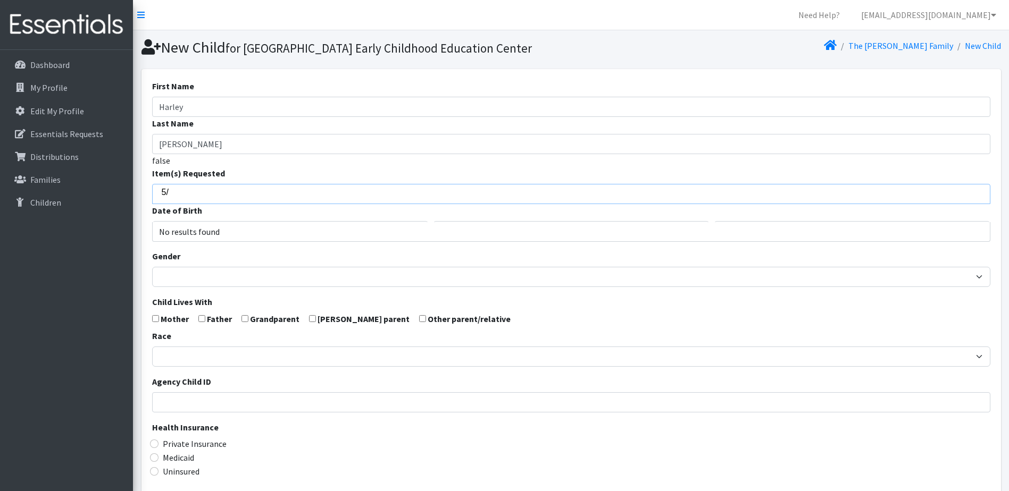
type input "5"
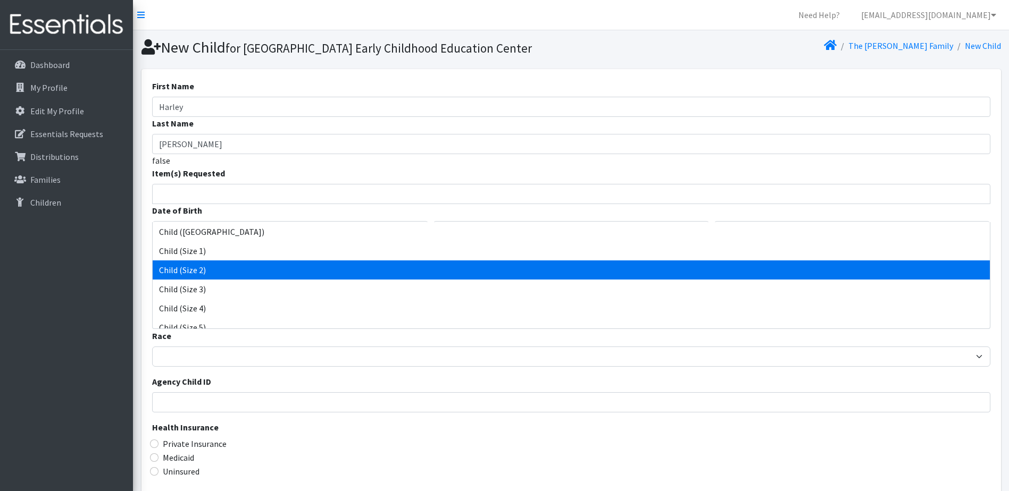
select select "3065"
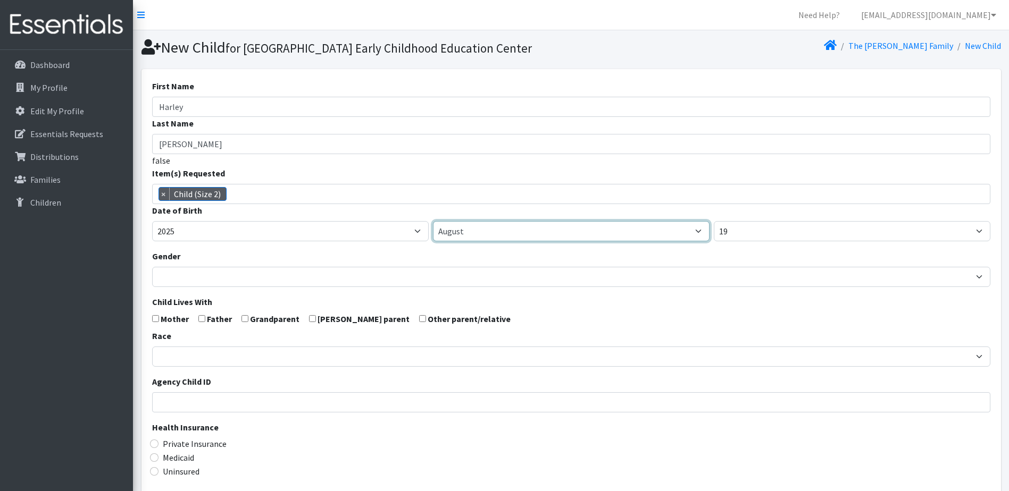
click at [516, 241] on select "January February March April May June July August September October November De…" at bounding box center [571, 231] width 276 height 20
select select "5"
click at [433, 239] on select "January February March April May June July August September October November De…" at bounding box center [571, 231] width 276 height 20
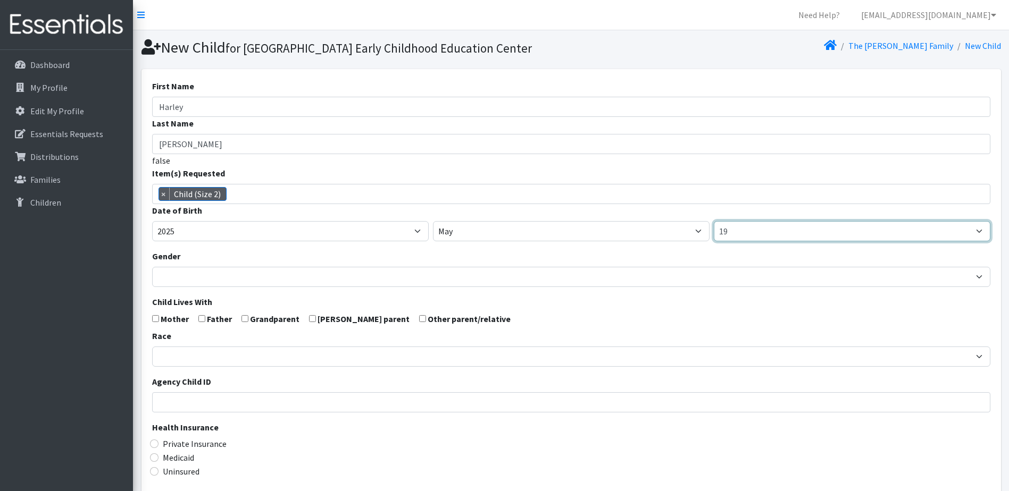
click at [739, 241] on select "1 2 3 4 5 6 7 8 9 10 11 12 13 14 15 16 17 18 19 20 21 22 23 24 25 26 27 28 29 3…" at bounding box center [851, 231] width 276 height 20
select select "22"
click at [713, 239] on select "1 2 3 4 5 6 7 8 9 10 11 12 13 14 15 16 17 18 19 20 21 22 23 24 25 26 27 28 29 3…" at bounding box center [851, 231] width 276 height 20
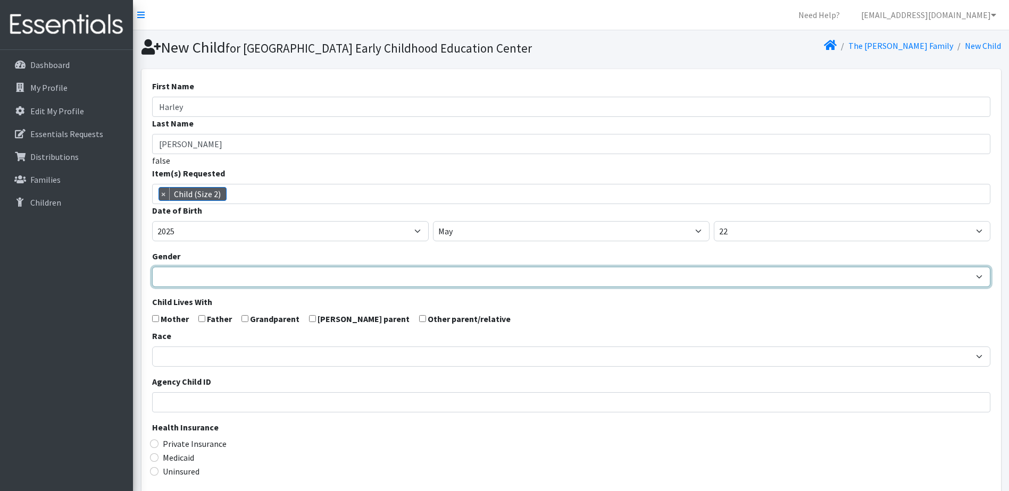
click at [209, 287] on select "Male Female" at bounding box center [571, 277] width 838 height 20
select select "Male"
click at [152, 285] on select "Male Female" at bounding box center [571, 277] width 838 height 20
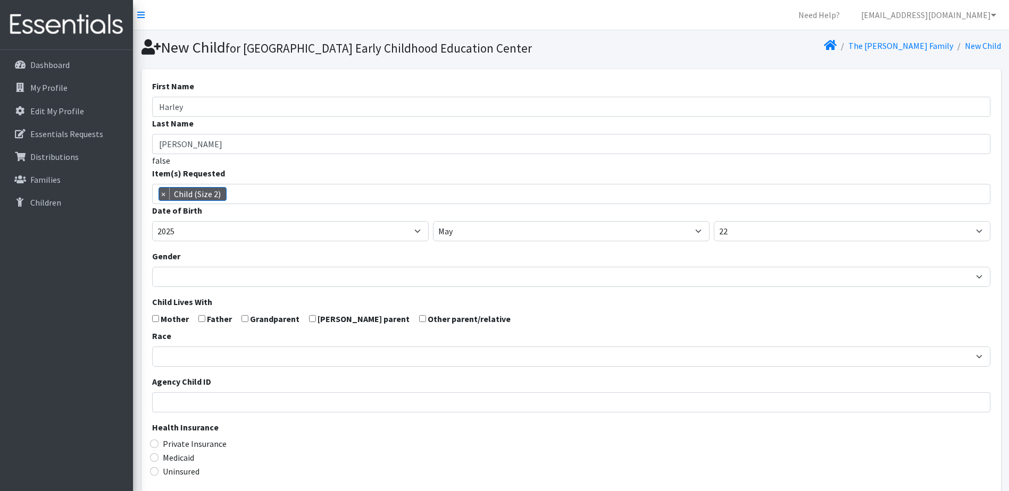
drag, startPoint x: 154, startPoint y: 340, endPoint x: 182, endPoint y: 339, distance: 28.2
click at [154, 322] on input "checkbox" at bounding box center [155, 318] width 7 height 7
checkbox input "true"
click at [202, 322] on input "checkbox" at bounding box center [201, 318] width 7 height 7
checkbox input "true"
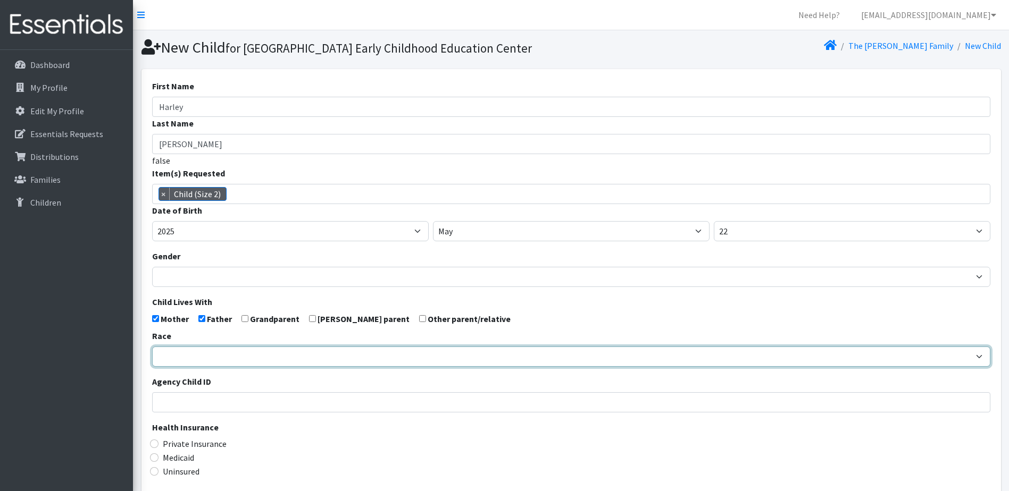
click at [200, 367] on select "African American Caucasian Hispanic Asian American Indian Pacific Islander Mult…" at bounding box center [571, 357] width 838 height 20
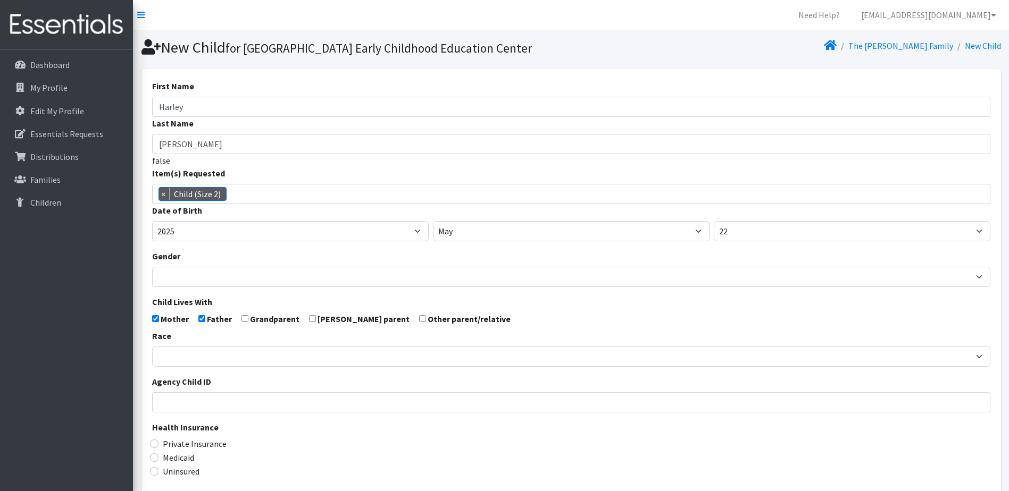
click at [241, 397] on div "Agency Child ID" at bounding box center [571, 393] width 838 height 37
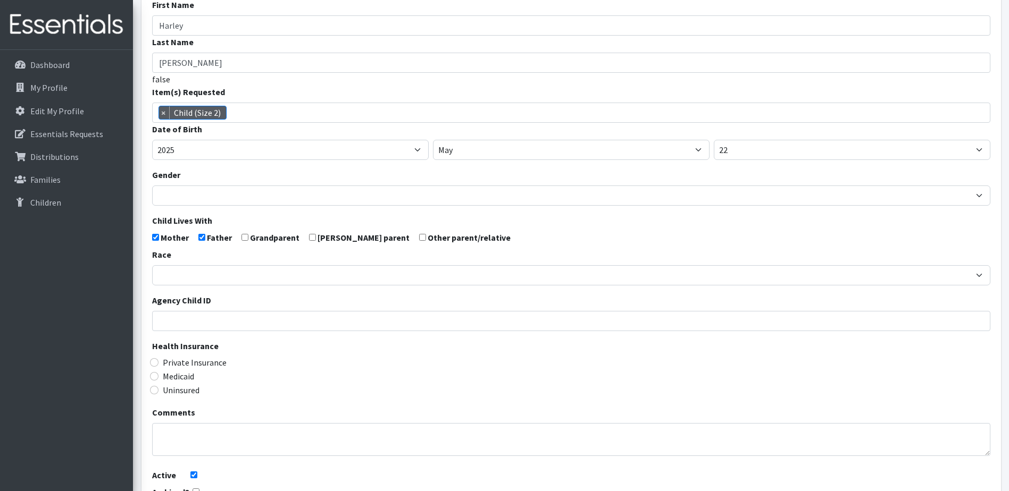
scroll to position [106, 0]
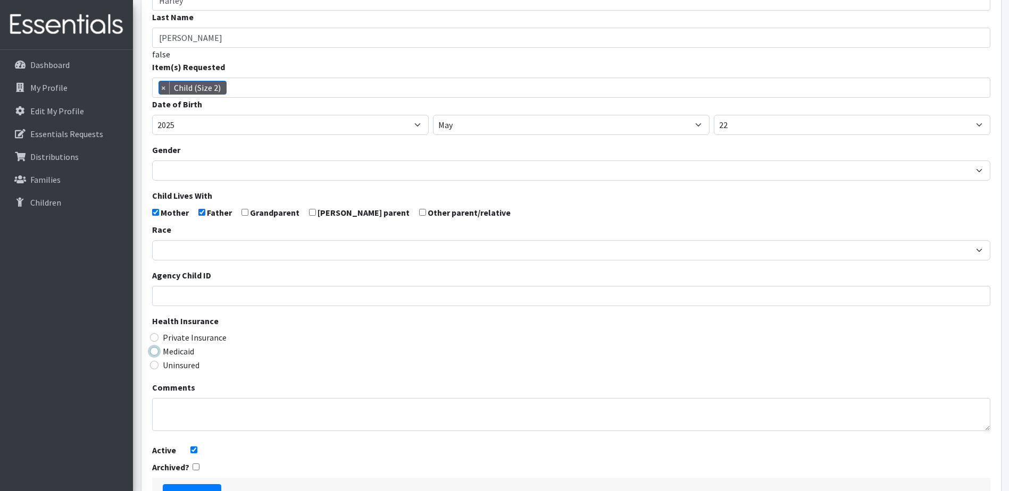
click at [152, 356] on input "Medicaid" at bounding box center [154, 351] width 9 height 9
radio input "true"
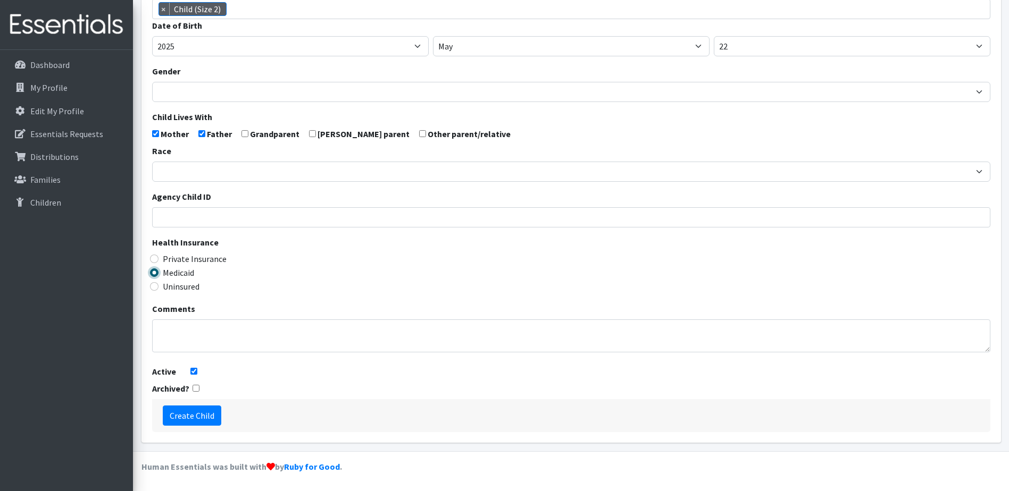
scroll to position [203, 0]
click at [194, 416] on input "Create Child" at bounding box center [192, 416] width 58 height 20
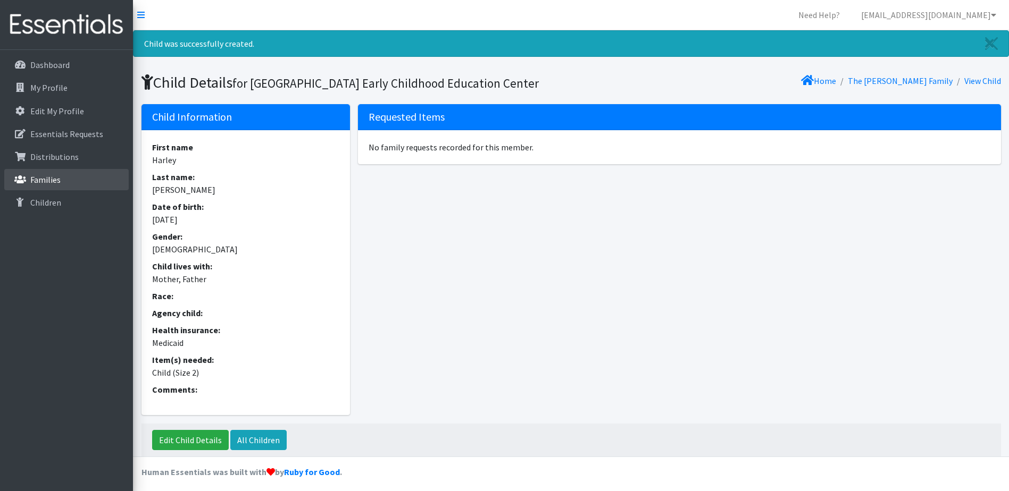
click at [48, 185] on p "Families" at bounding box center [45, 179] width 30 height 11
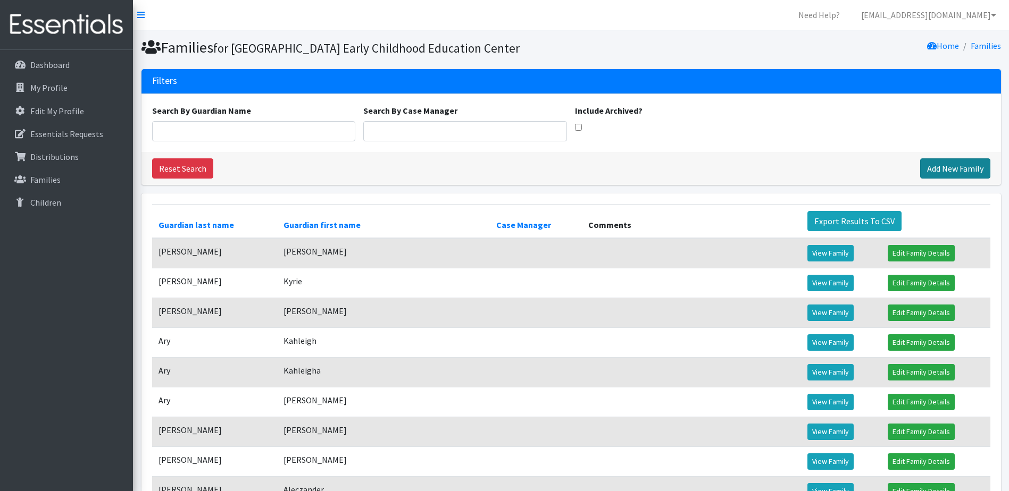
click at [921, 179] on link "Add New Family" at bounding box center [955, 168] width 70 height 20
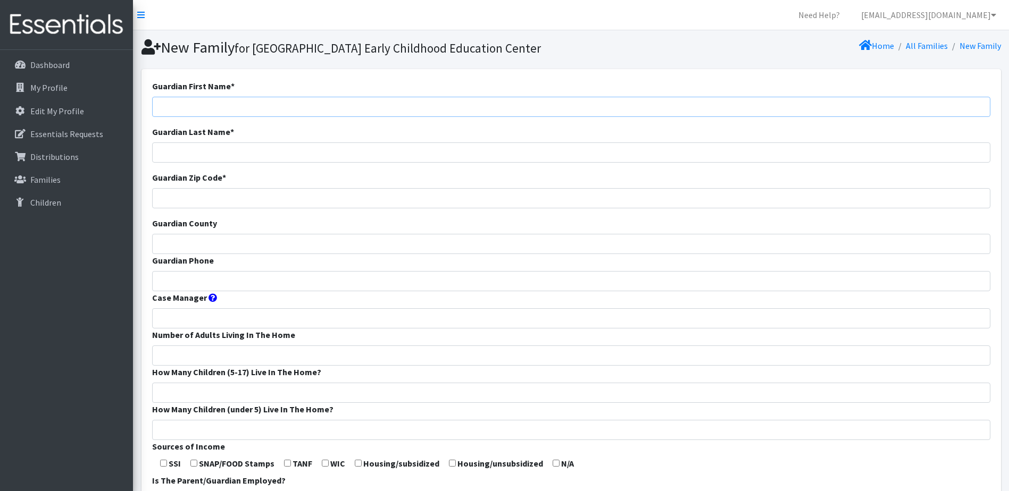
click at [333, 117] on input "Guardian First Name *" at bounding box center [571, 107] width 838 height 20
type input "Shelby"
type input "Theis-Lukenbill"
click at [264, 208] on input "Guardian Zip Code *" at bounding box center [571, 198] width 838 height 20
type input "65803"
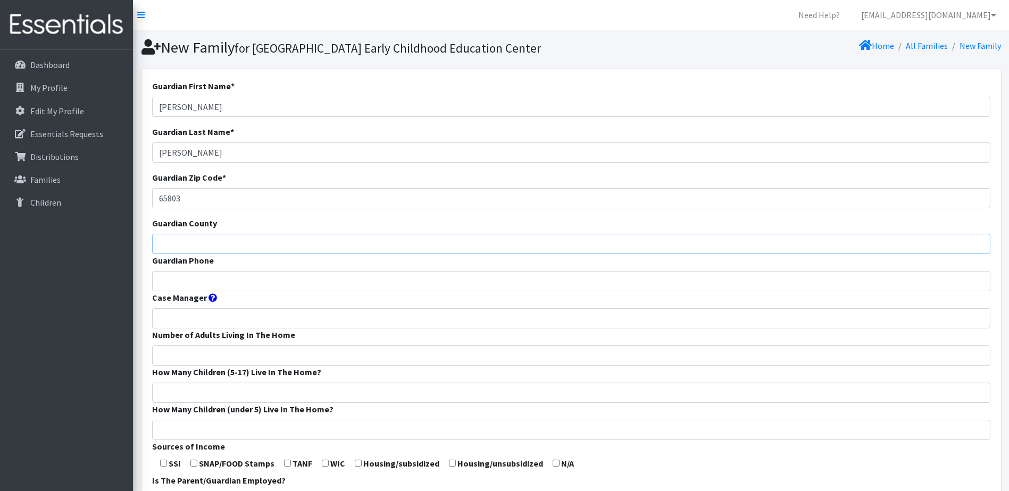
click at [228, 254] on input "Guardian County" at bounding box center [571, 244] width 838 height 20
type input "Greene"
click at [222, 291] on input "Guardian Phone" at bounding box center [571, 281] width 838 height 20
type input "4173212766"
click at [208, 366] on input "Number of Adults Living In The Home" at bounding box center [571, 356] width 838 height 20
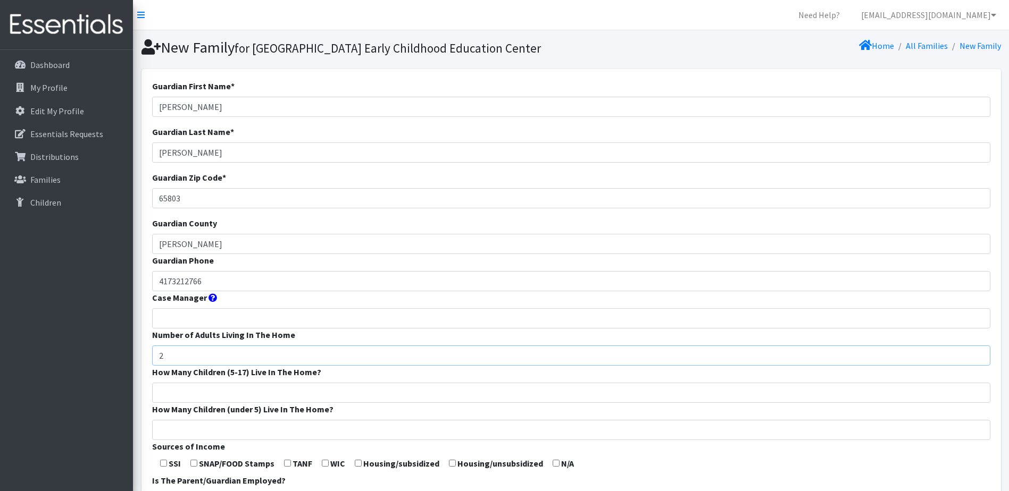
type input "2"
click at [211, 402] on input "How Many Children (5-17) Live In The Home?" at bounding box center [571, 393] width 838 height 20
type input "3"
click at [206, 440] on input "How Many Children (under 5) Live In The Home?" at bounding box center [571, 430] width 838 height 20
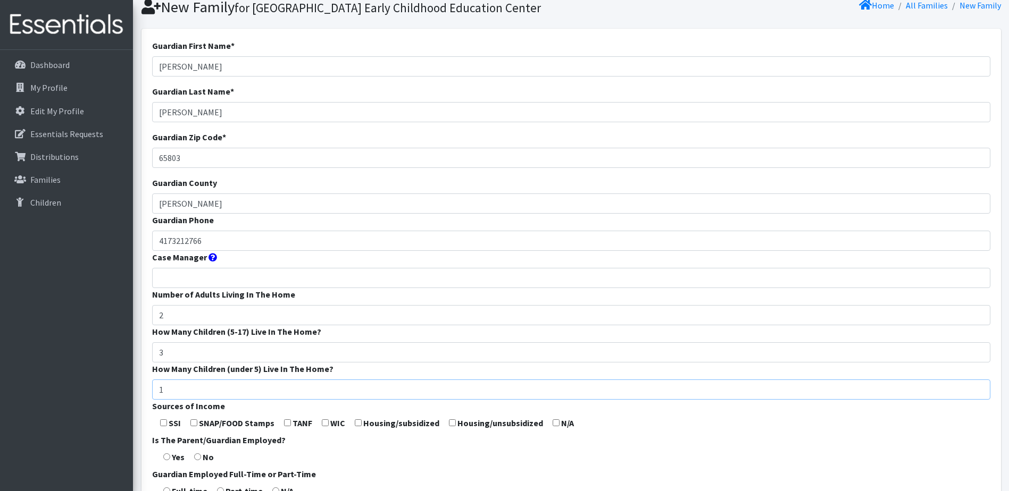
scroll to position [213, 0]
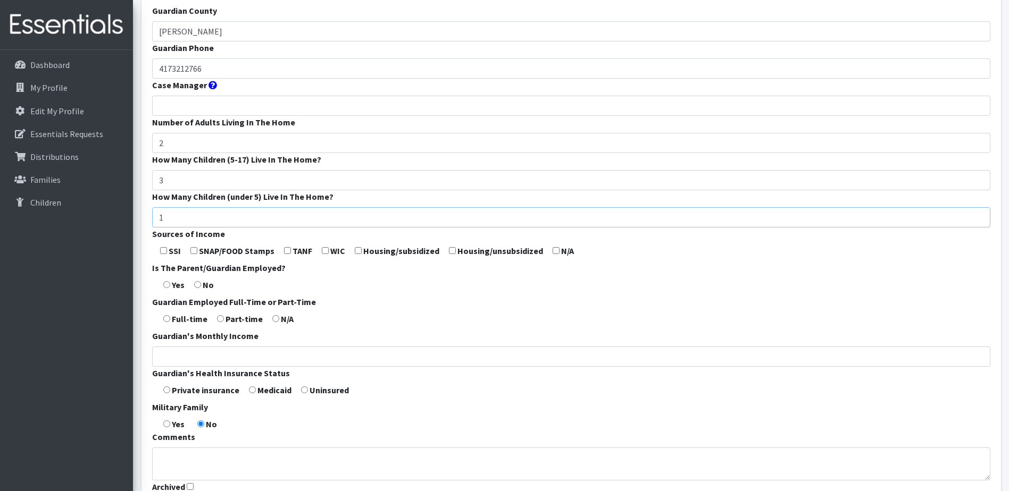
type input "1"
click at [553, 254] on input "checkbox" at bounding box center [555, 250] width 7 height 7
checkbox input "true"
click at [164, 288] on input "radio" at bounding box center [166, 284] width 7 height 7
radio input "true"
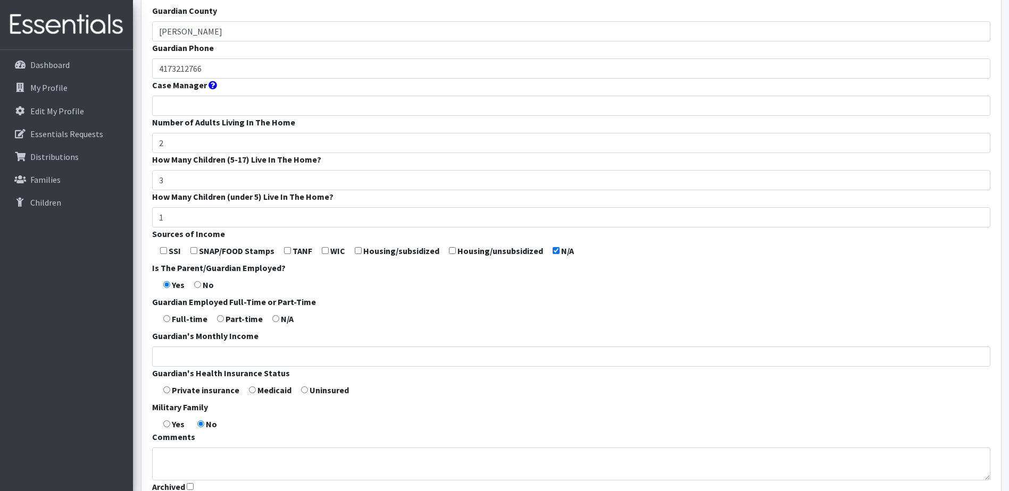
click at [166, 322] on input "radio" at bounding box center [166, 318] width 7 height 7
radio input "true"
click at [177, 367] on input "Guardian's Monthly Income" at bounding box center [571, 357] width 838 height 20
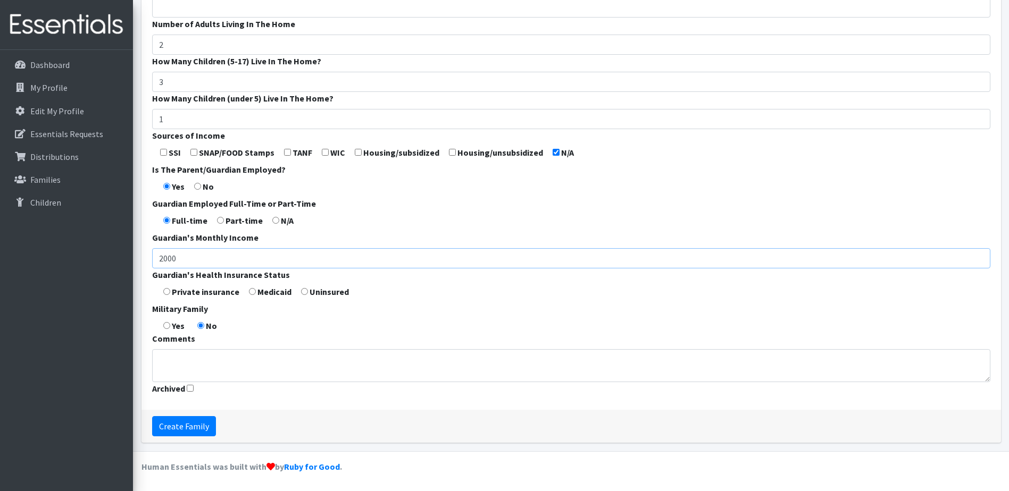
scroll to position [329, 0]
type input "2000"
click at [166, 291] on input "radio" at bounding box center [166, 291] width 7 height 7
radio input "true"
click at [177, 423] on input "Create Family" at bounding box center [184, 426] width 64 height 20
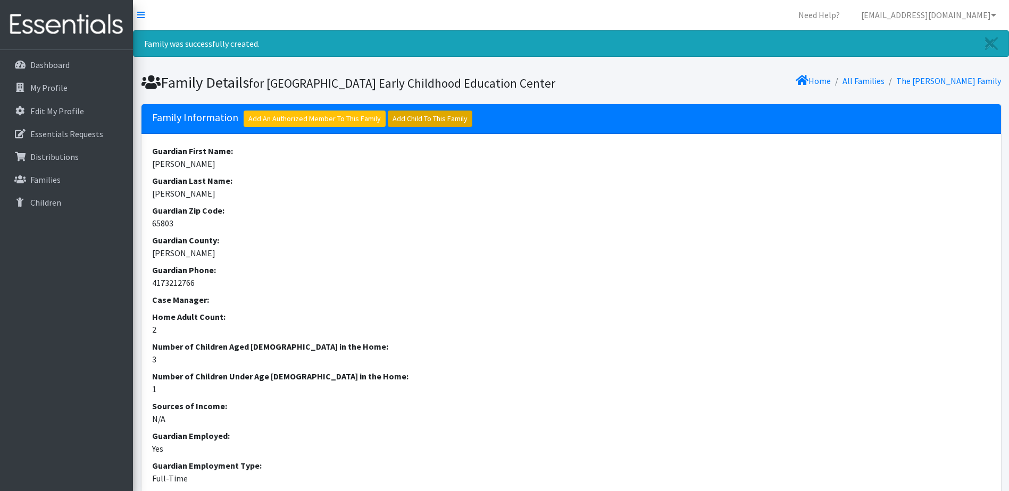
click at [405, 127] on link "Add Child To This Family" at bounding box center [430, 119] width 85 height 16
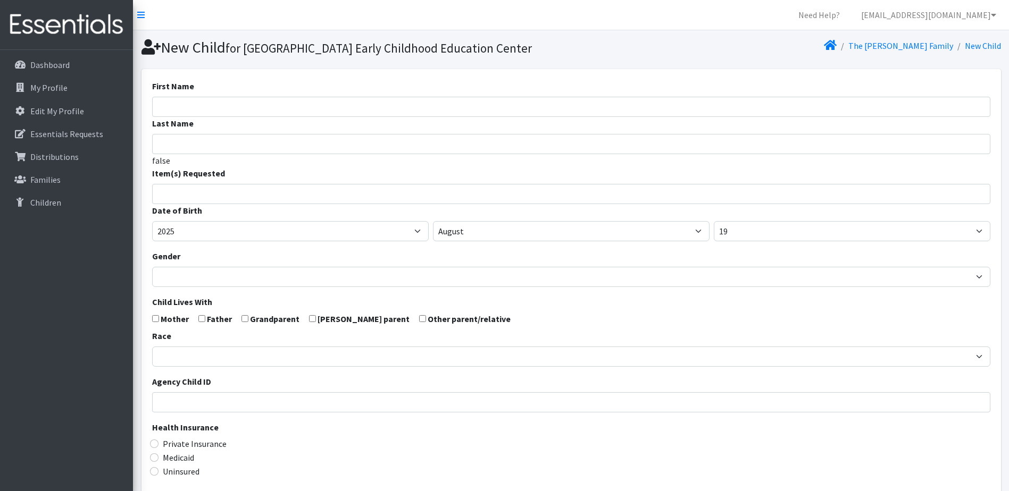
select select
click at [275, 117] on input "First Name" at bounding box center [571, 107] width 838 height 20
type input "Ruby"
type input "[PERSON_NAME]"
click at [270, 197] on input "search" at bounding box center [579, 193] width 834 height 10
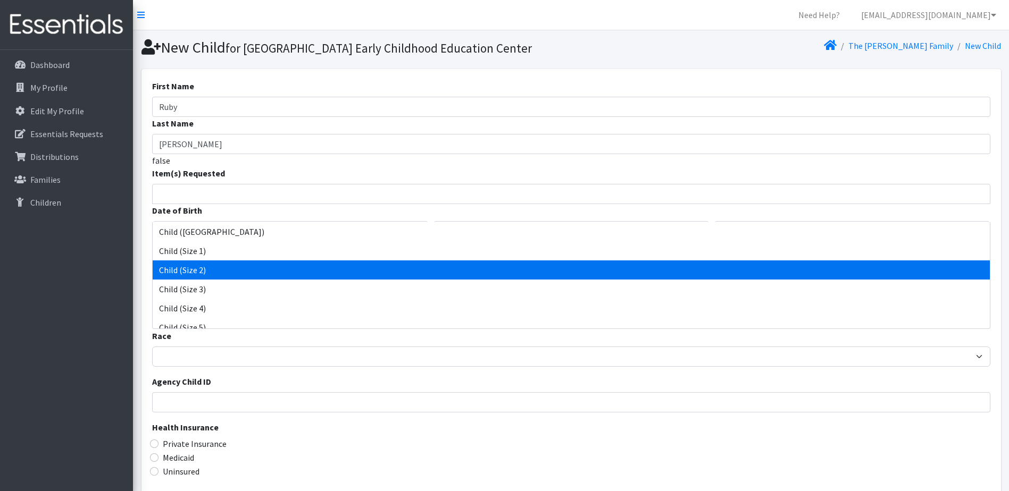
select select "3065"
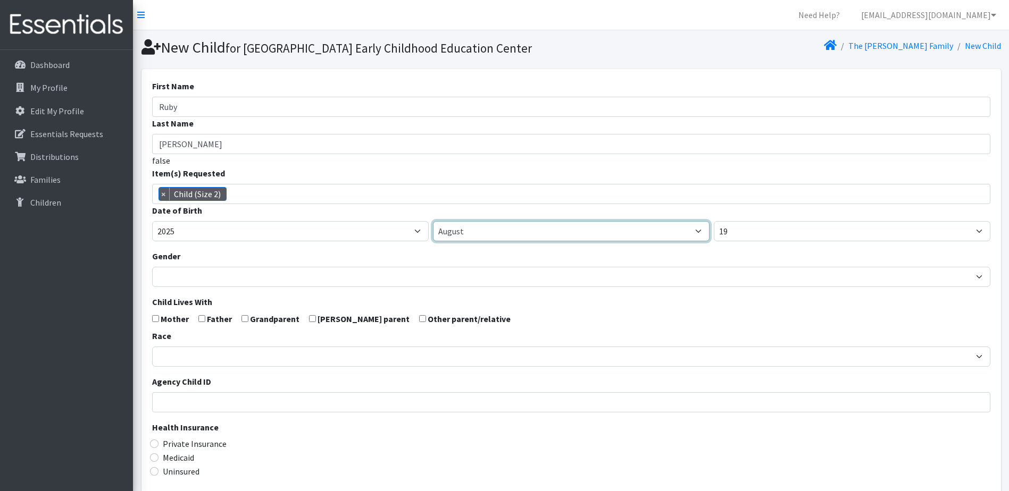
click at [490, 241] on select "January February March April May June July August September October November De…" at bounding box center [571, 231] width 276 height 20
select select "5"
click at [433, 239] on select "January February March April May June July August September October November De…" at bounding box center [571, 231] width 276 height 20
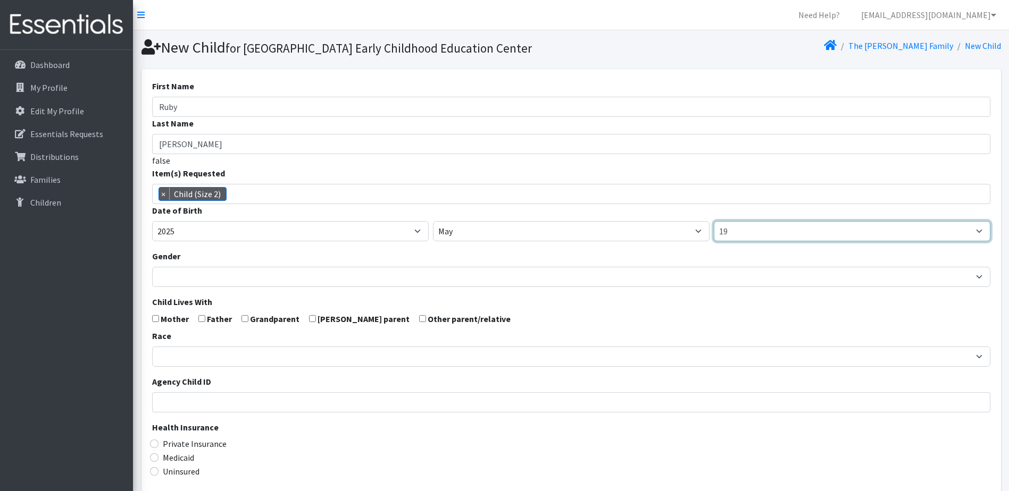
click at [771, 241] on select "1 2 3 4 5 6 7 8 9 10 11 12 13 14 15 16 17 18 19 20 21 22 23 24 25 26 27 28 29 3…" at bounding box center [851, 231] width 276 height 20
select select "25"
click at [713, 239] on select "1 2 3 4 5 6 7 8 9 10 11 12 13 14 15 16 17 18 19 20 21 22 23 24 25 26 27 28 29 3…" at bounding box center [851, 231] width 276 height 20
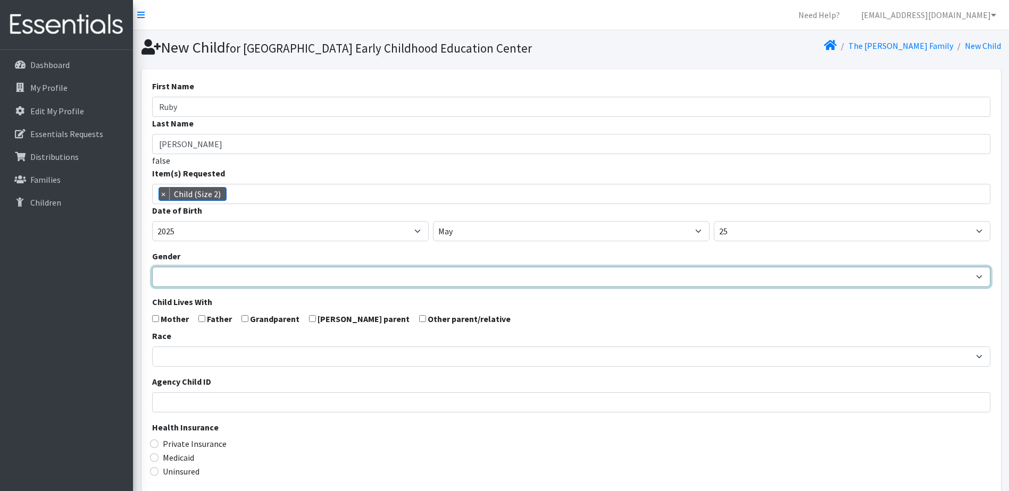
click at [236, 287] on select "[DEMOGRAPHIC_DATA] [DEMOGRAPHIC_DATA]" at bounding box center [571, 277] width 838 height 20
click at [152, 285] on select "[DEMOGRAPHIC_DATA] [DEMOGRAPHIC_DATA]" at bounding box center [571, 277] width 838 height 20
click at [178, 287] on select "[DEMOGRAPHIC_DATA] [DEMOGRAPHIC_DATA]" at bounding box center [571, 277] width 838 height 20
select select "[DEMOGRAPHIC_DATA]"
click at [152, 285] on select "[DEMOGRAPHIC_DATA] [DEMOGRAPHIC_DATA]" at bounding box center [571, 277] width 838 height 20
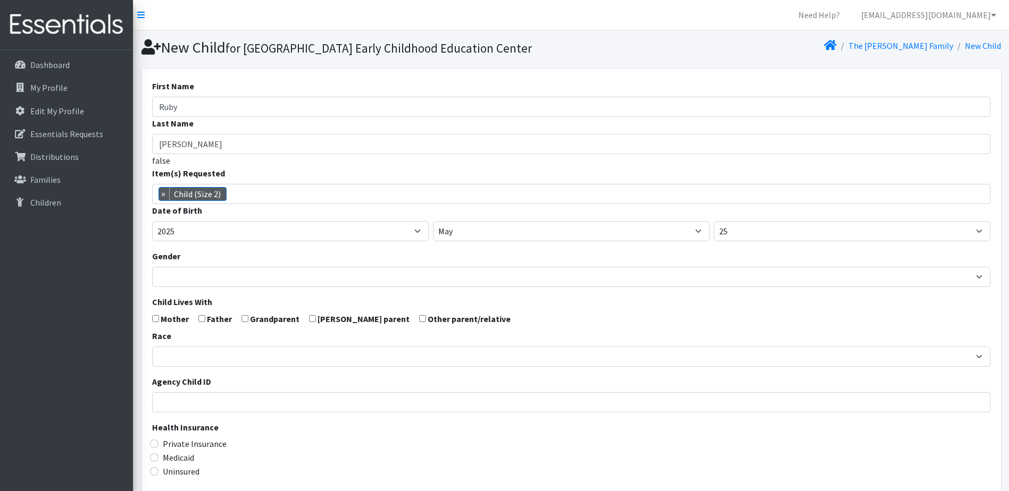
drag, startPoint x: 154, startPoint y: 337, endPoint x: 163, endPoint y: 339, distance: 9.3
click at [154, 322] on input "checkbox" at bounding box center [155, 318] width 7 height 7
checkbox input "true"
click at [200, 322] on input "checkbox" at bounding box center [201, 318] width 7 height 7
checkbox input "true"
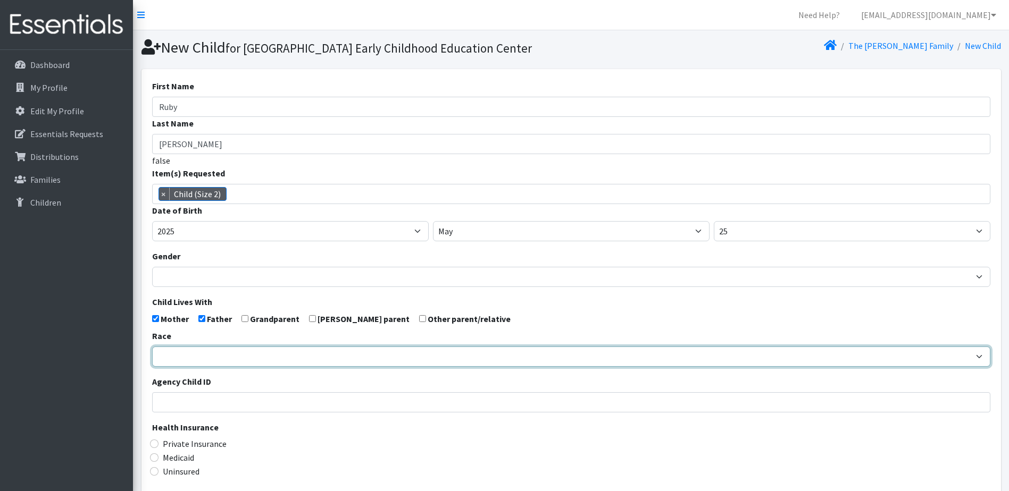
click at [184, 367] on select "African American Caucasian Hispanic Asian American Indian Pacific Islander Mult…" at bounding box center [571, 357] width 838 height 20
select select "Caucasian"
click at [152, 365] on select "African American Caucasian Hispanic Asian American Indian Pacific Islander Mult…" at bounding box center [571, 357] width 838 height 20
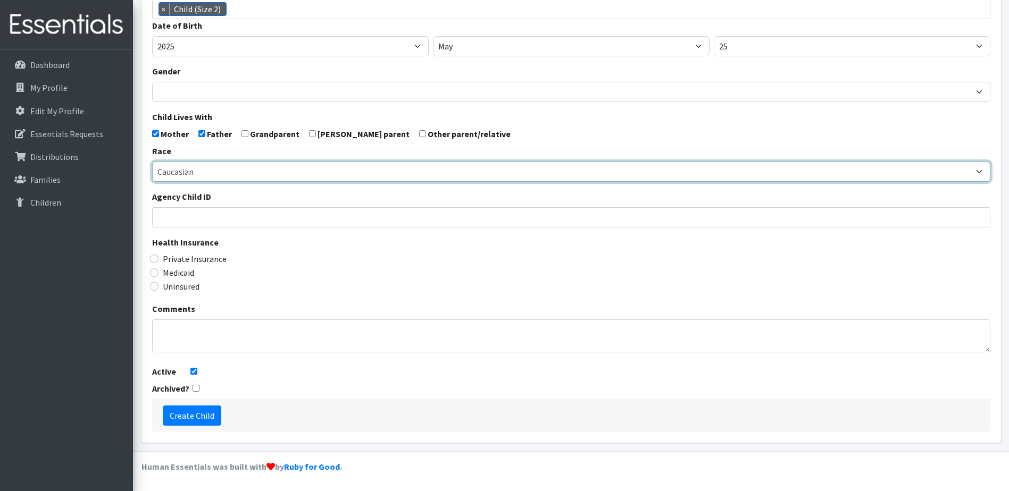
scroll to position [203, 0]
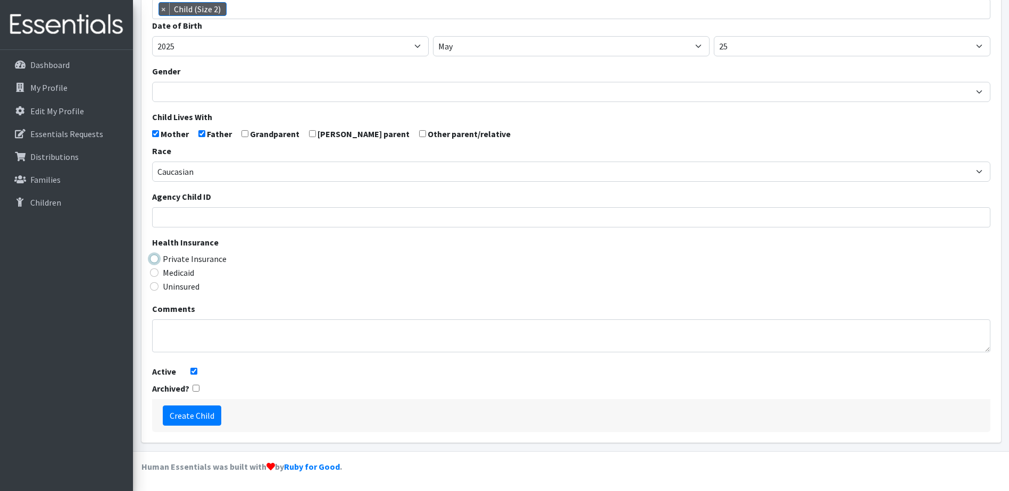
click at [156, 260] on input "Private Insurance" at bounding box center [154, 259] width 9 height 9
radio input "true"
click at [194, 416] on input "Create Child" at bounding box center [192, 416] width 58 height 20
